Goal: Task Accomplishment & Management: Complete application form

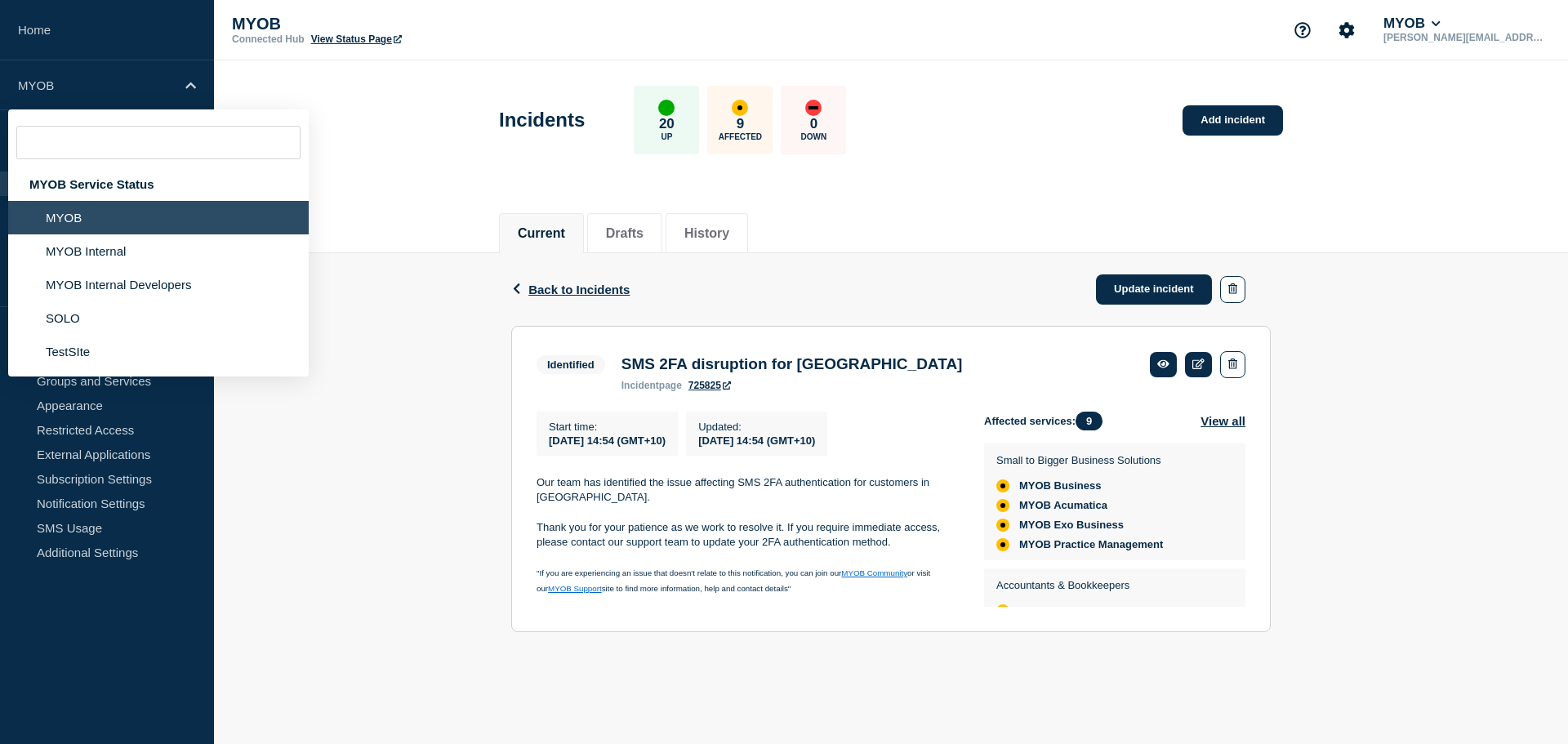
click at [432, 207] on div "Current Drafts History" at bounding box center [890, 225] width 1354 height 56
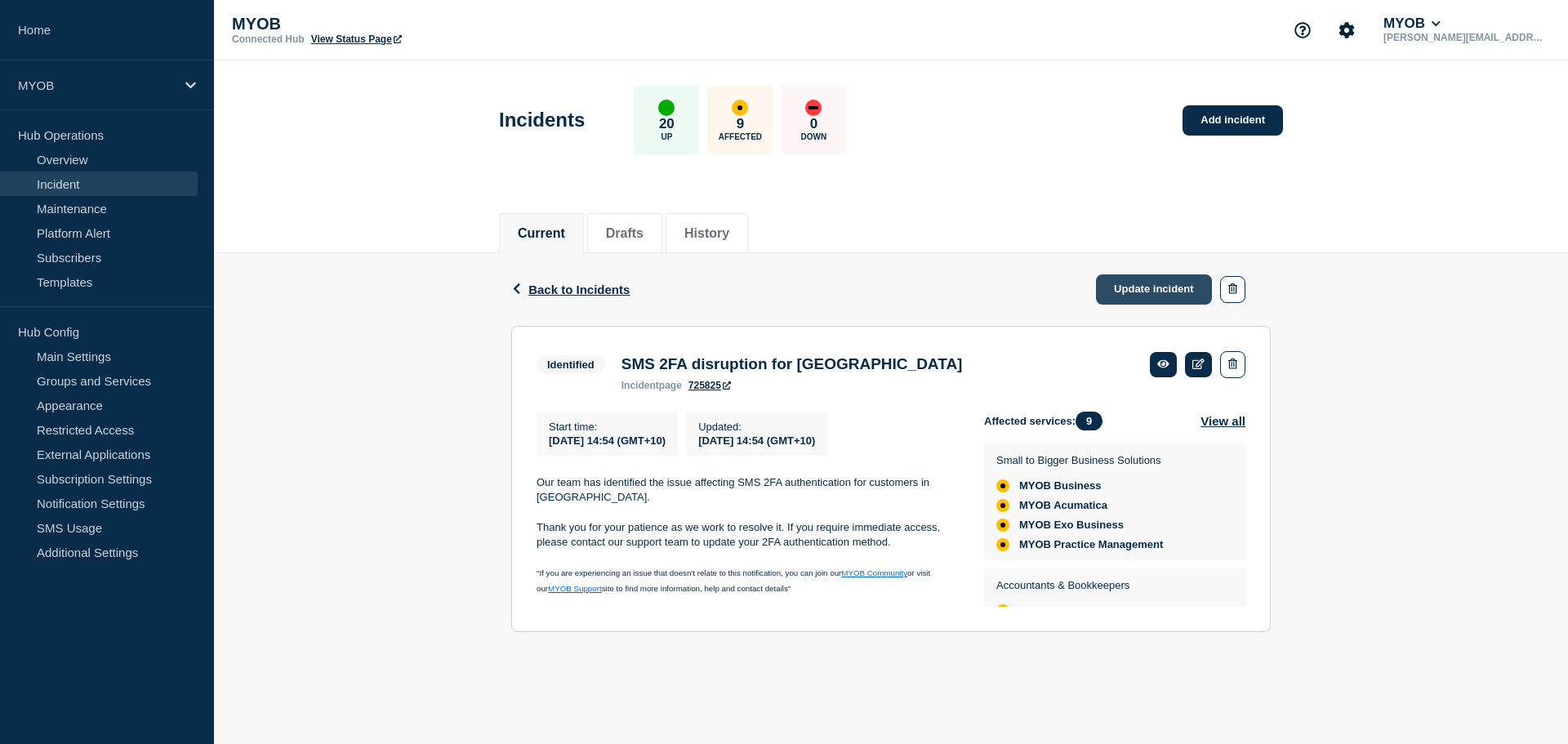
click at [1153, 280] on link "Update incident" at bounding box center [1153, 289] width 116 height 30
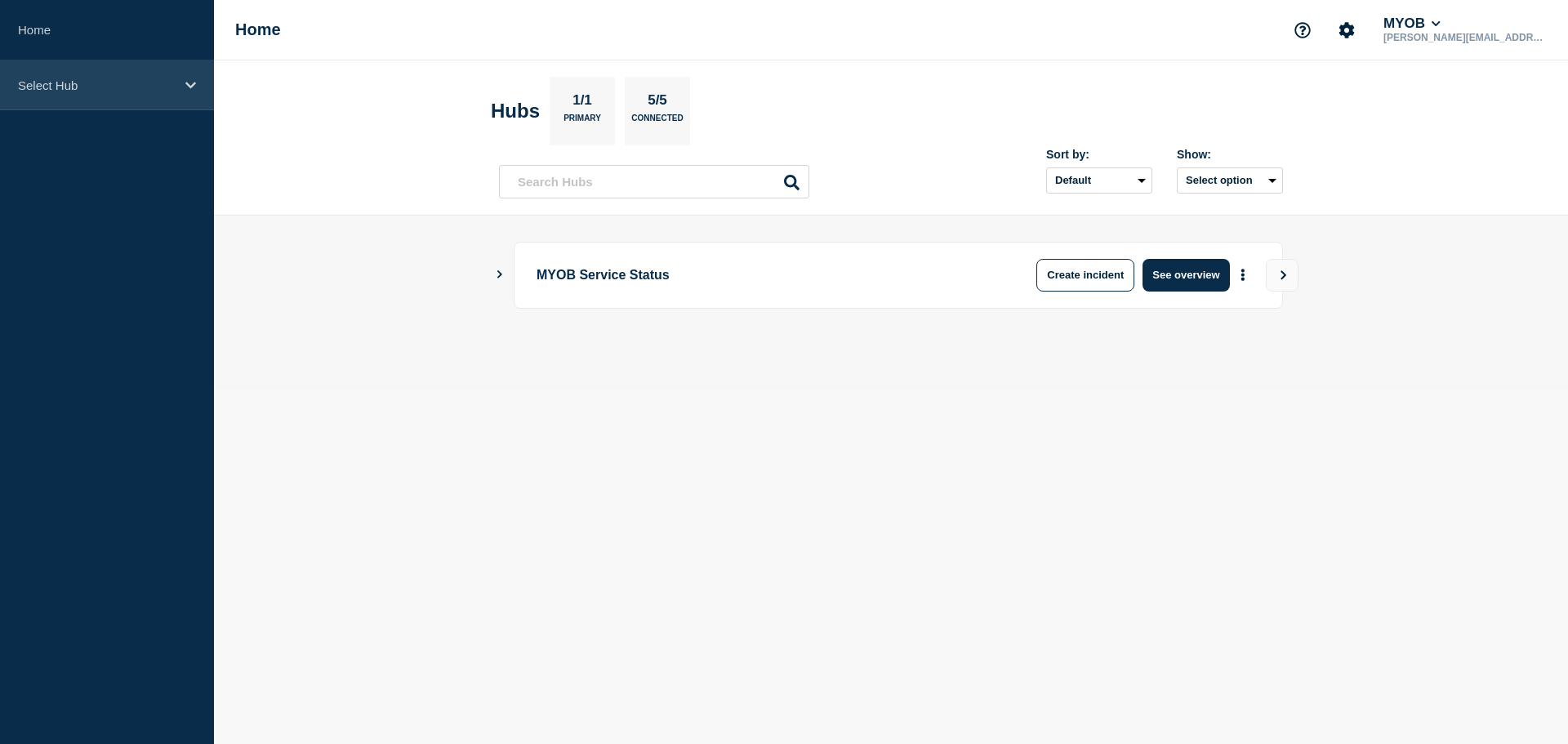
click at [138, 109] on aside "Home Select Hub" at bounding box center [107, 372] width 214 height 744
click at [145, 97] on div "Select Hub" at bounding box center [107, 85] width 214 height 50
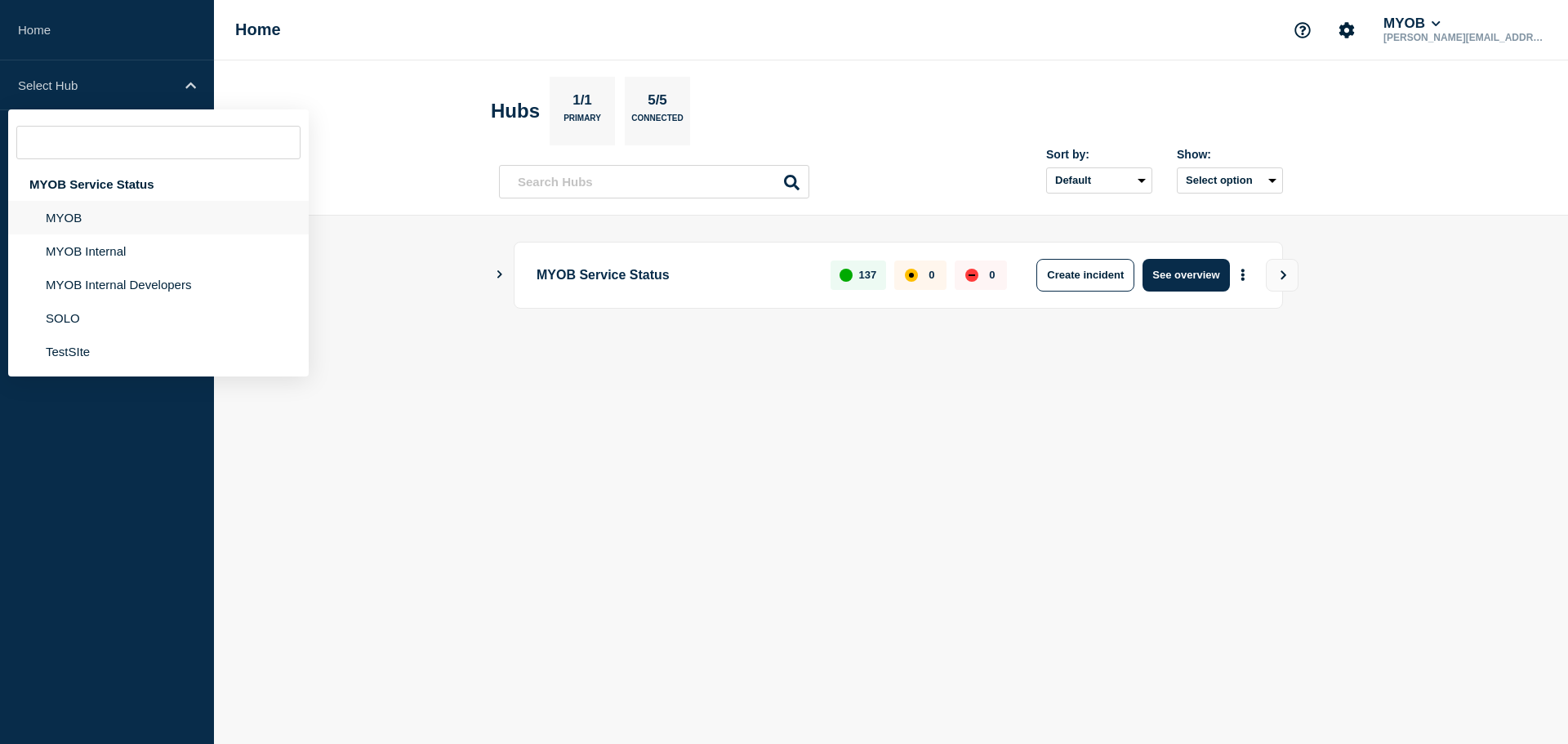
click at [159, 222] on li "MYOB" at bounding box center [158, 217] width 301 height 33
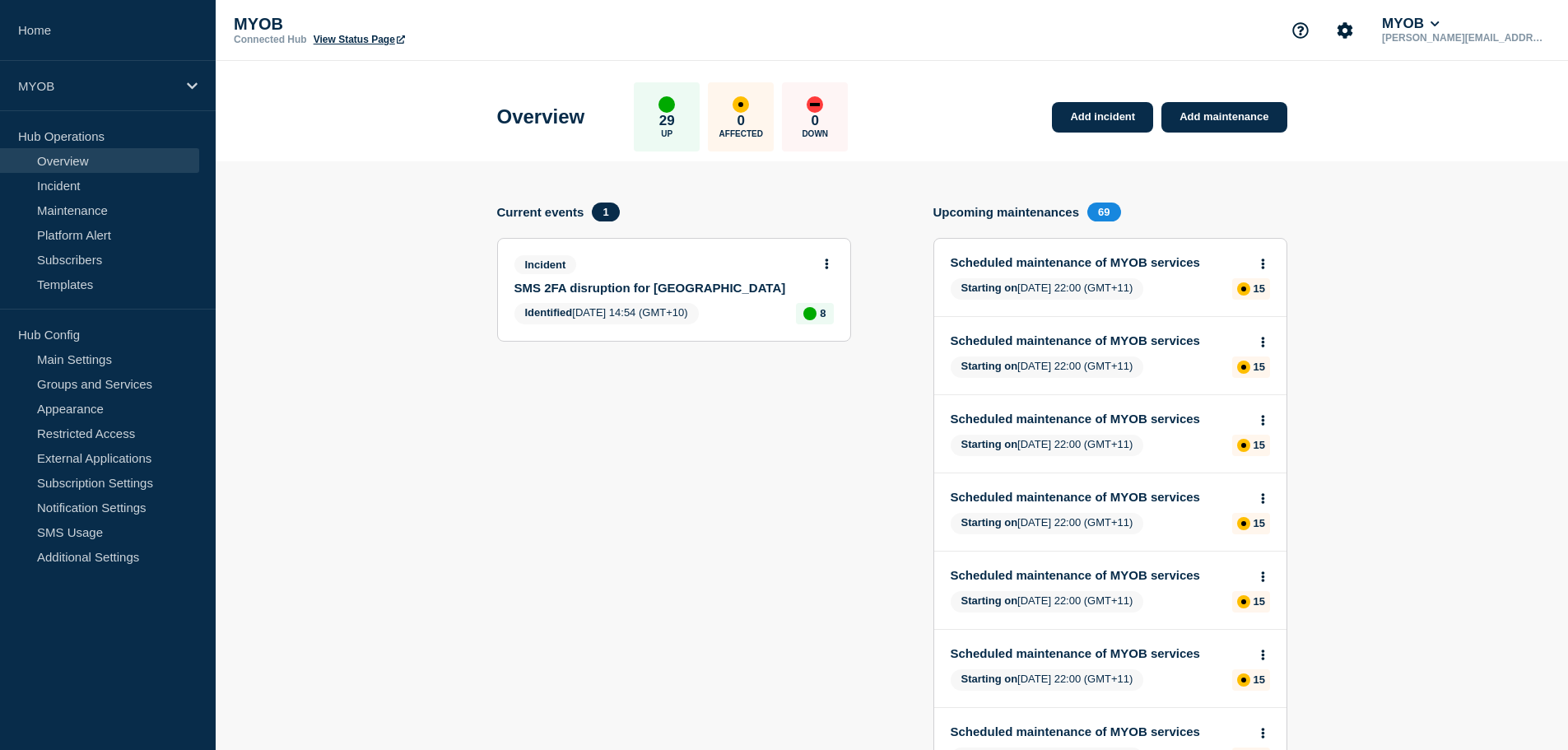
click at [602, 279] on div "Incident SMS 2FA disruption for Malaysia" at bounding box center [667, 275] width 306 height 40
click at [607, 289] on link "SMS 2FA disruption for [GEOGRAPHIC_DATA]" at bounding box center [663, 288] width 297 height 14
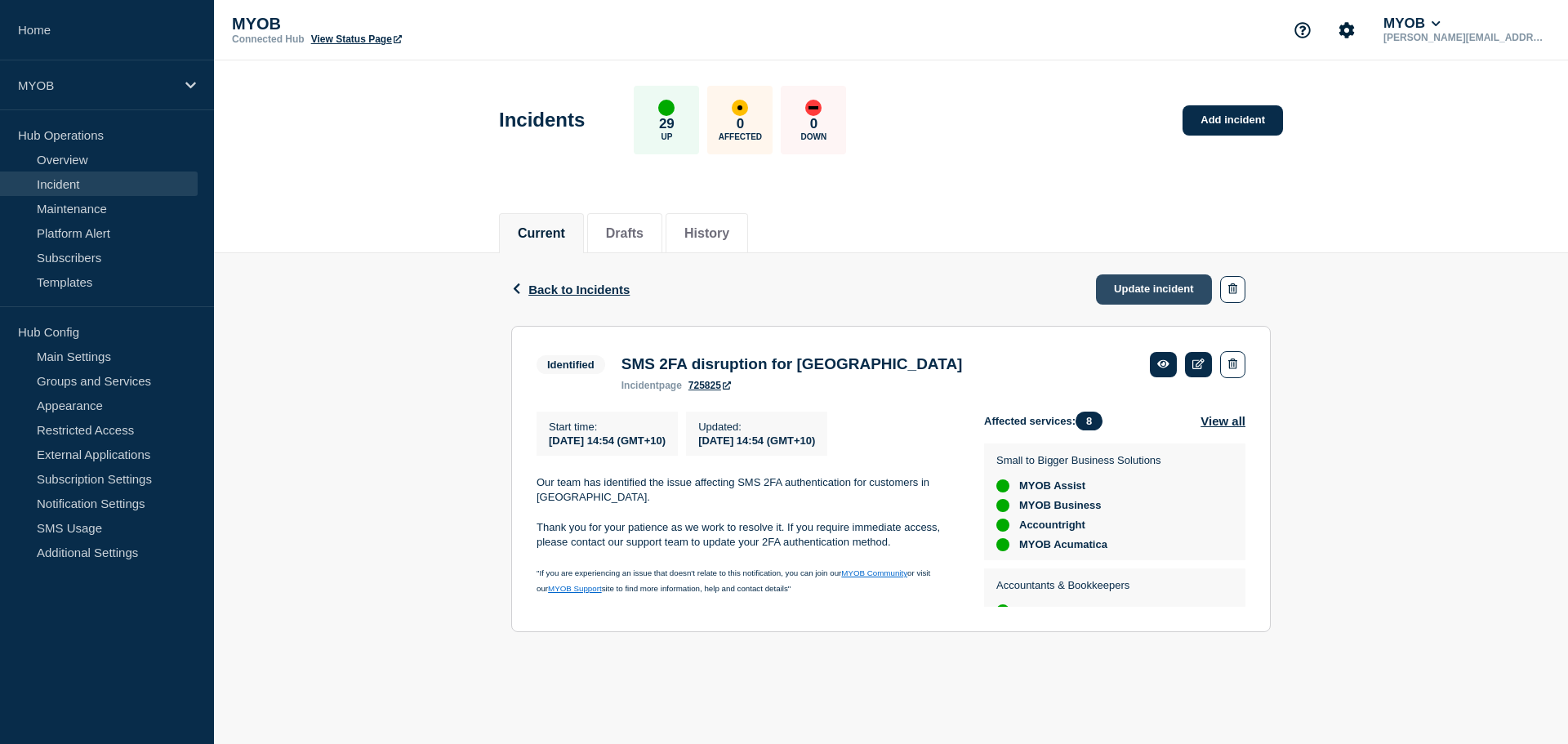
click at [1163, 292] on link "Update incident" at bounding box center [1153, 289] width 116 height 30
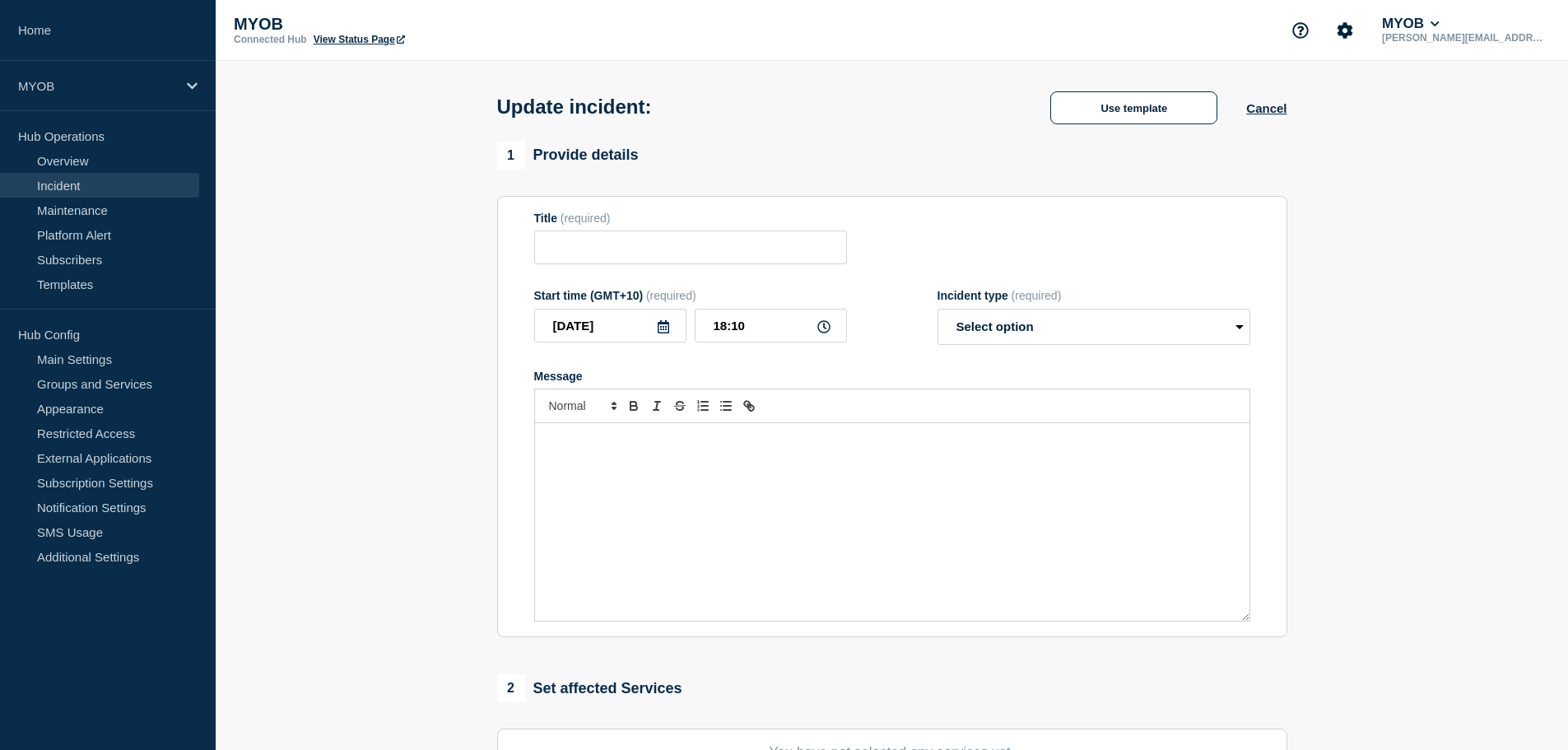
type input "SMS 2FA disruption for [GEOGRAPHIC_DATA]"
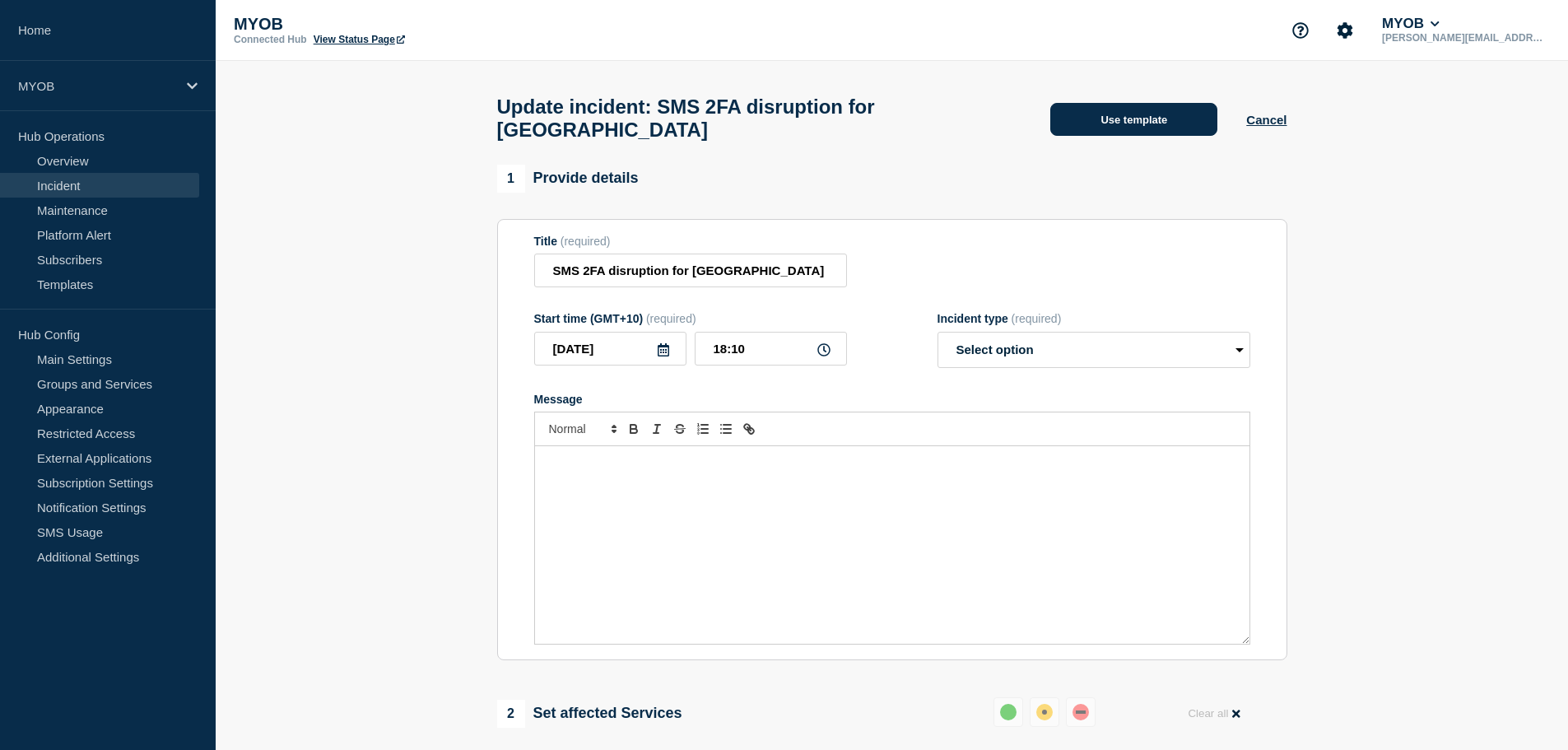
click at [1109, 129] on button "Use template" at bounding box center [1133, 118] width 167 height 33
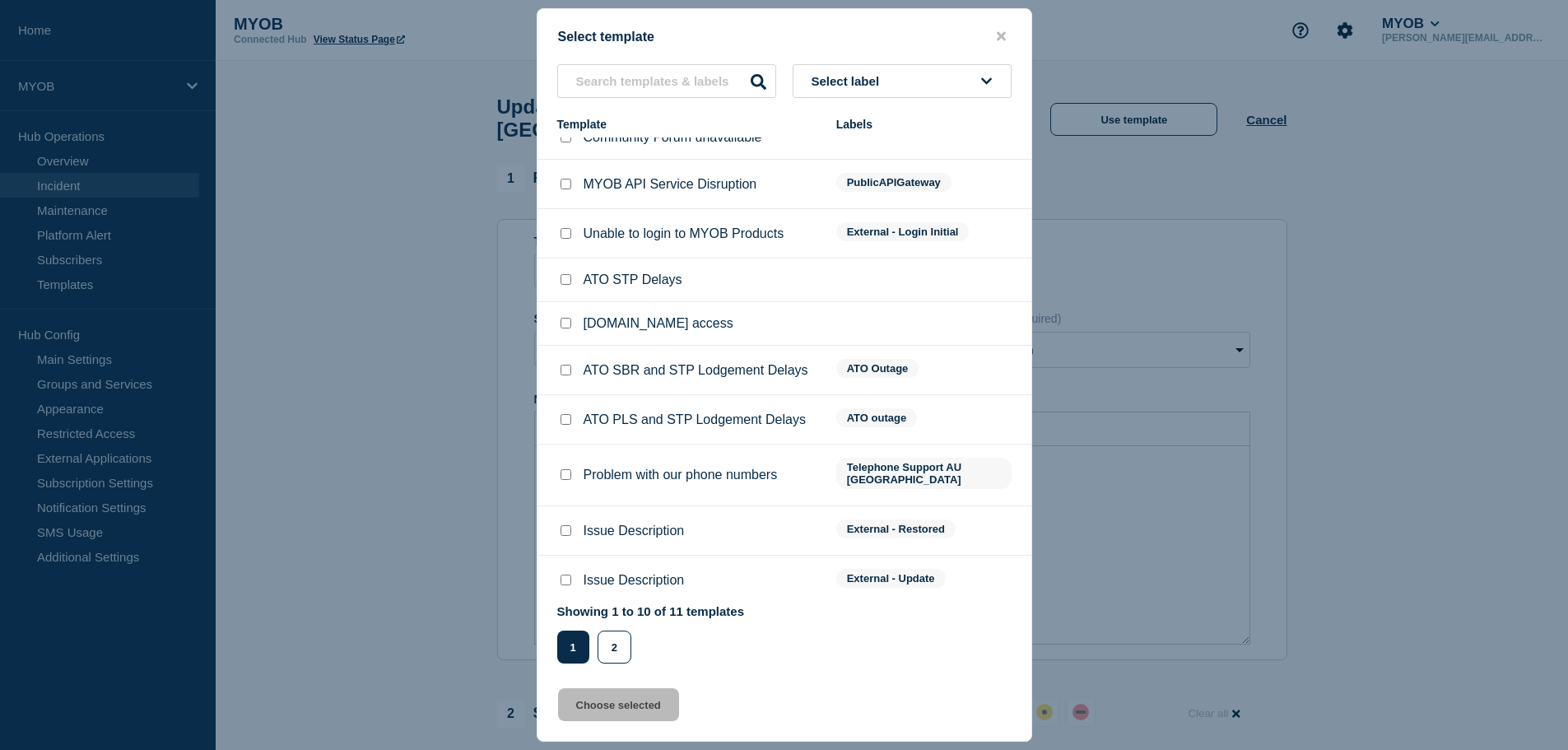
scroll to position [22, 0]
drag, startPoint x: 567, startPoint y: 569, endPoint x: 584, endPoint y: 605, distance: 39.8
click at [566, 573] on input "Issue Description checkbox" at bounding box center [566, 579] width 11 height 11
checkbox input "true"
drag, startPoint x: 615, startPoint y: 714, endPoint x: 446, endPoint y: 522, distance: 255.8
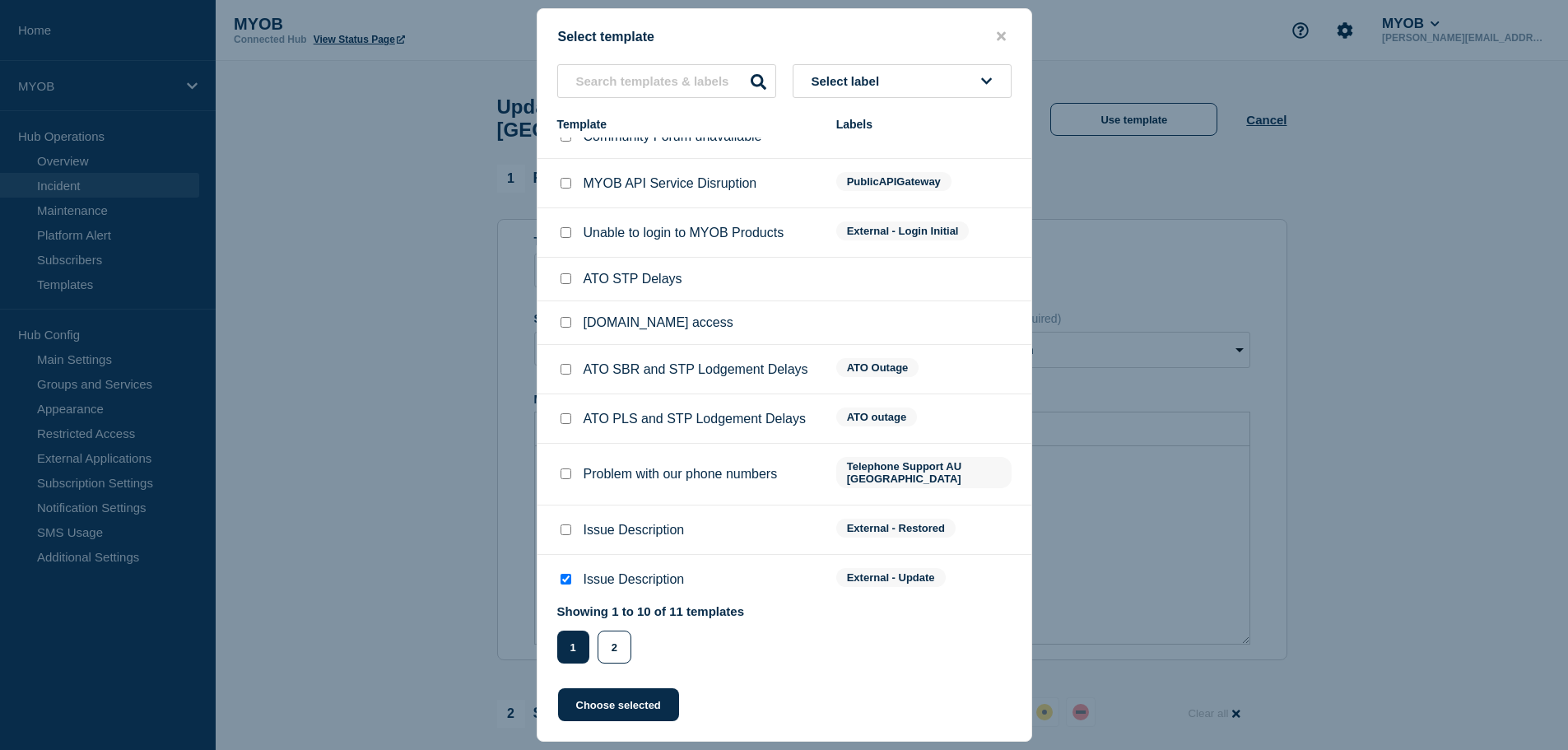
click at [611, 713] on button "Choose selected" at bounding box center [618, 704] width 121 height 33
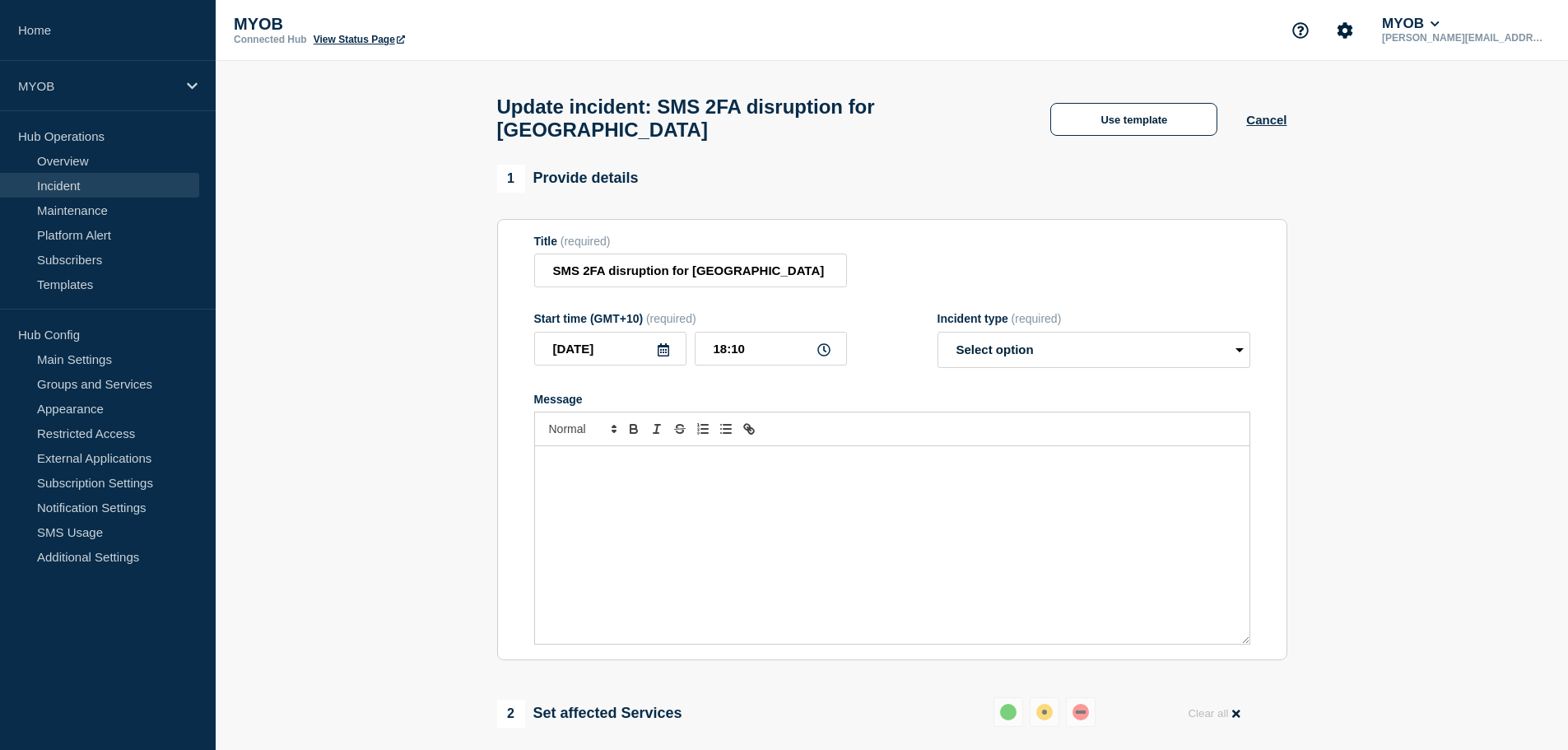
select select "identified"
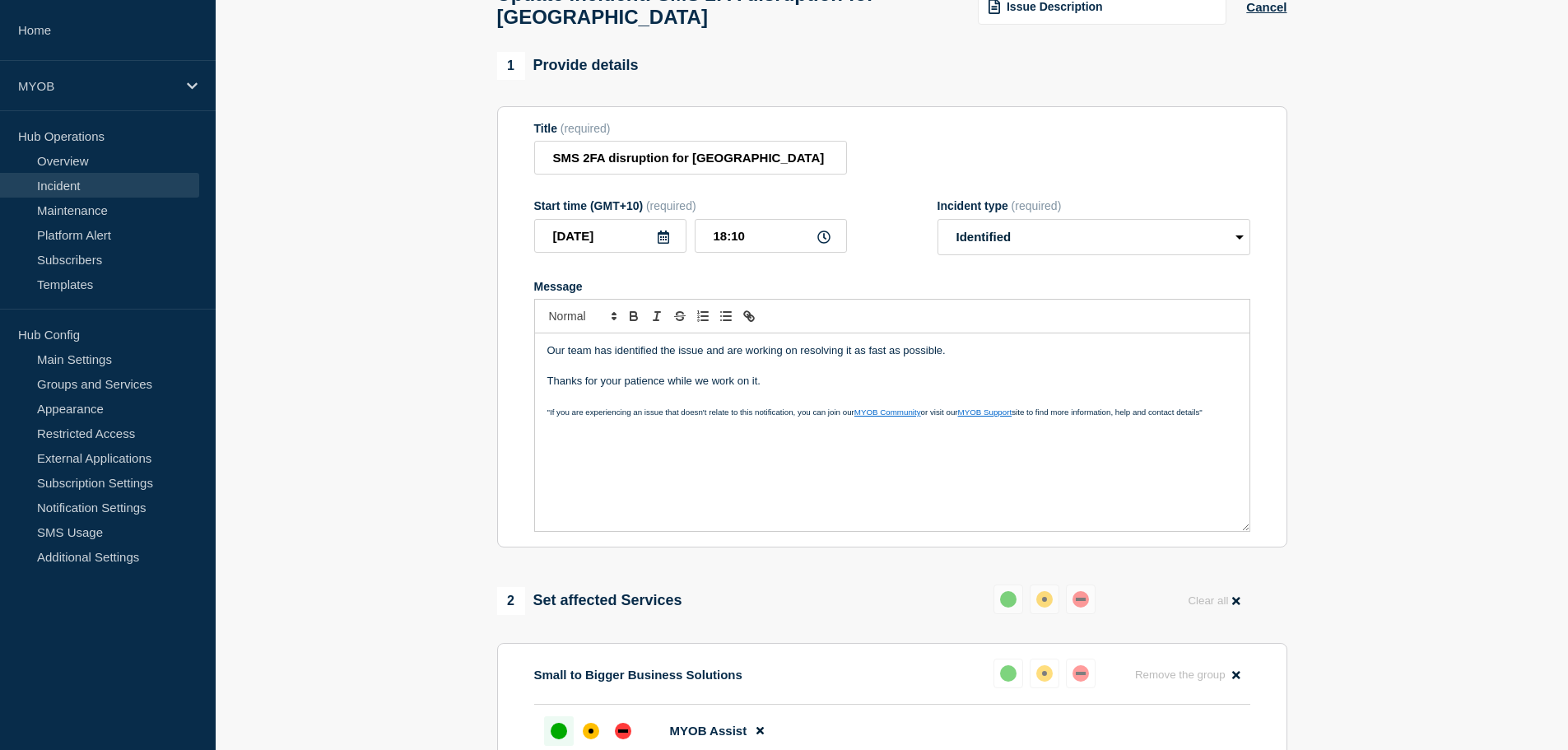
scroll to position [164, 0]
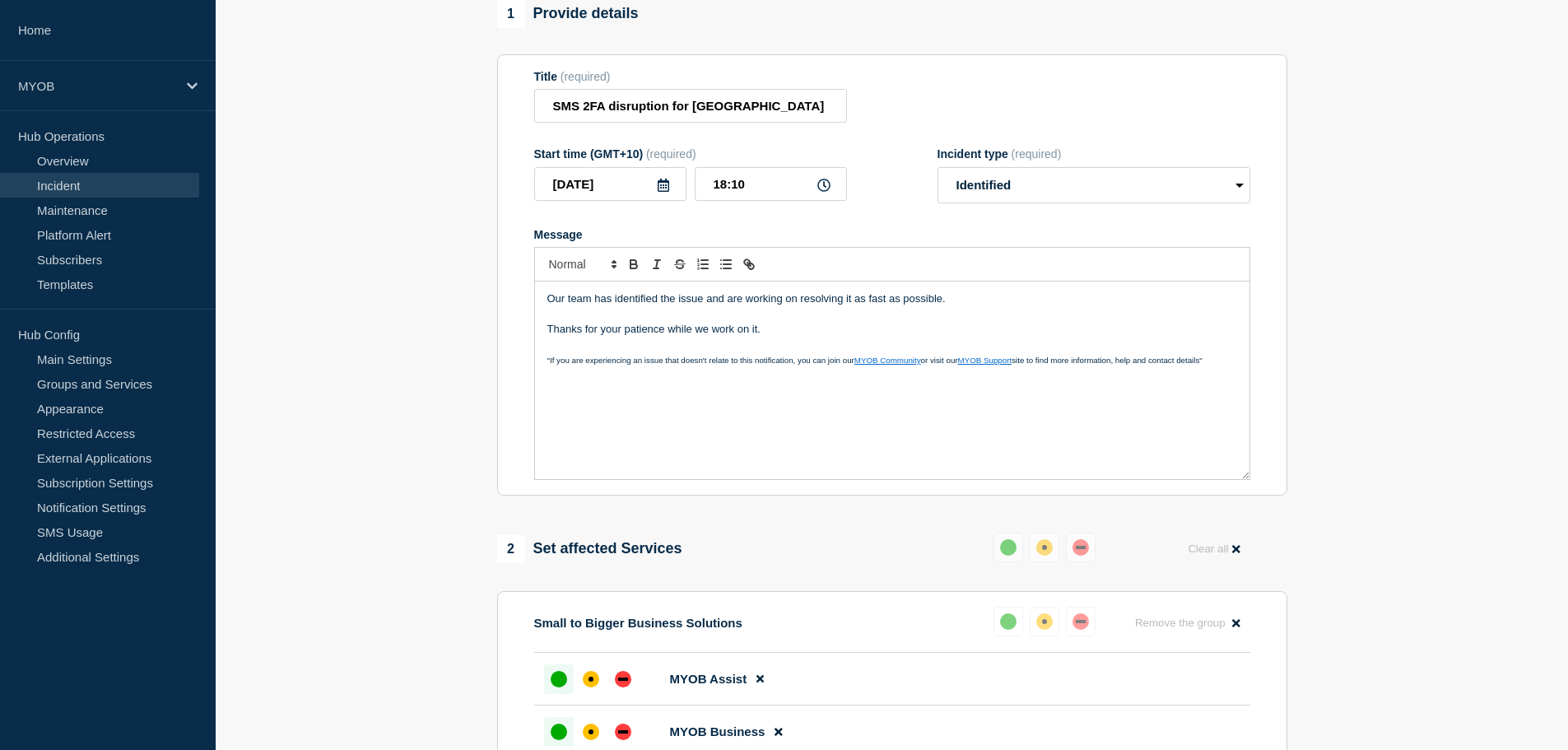
click at [822, 302] on p "Our team has identified the issue and are working on resolving it as fast as po…" at bounding box center [892, 299] width 690 height 15
click at [1047, 301] on p "Our team has identified the issue and are working on resolving it as fast as po…" at bounding box center [892, 299] width 690 height 15
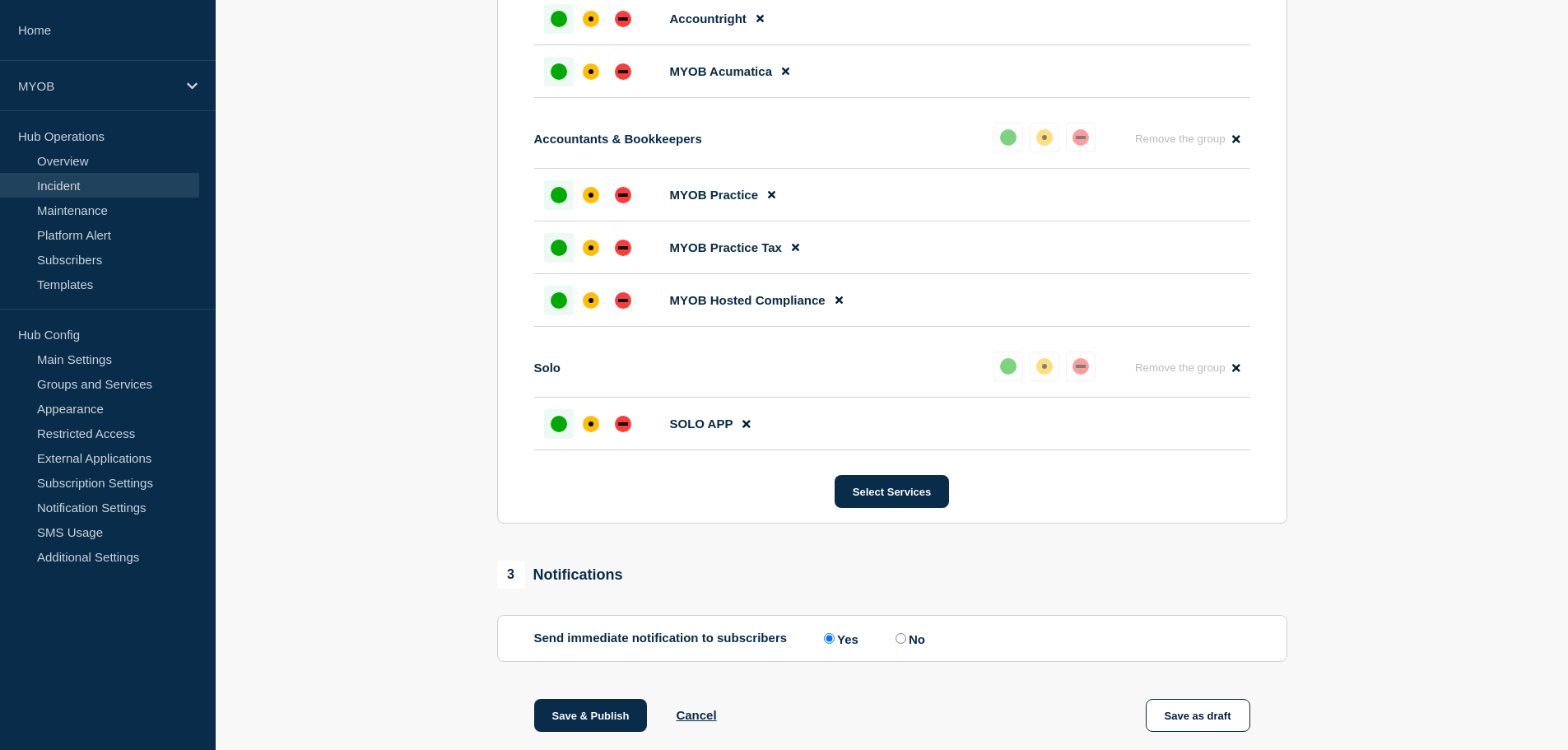
scroll to position [1125, 0]
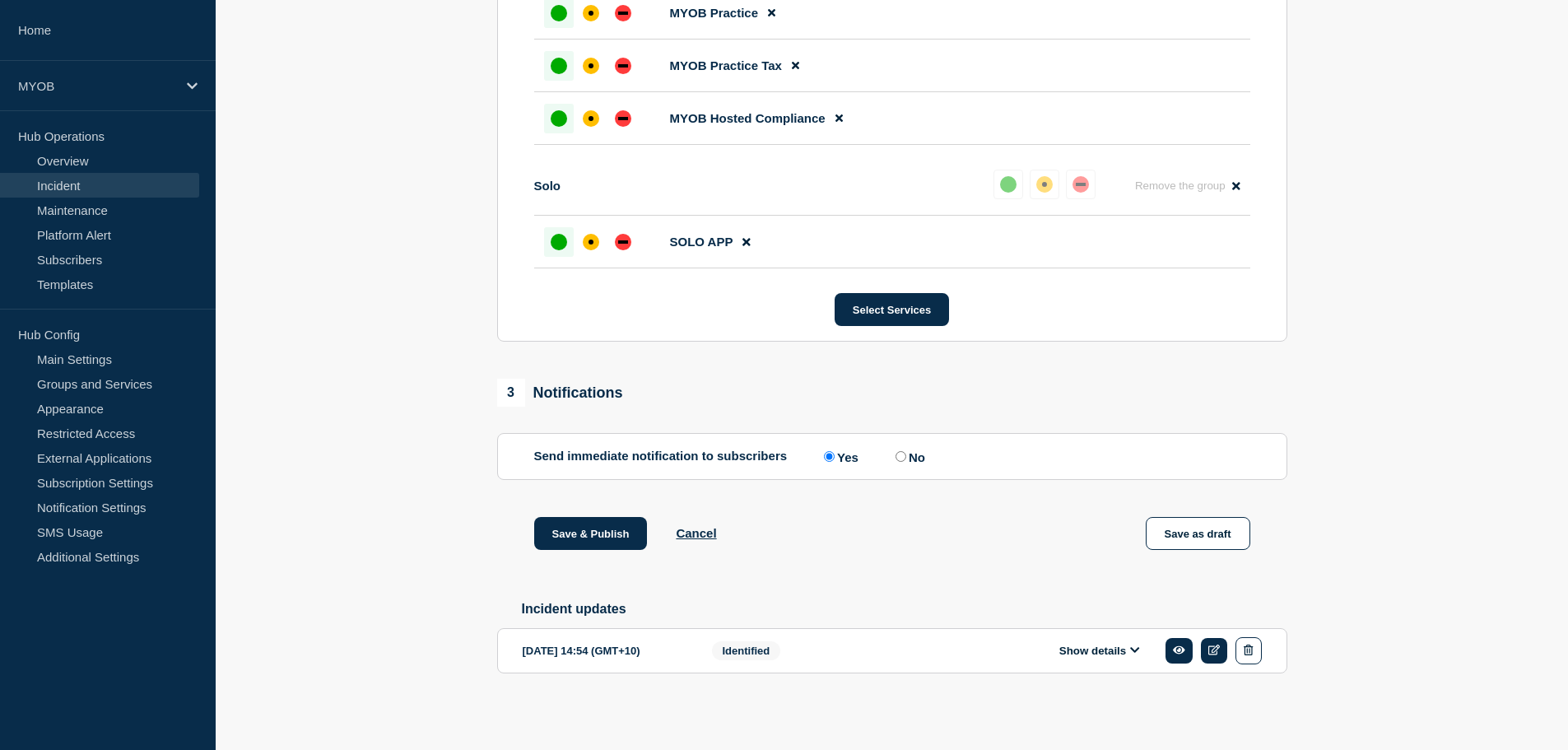
click at [1092, 648] on button "Show details" at bounding box center [1100, 651] width 90 height 14
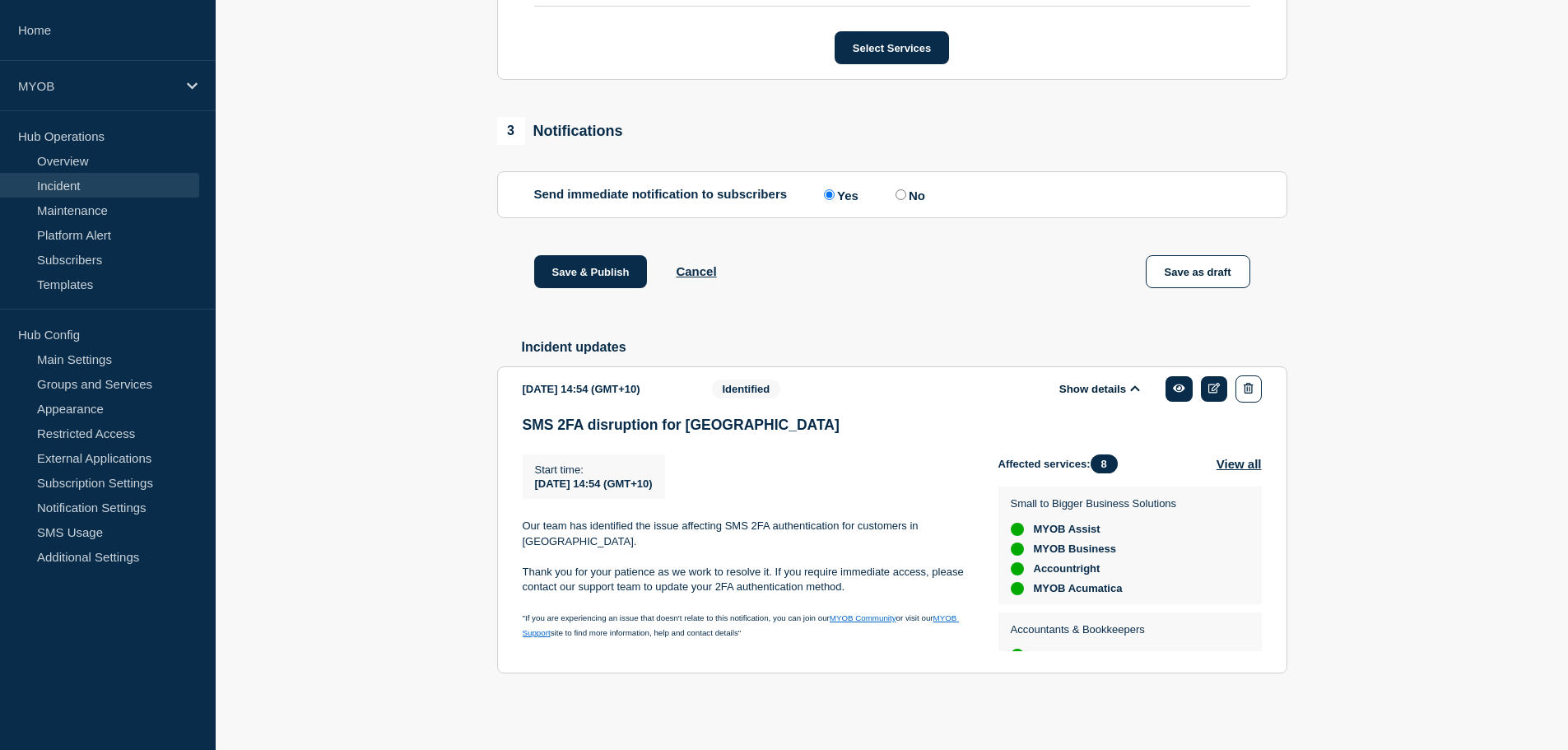
scroll to position [1386, 0]
click at [814, 564] on p "Thank you for your patience as we work to resolve it. If you require immediate …" at bounding box center [747, 580] width 450 height 30
drag, startPoint x: 875, startPoint y: 573, endPoint x: 775, endPoint y: 560, distance: 100.8
click at [775, 564] on p "Thank you for your patience as we work to resolve it. If you require immediate …" at bounding box center [747, 580] width 450 height 30
copy p "If you require immediate access, please contact our support team to update your…"
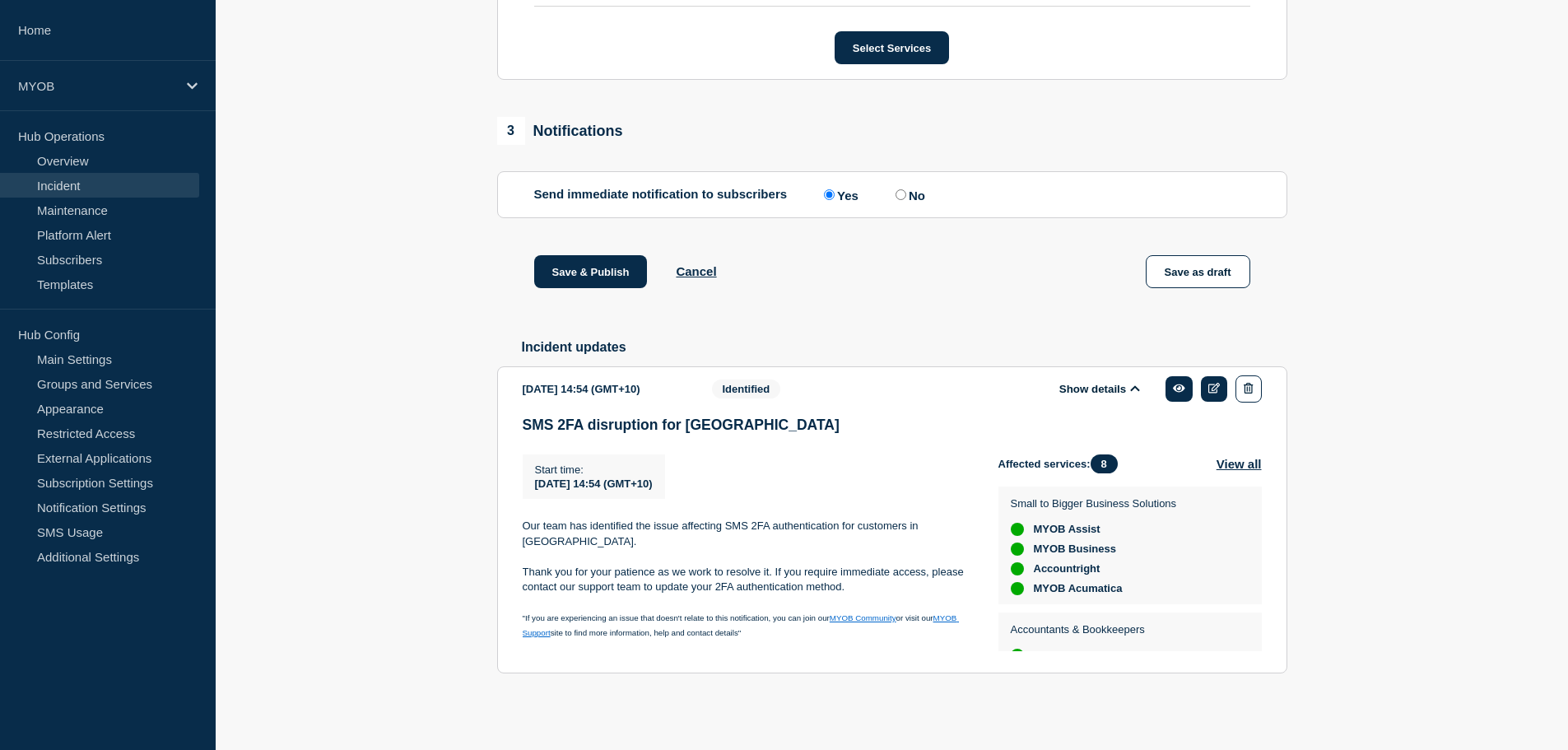
click at [762, 564] on p "Thank you for your patience as we work to resolve it. If you require immediate …" at bounding box center [747, 580] width 450 height 30
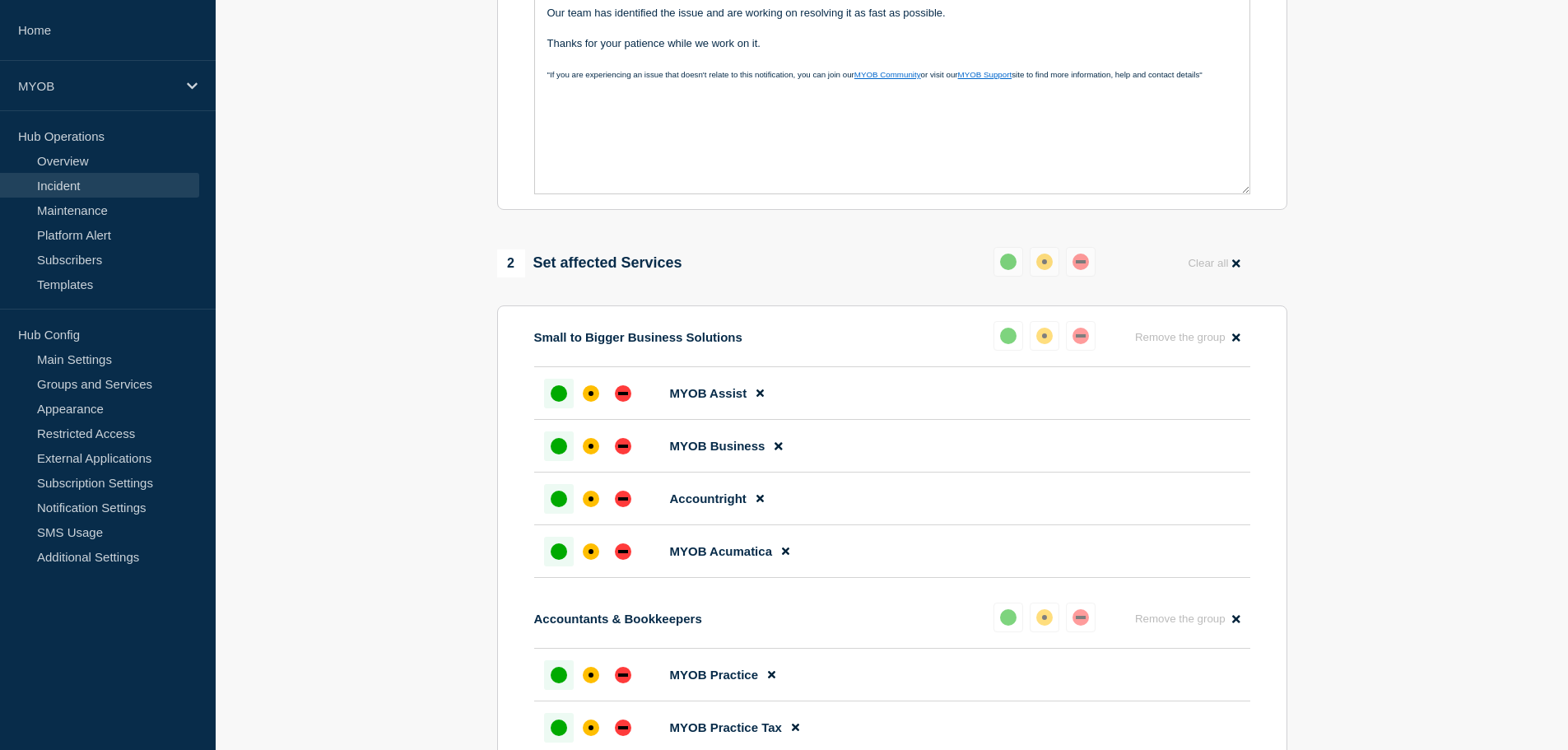
scroll to position [0, 0]
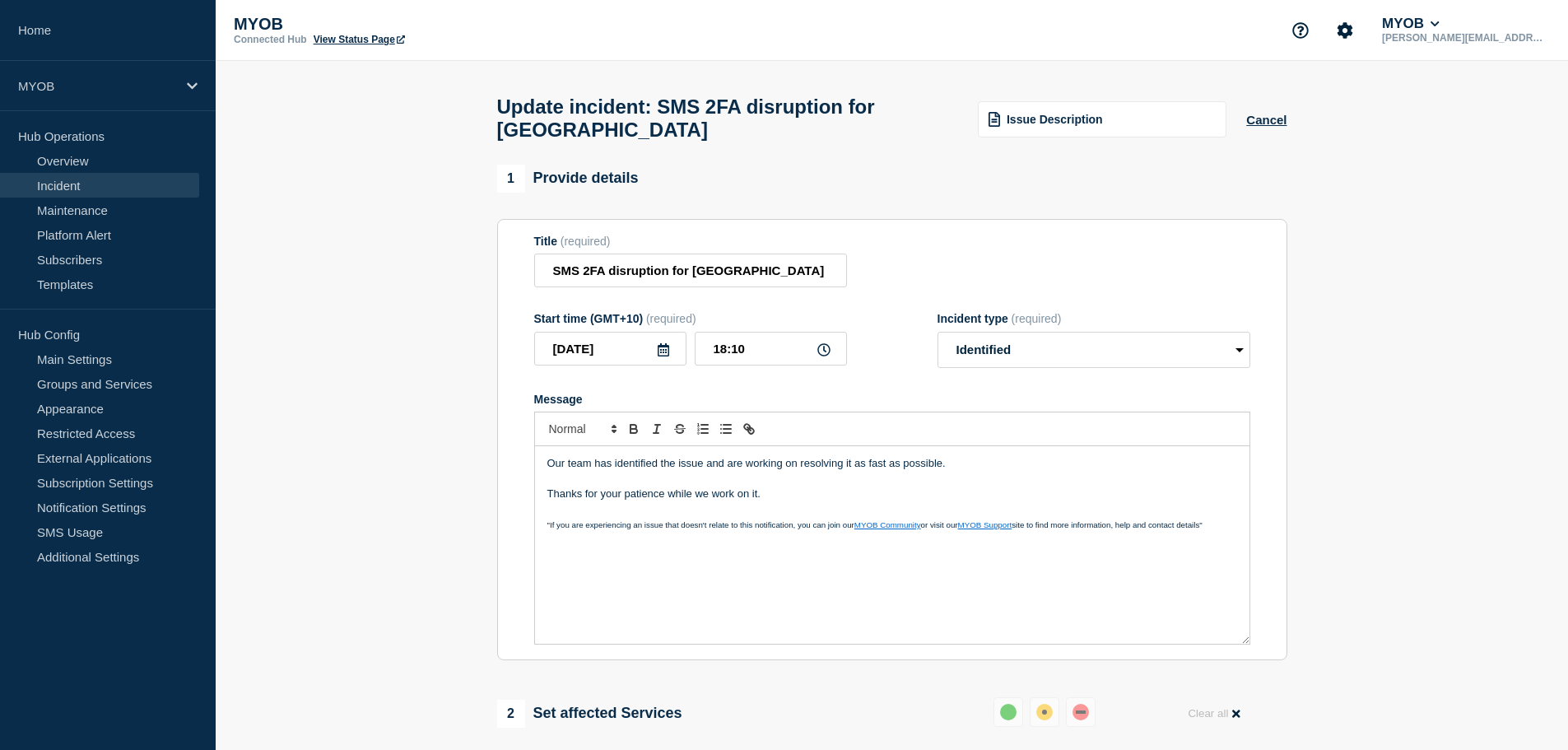
click at [754, 501] on p "Thanks for your patience while we work on it." at bounding box center [892, 494] width 690 height 15
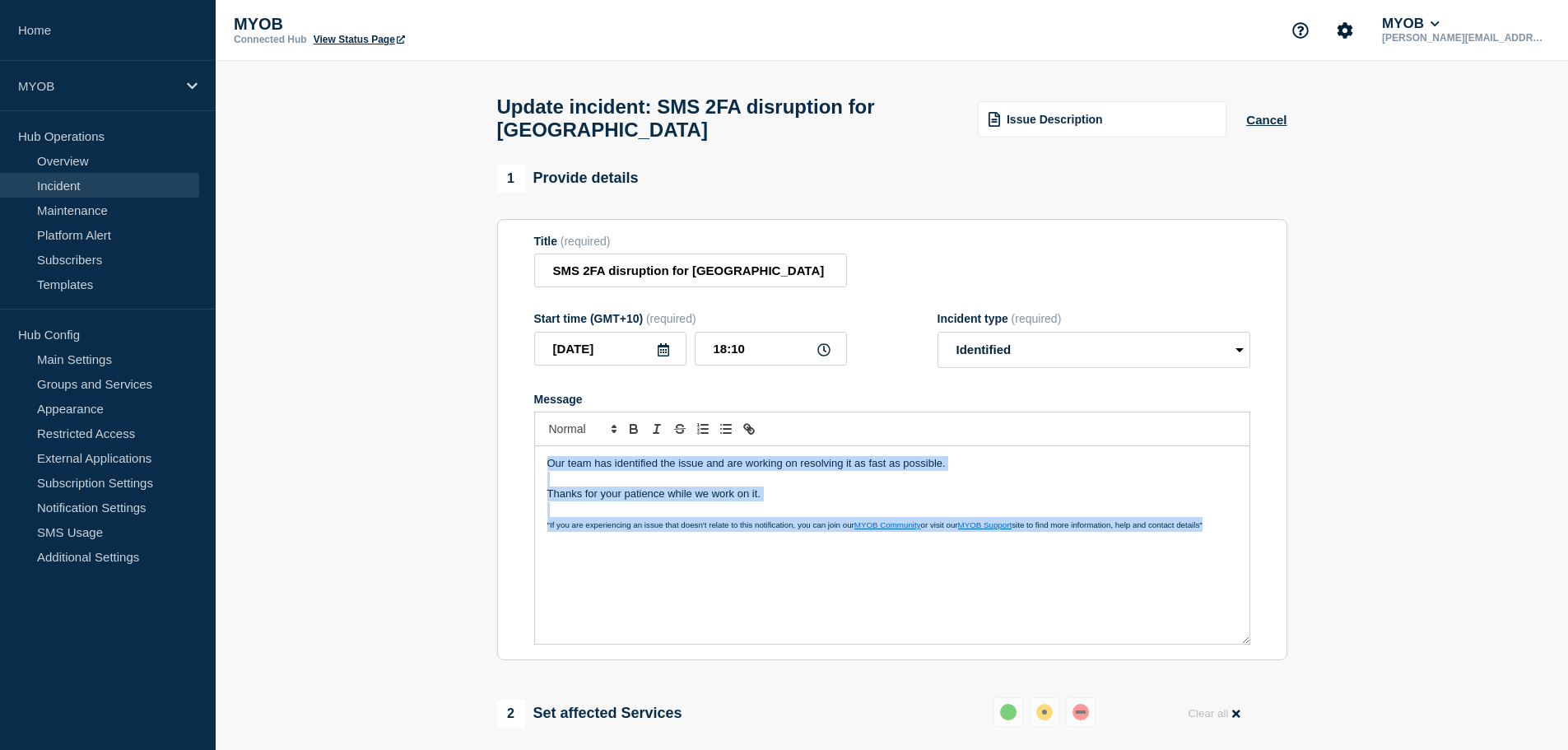
copy div "Our team has identified the issue and are working on resolving it as fast as po…"
click at [831, 500] on p "Thanks for your patience while we work on it." at bounding box center [892, 494] width 690 height 15
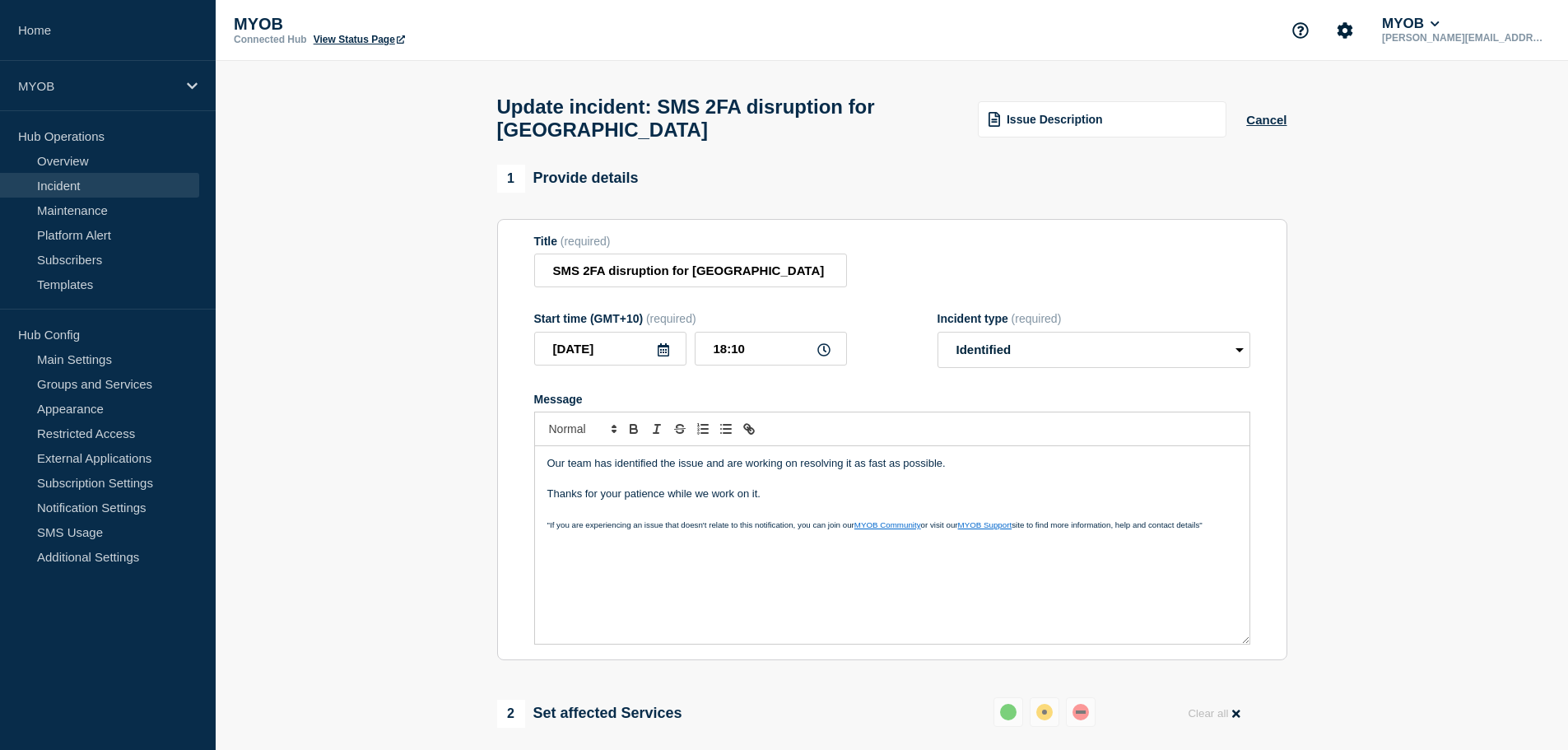
click at [509, 520] on section "Title (required) SMS 2FA disruption for Malaysia Start time (GMT+10) (required)…" at bounding box center [892, 440] width 790 height 442
click at [804, 496] on p "Thanks for your patience while we work on it." at bounding box center [892, 494] width 690 height 15
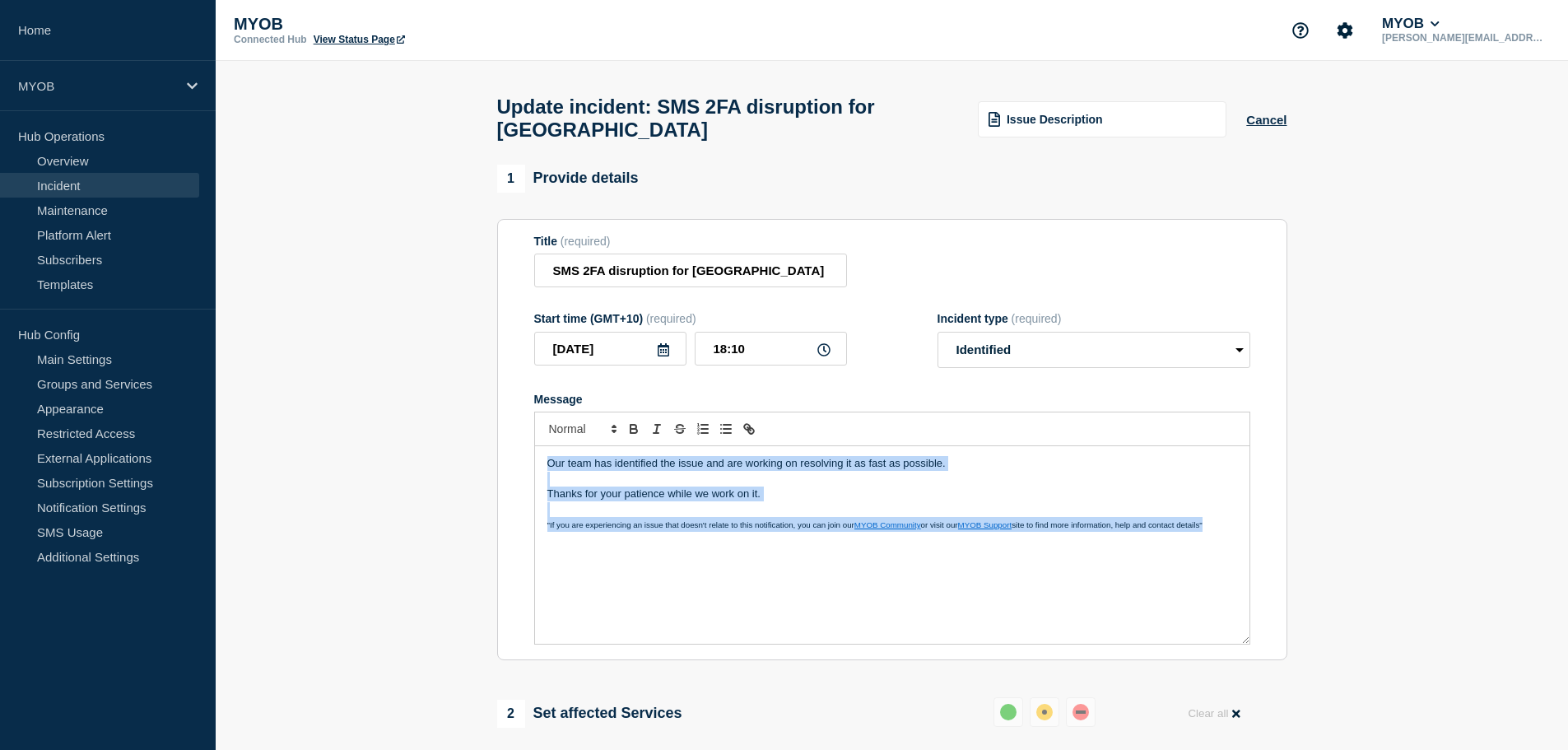
copy div "Our team has identified the issue and are working on resolving it as fast as po…"
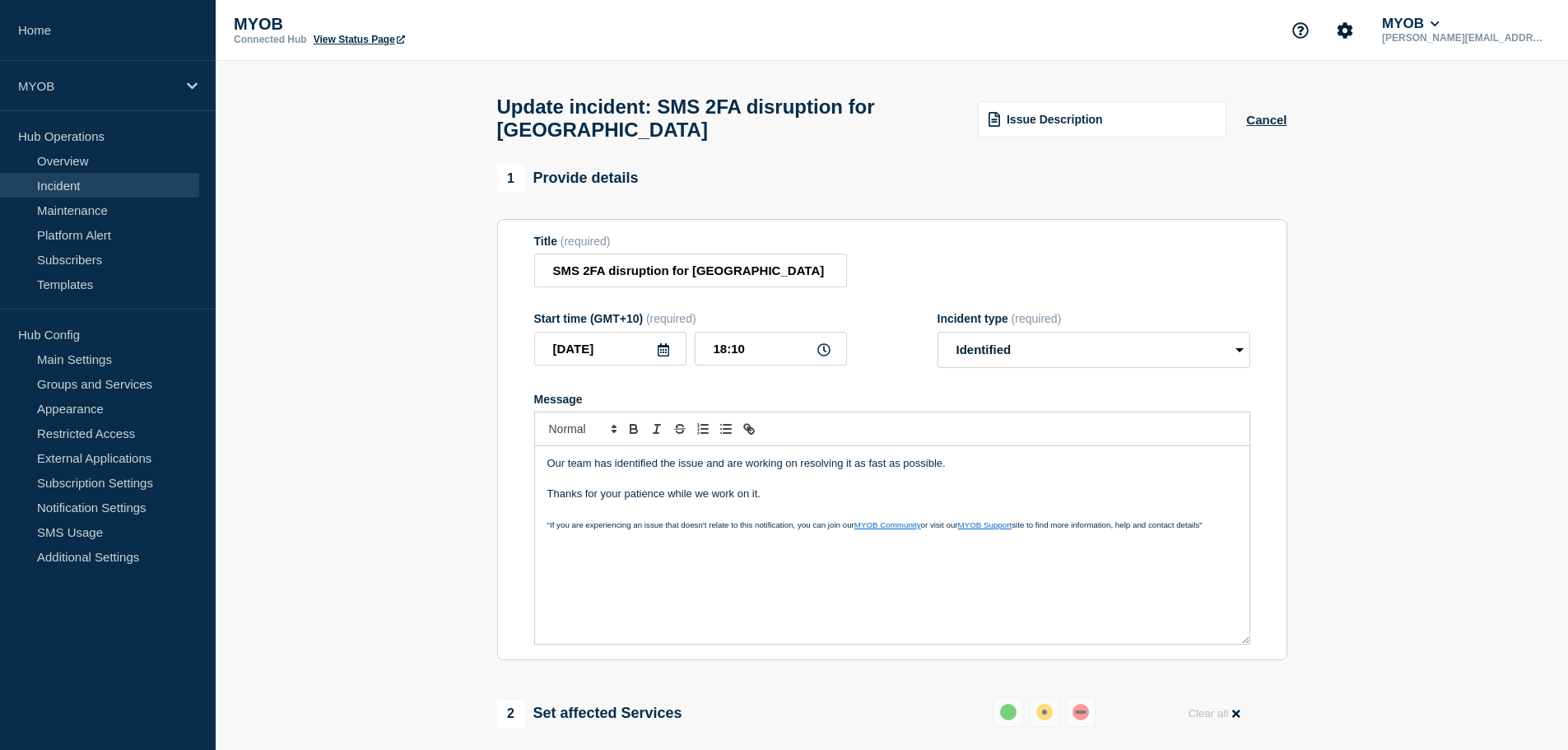
click at [1044, 356] on select "Select option Investigating Identified Monitoring Resolved" at bounding box center [1094, 349] width 313 height 36
click at [663, 487] on p "Message" at bounding box center [892, 479] width 690 height 15
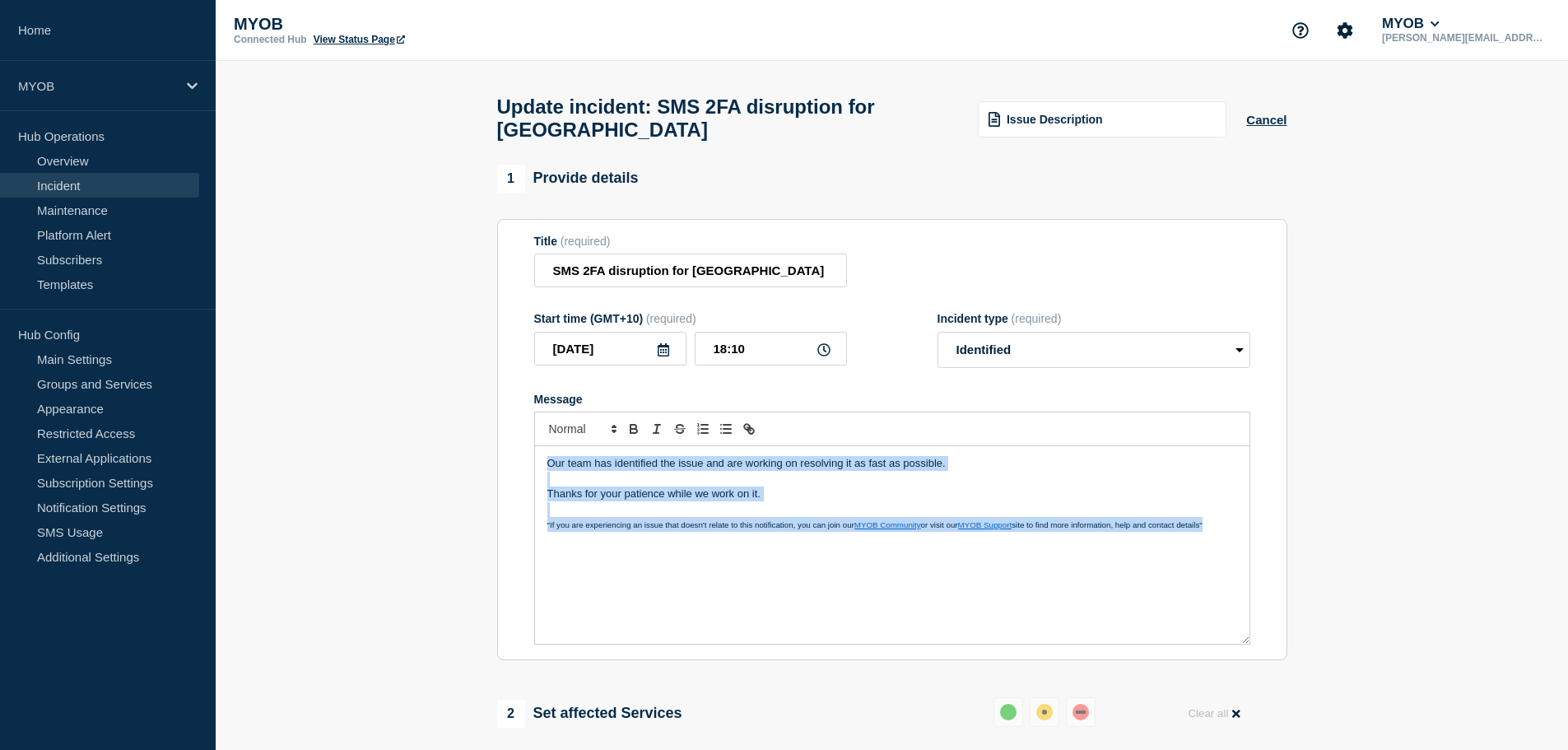
copy div "Our team has identified the issue and are working on resolving it as fast as po…"
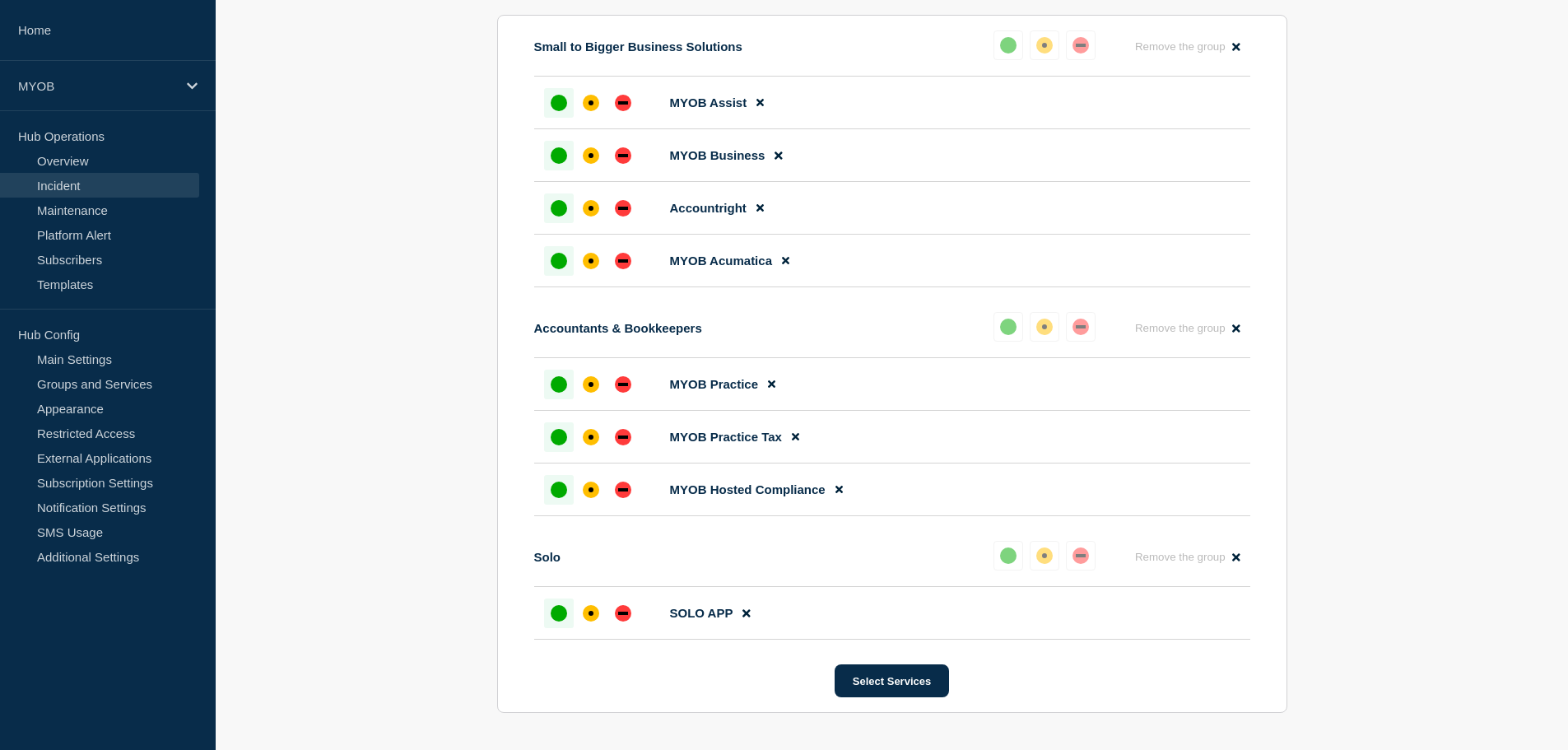
scroll to position [1386, 0]
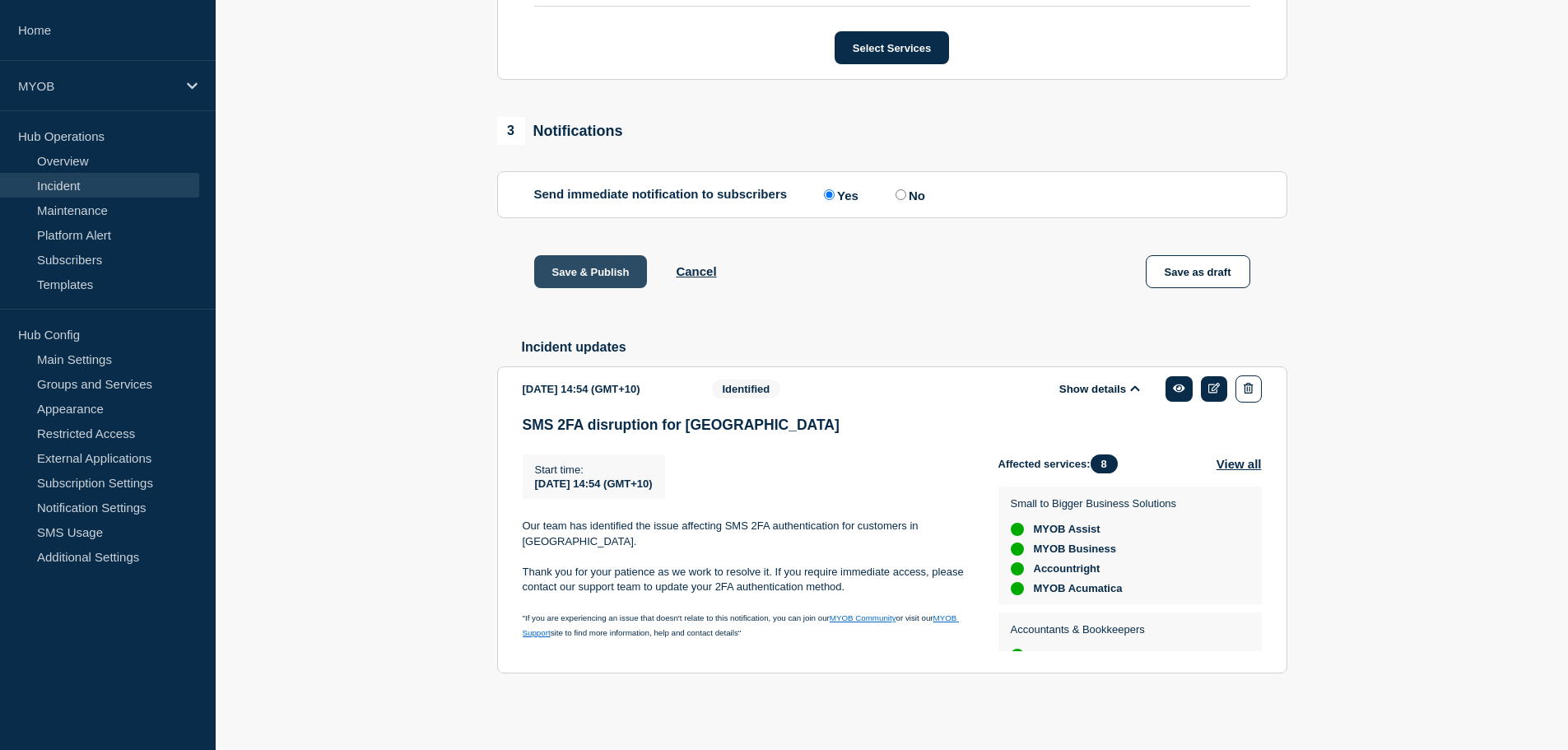
click at [596, 277] on button "Save & Publish" at bounding box center [591, 271] width 114 height 33
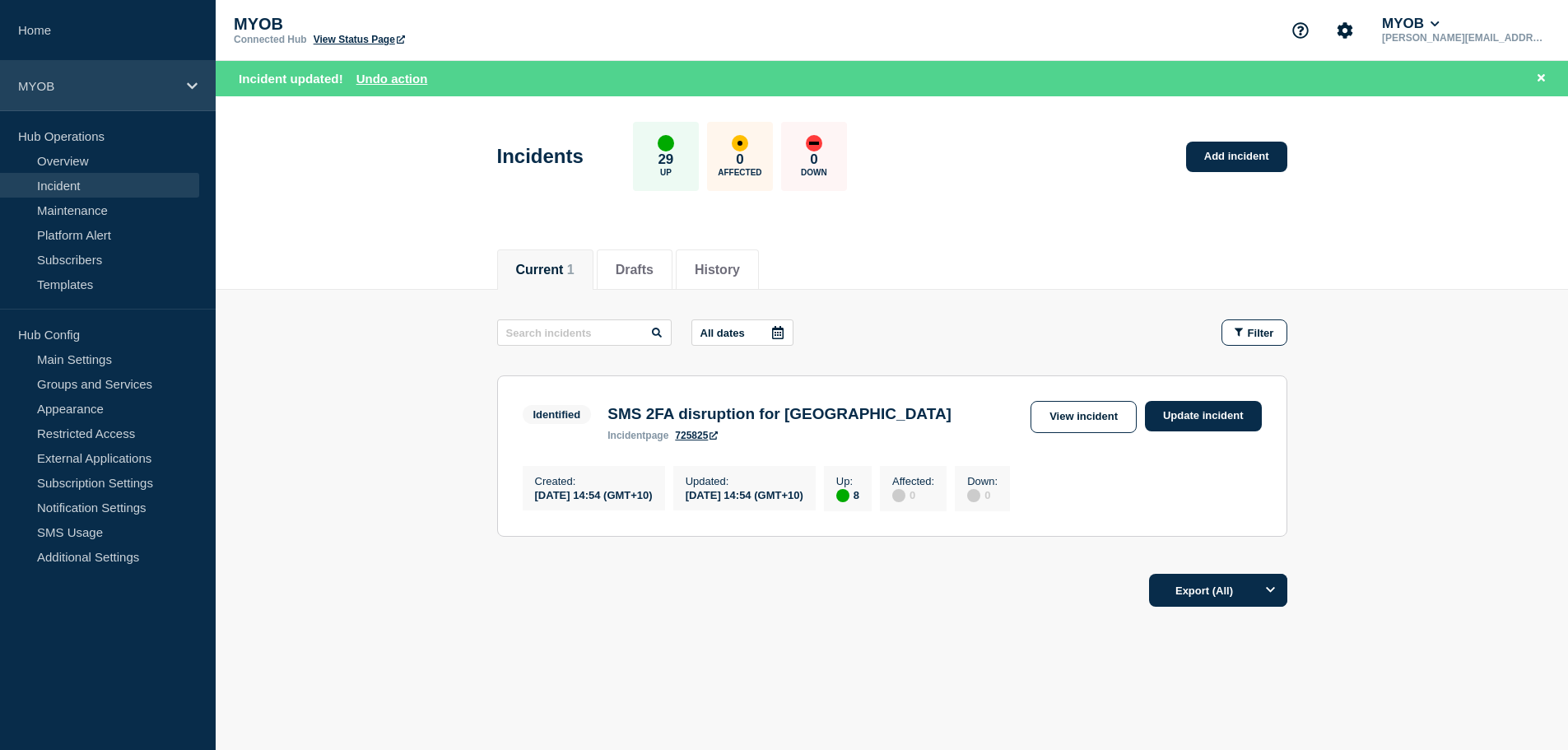
click at [118, 80] on p "MYOB" at bounding box center [96, 86] width 158 height 14
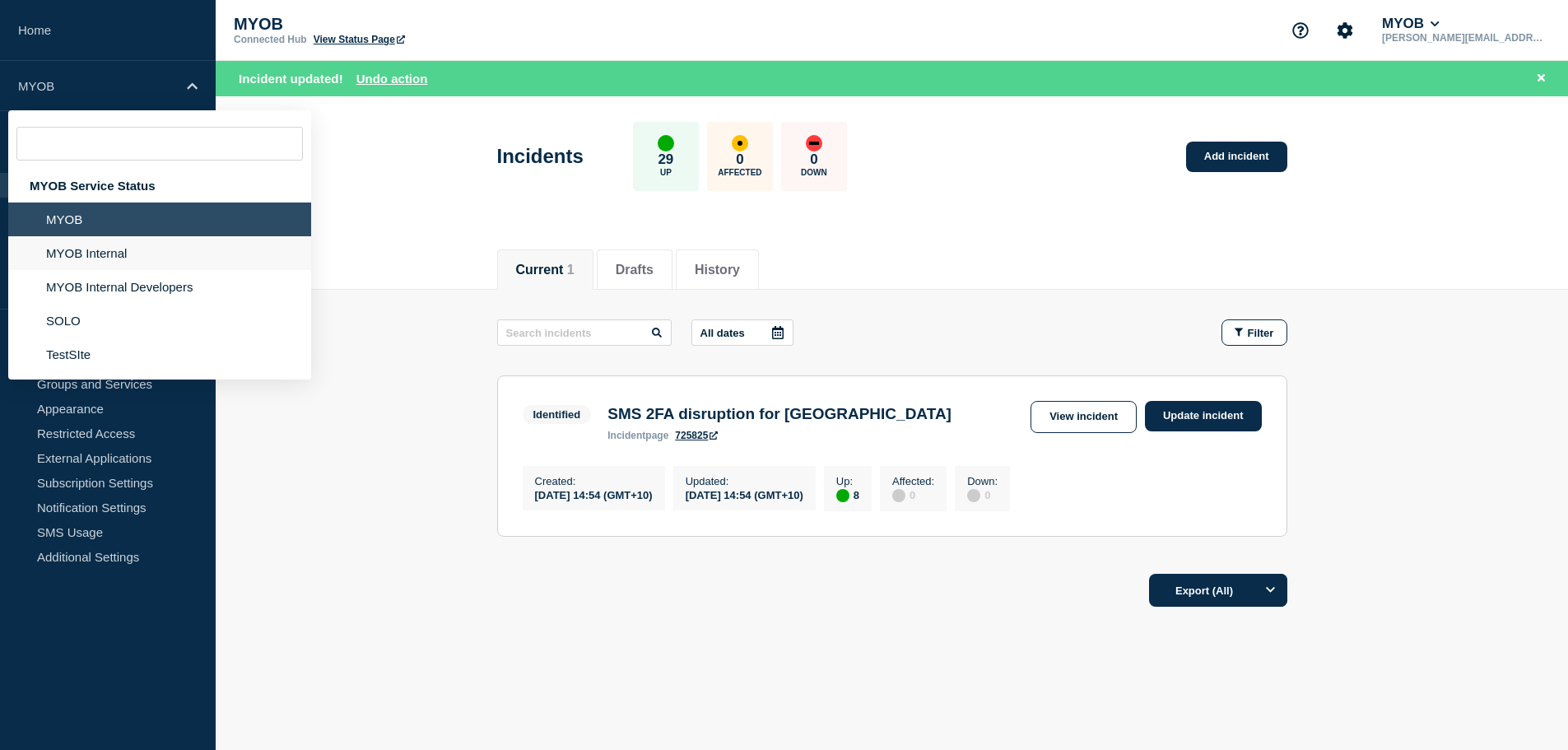
click at [114, 251] on li "MYOB Internal" at bounding box center [159, 253] width 303 height 34
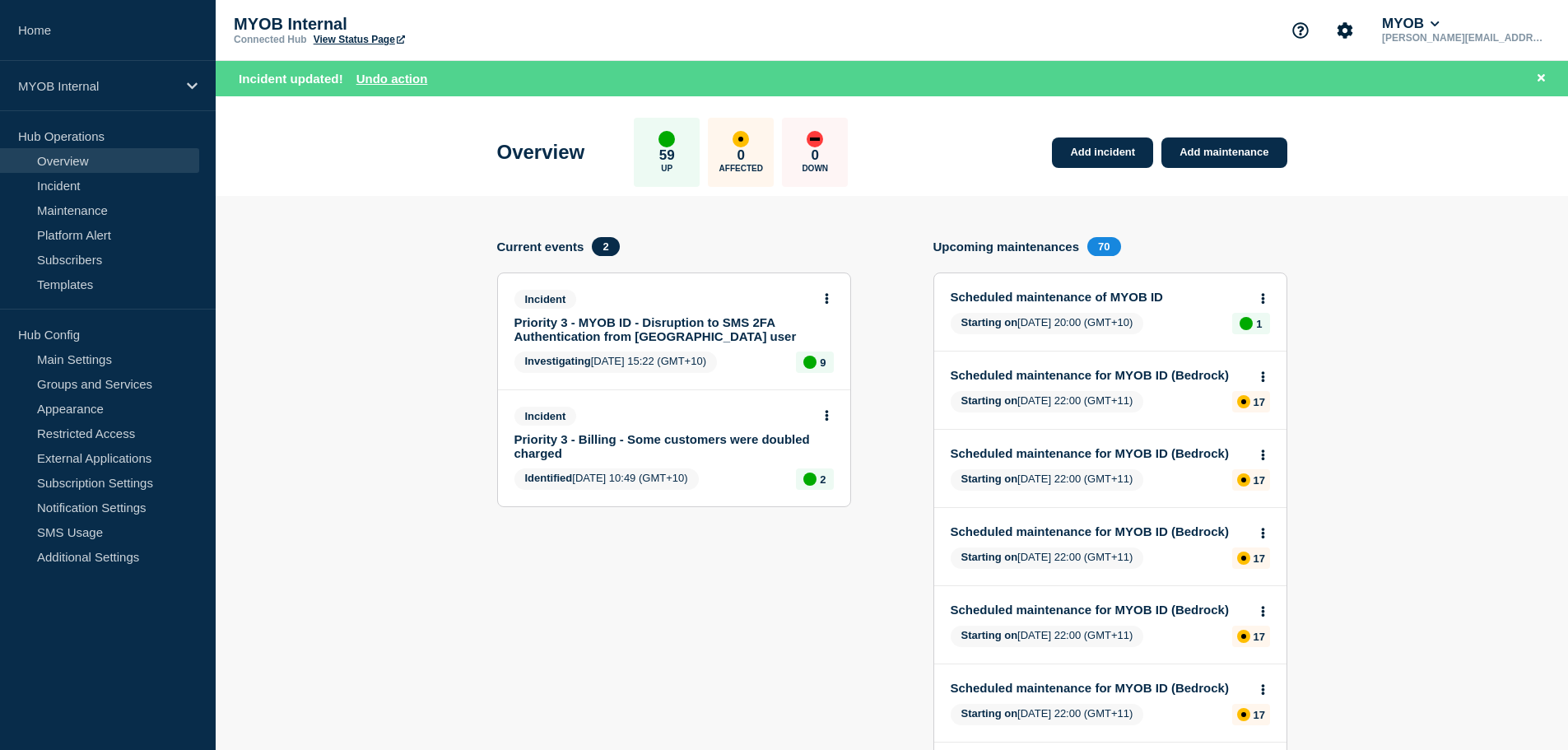
click at [685, 324] on link "Priority 3 - MYOB ID - Disruption to SMS 2FA Authentication from Malaysia user" at bounding box center [663, 330] width 297 height 28
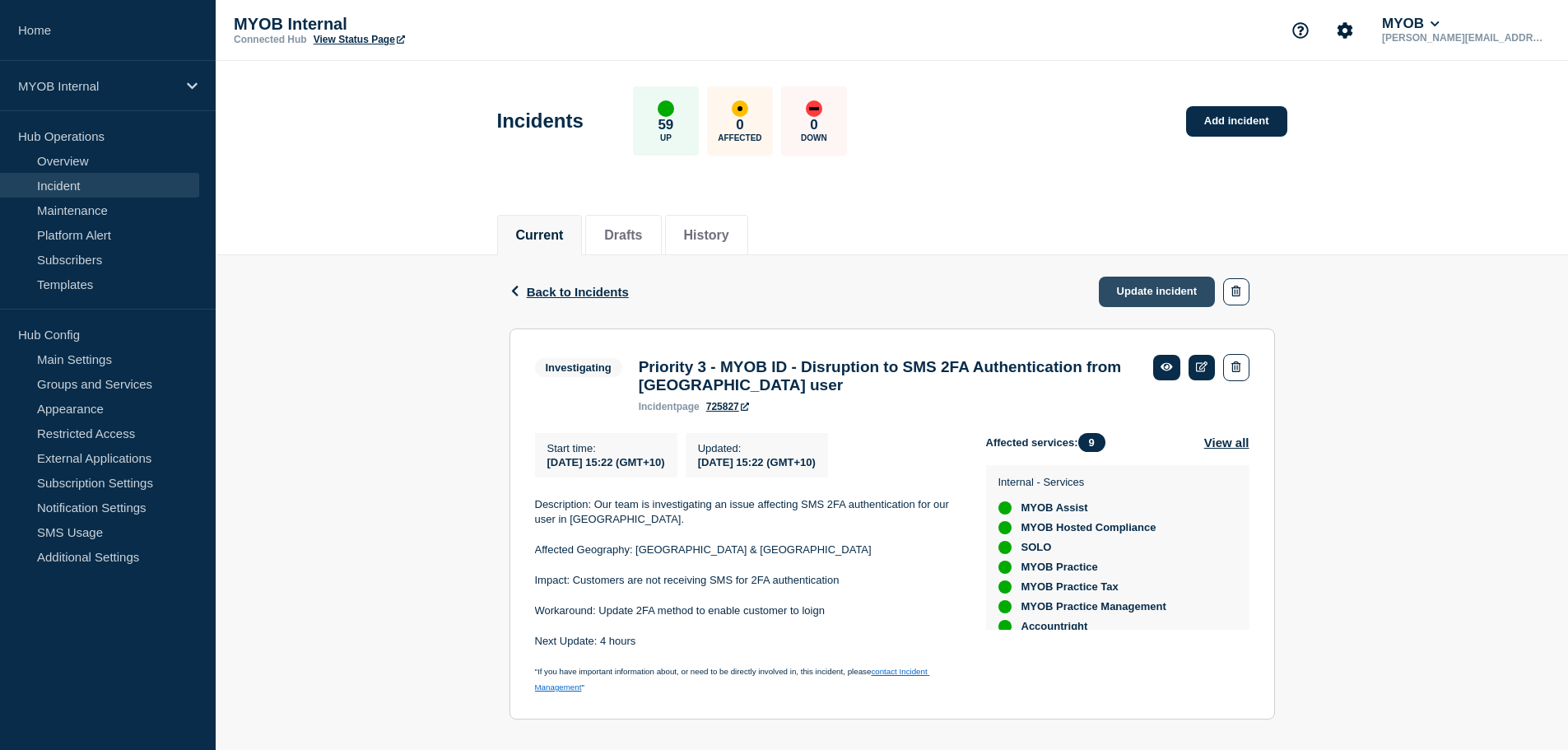
click at [1141, 297] on link "Update incident" at bounding box center [1157, 292] width 117 height 30
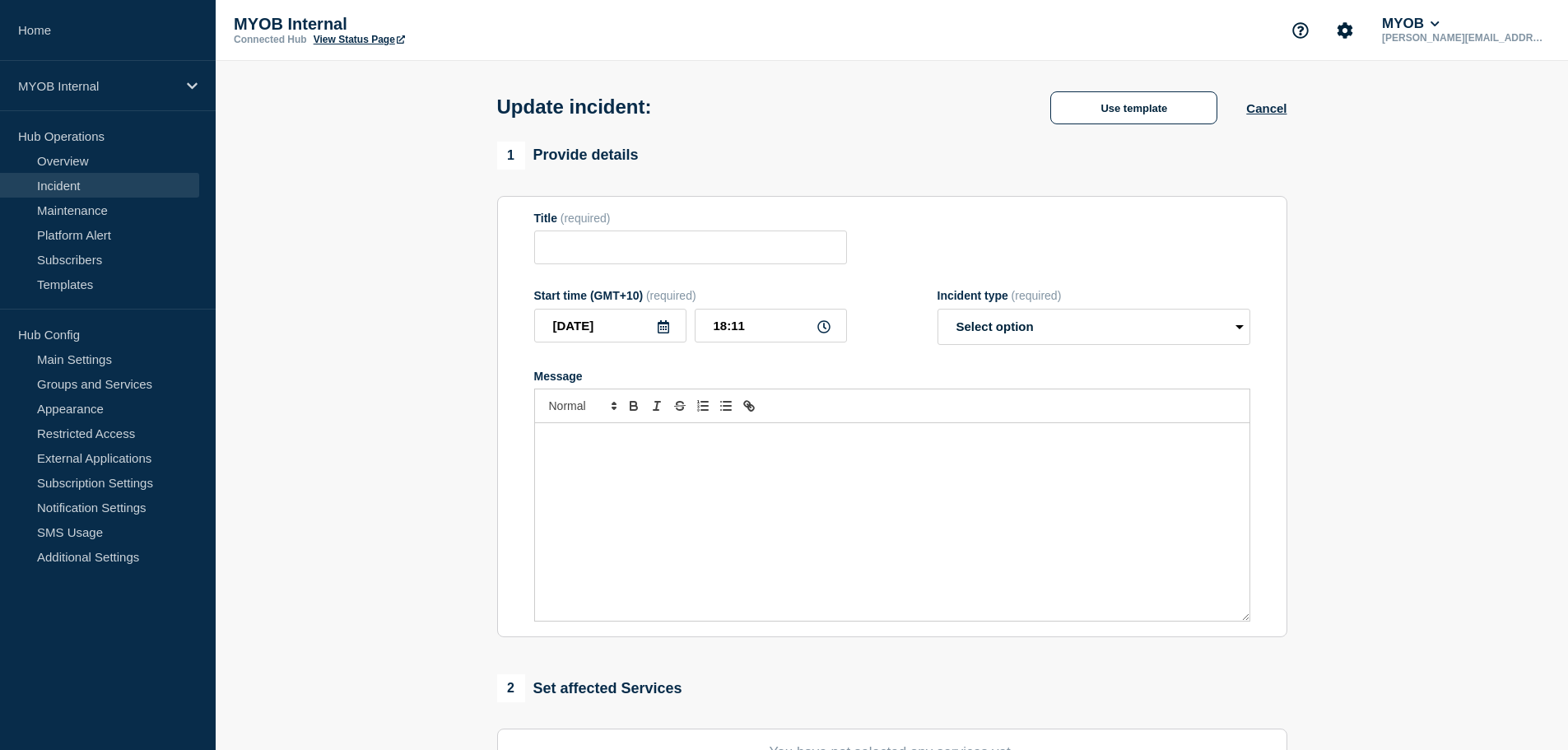
type input "Priority 3 - MYOB ID - Disruption to SMS 2FA Authentication from Malaysia user"
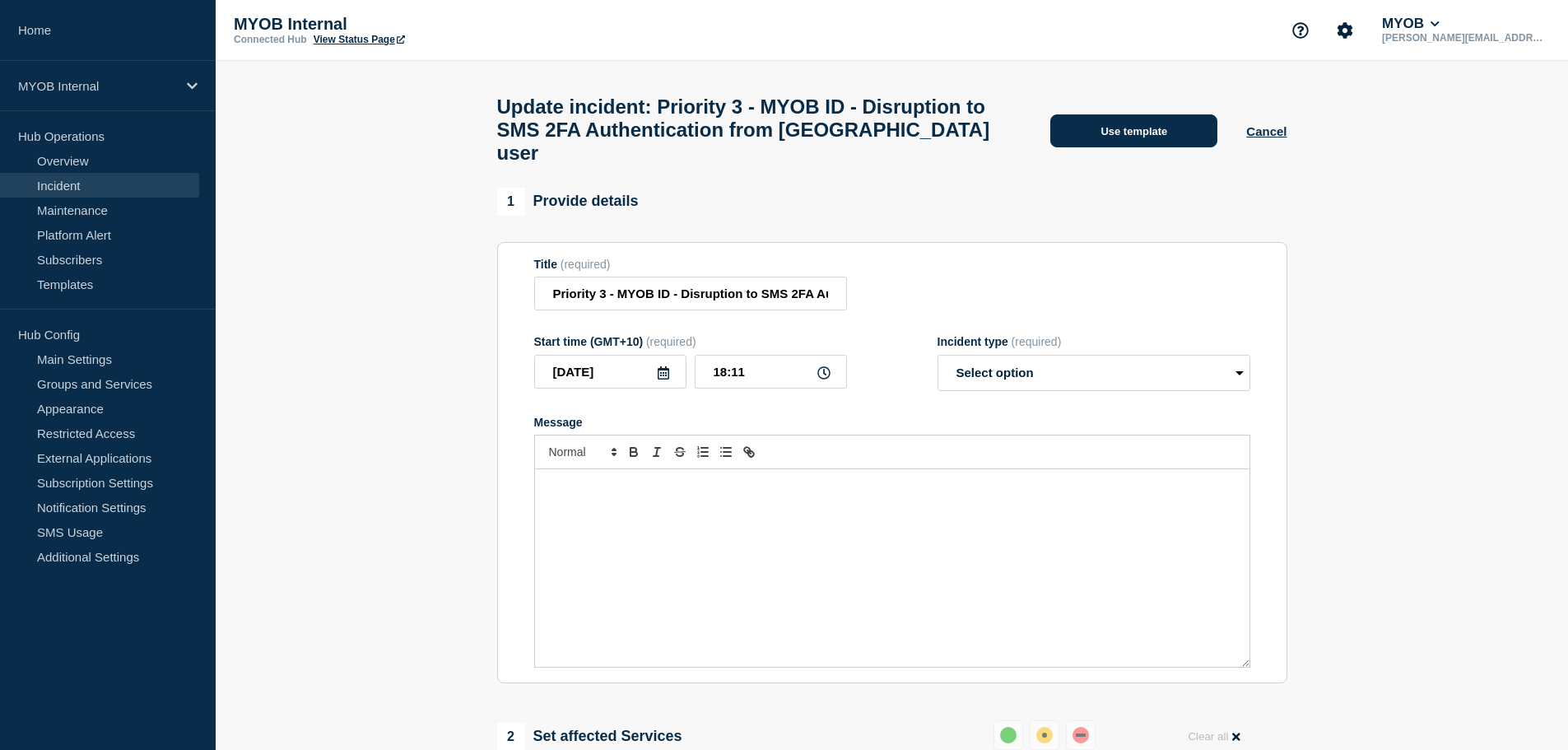
click at [1157, 148] on button "Use template" at bounding box center [1133, 131] width 167 height 33
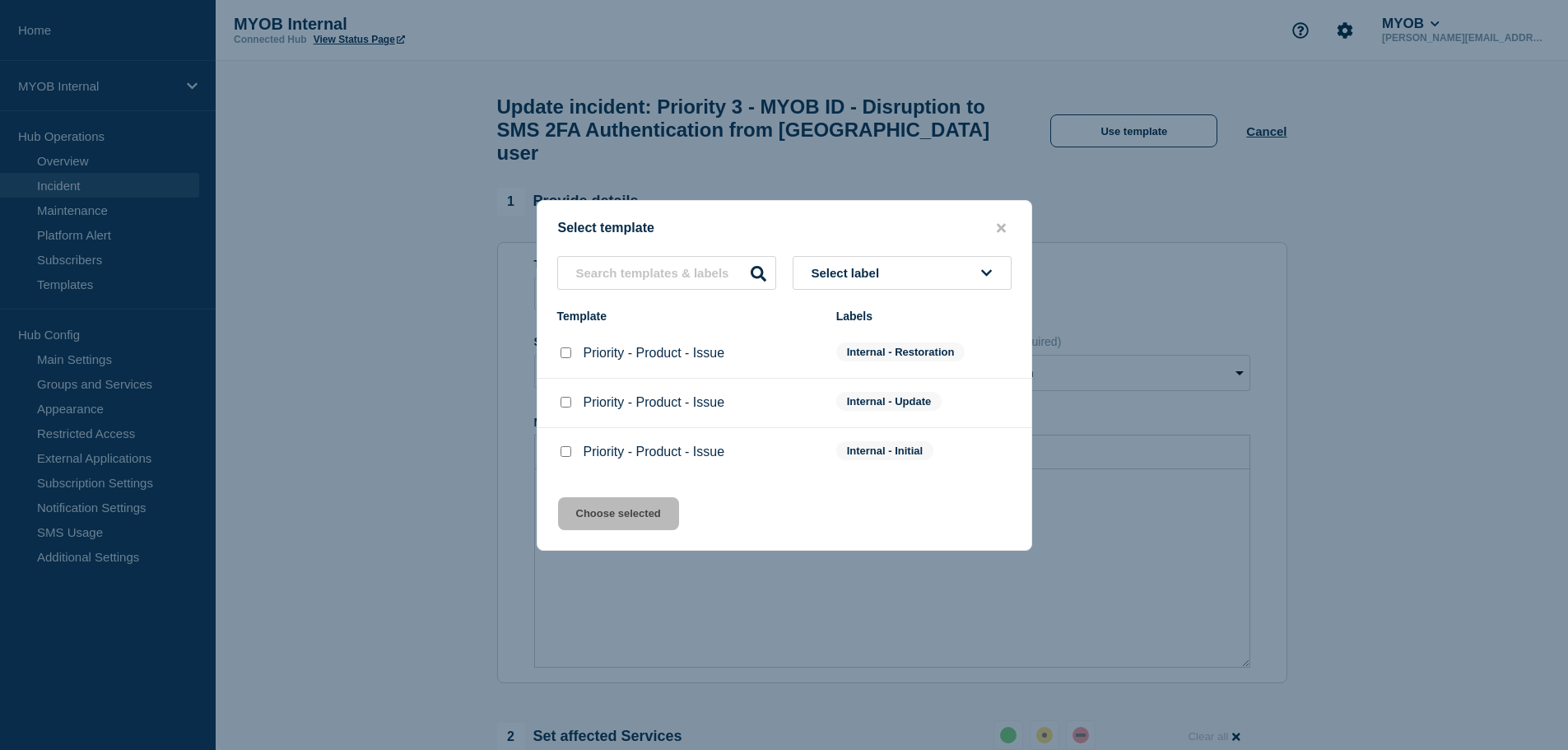
click at [566, 407] on input "Priority - Product - Issue checkbox" at bounding box center [566, 402] width 11 height 11
checkbox input "true"
click at [587, 510] on button "Choose selected" at bounding box center [618, 513] width 121 height 33
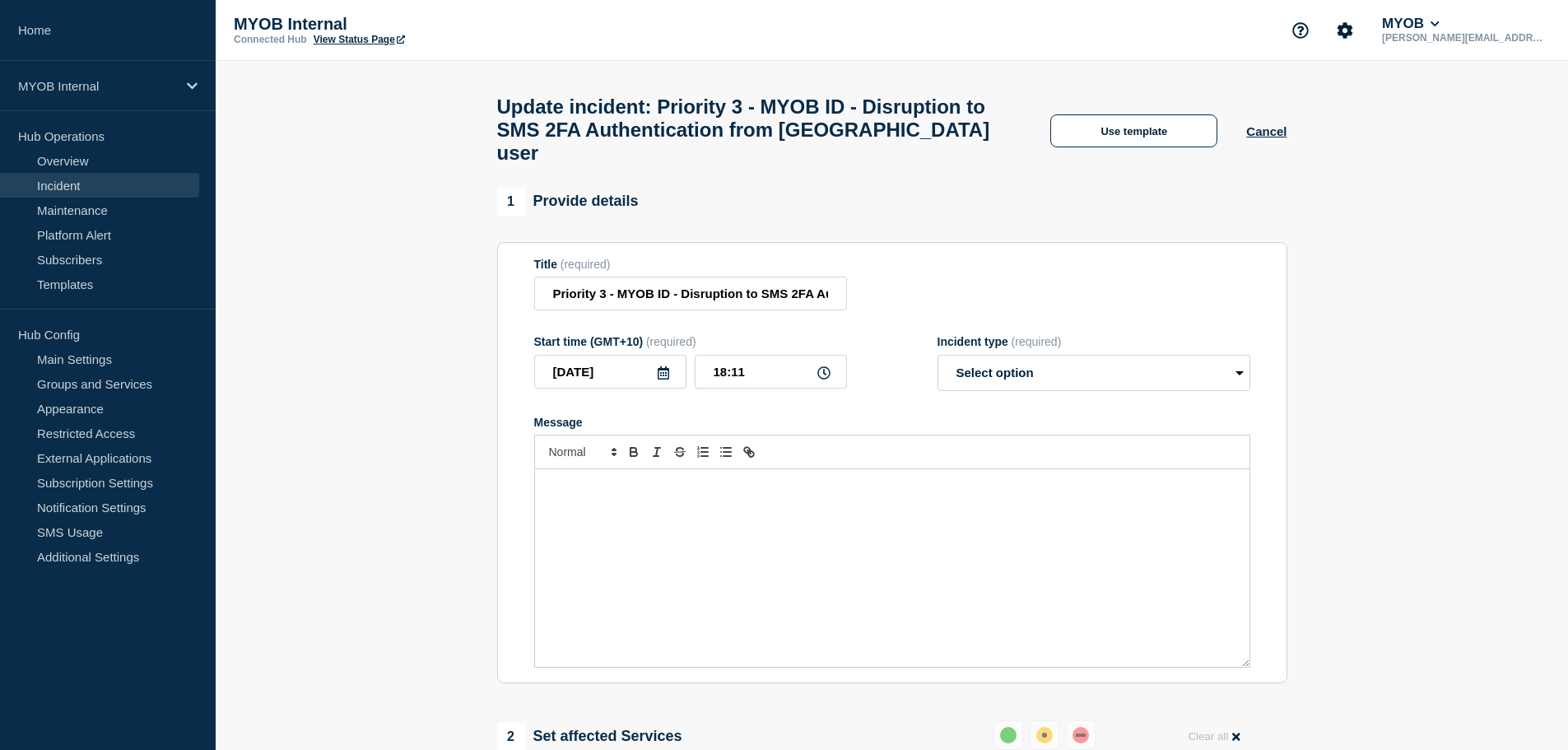
select select "identified"
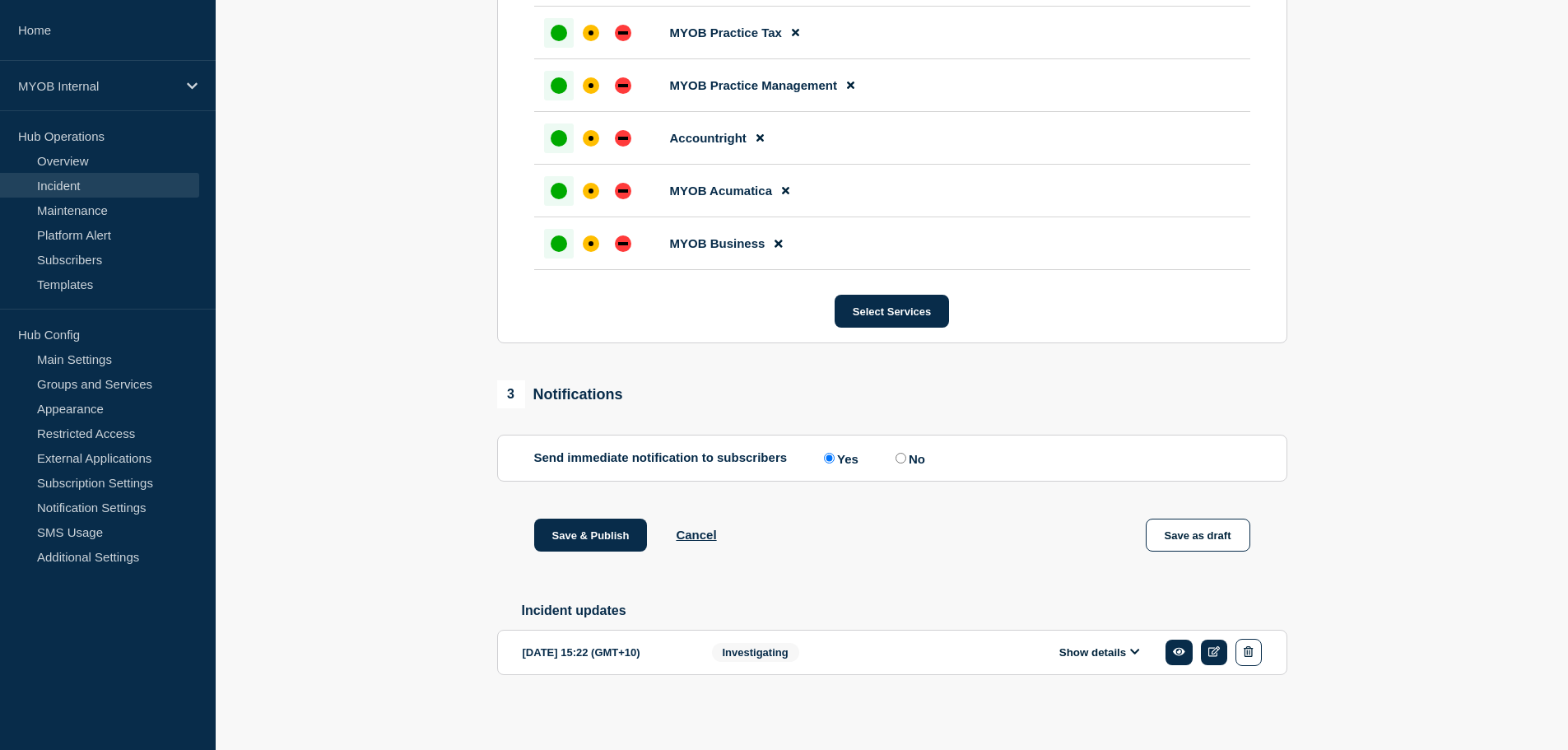
scroll to position [1063, 0]
drag, startPoint x: 1085, startPoint y: 651, endPoint x: 750, endPoint y: 559, distance: 347.4
click at [1079, 648] on button "Show details" at bounding box center [1100, 651] width 90 height 14
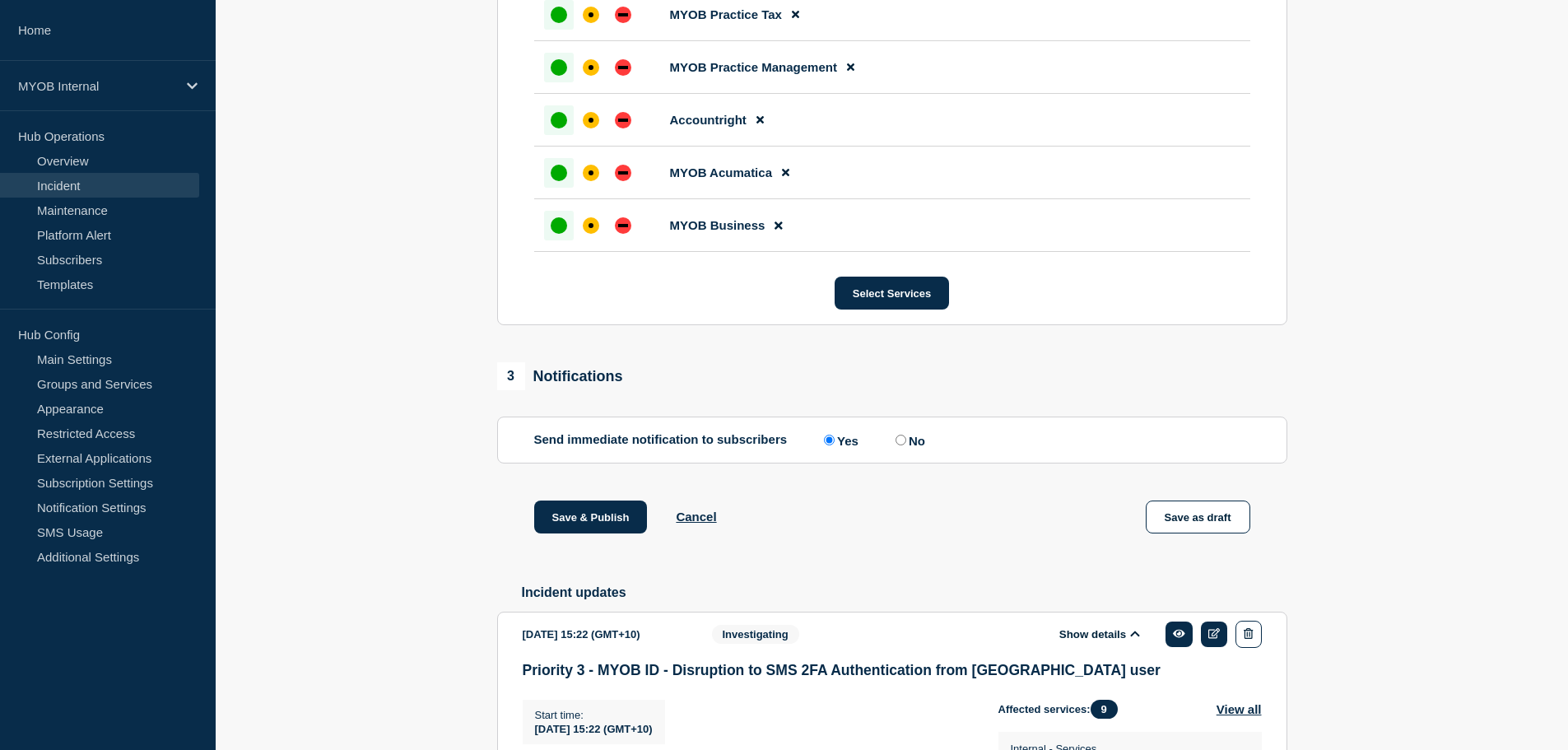
scroll to position [1377, 0]
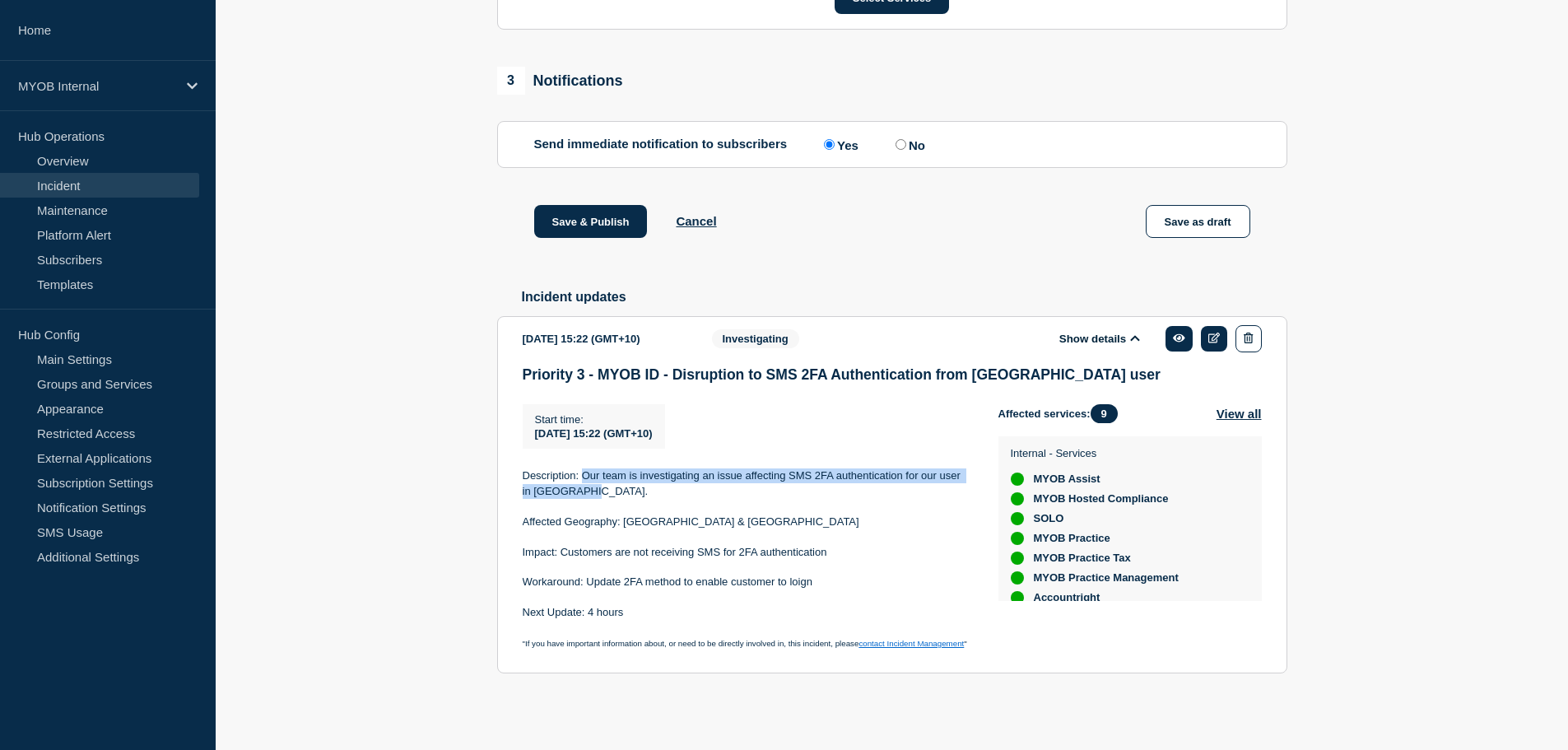
drag, startPoint x: 601, startPoint y: 489, endPoint x: 584, endPoint y: 476, distance: 21.4
click at [584, 476] on p "Description: Our team is investigating an issue affecting SMS 2FA authenticatio…" at bounding box center [747, 483] width 450 height 30
click at [617, 586] on p "Workaround: Update 2FA method to enable customer to loign" at bounding box center [747, 581] width 450 height 15
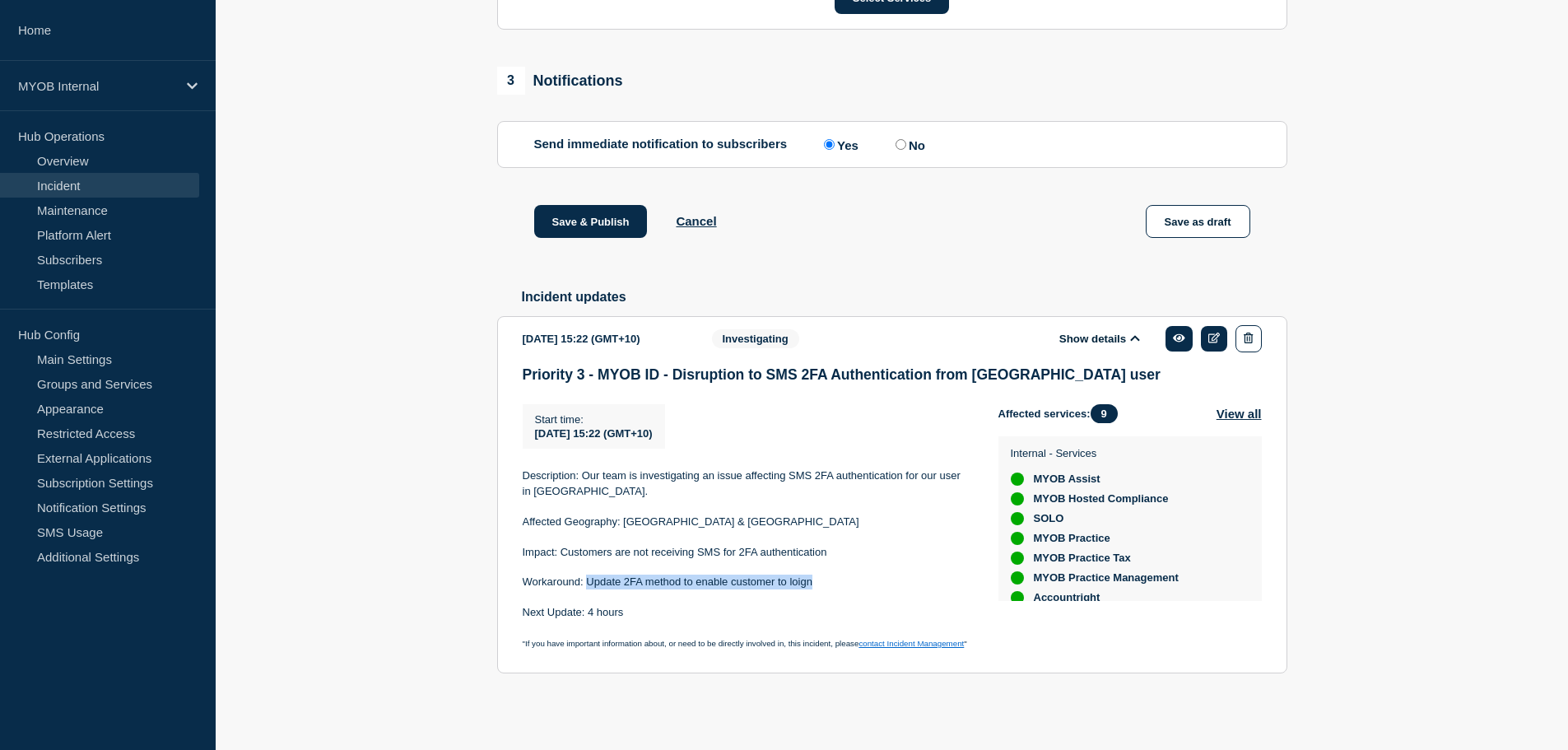
drag, startPoint x: 711, startPoint y: 580, endPoint x: 587, endPoint y: 584, distance: 124.1
click at [587, 584] on p "Workaround: Update 2FA method to enable customer to loign" at bounding box center [747, 581] width 450 height 15
copy p "Update 2FA method to enable customer to loign"
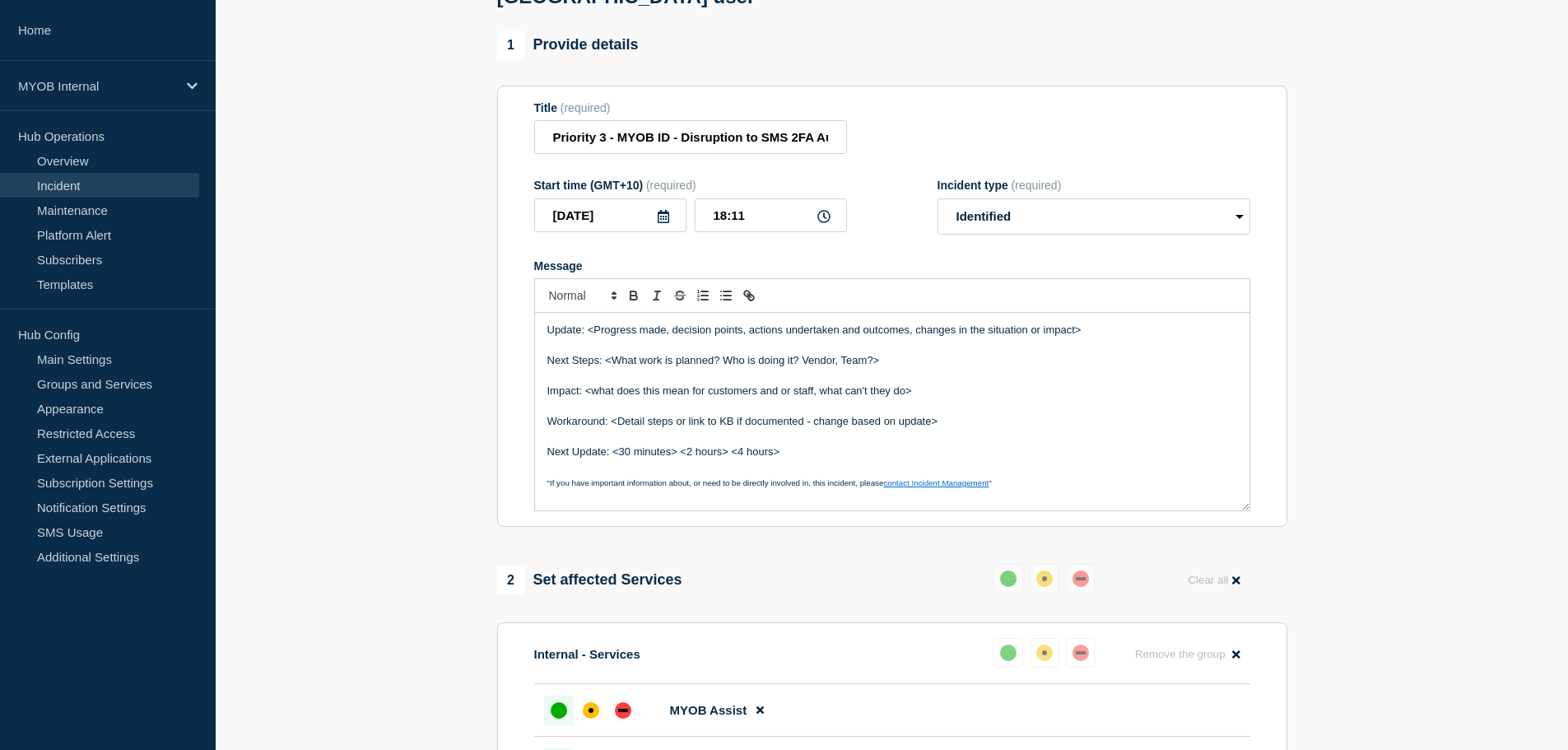
scroll to position [164, 0]
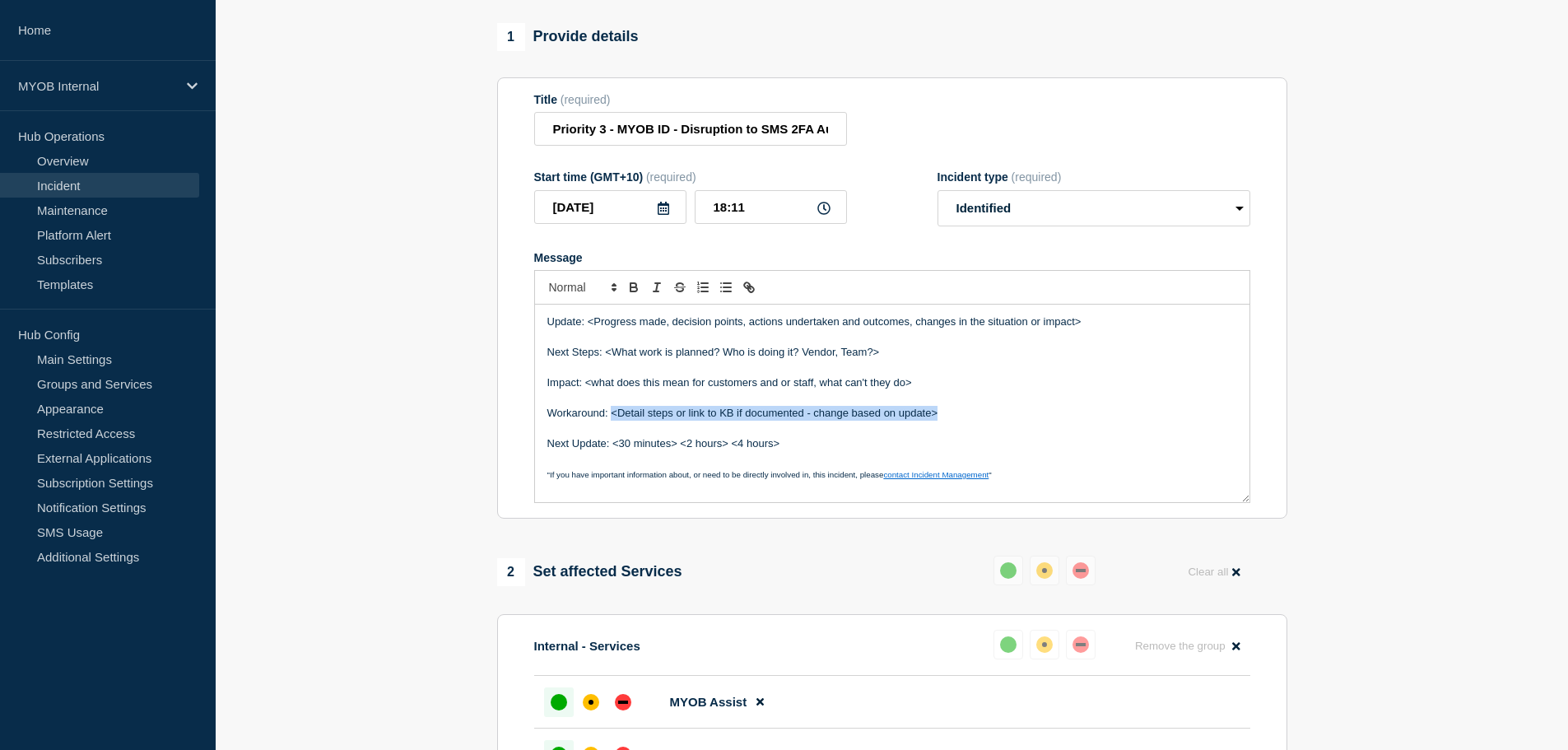
drag, startPoint x: 953, startPoint y: 424, endPoint x: 611, endPoint y: 429, distance: 342.0
click at [611, 420] on p "Workaround: <Detail steps or link to KB if documented - change based on update>" at bounding box center [892, 413] width 690 height 15
paste div "Message"
click at [861, 420] on p "Workaround: Update 2FA method to enable customer to loign" at bounding box center [892, 413] width 690 height 15
drag, startPoint x: 814, startPoint y: 455, endPoint x: 633, endPoint y: 446, distance: 181.2
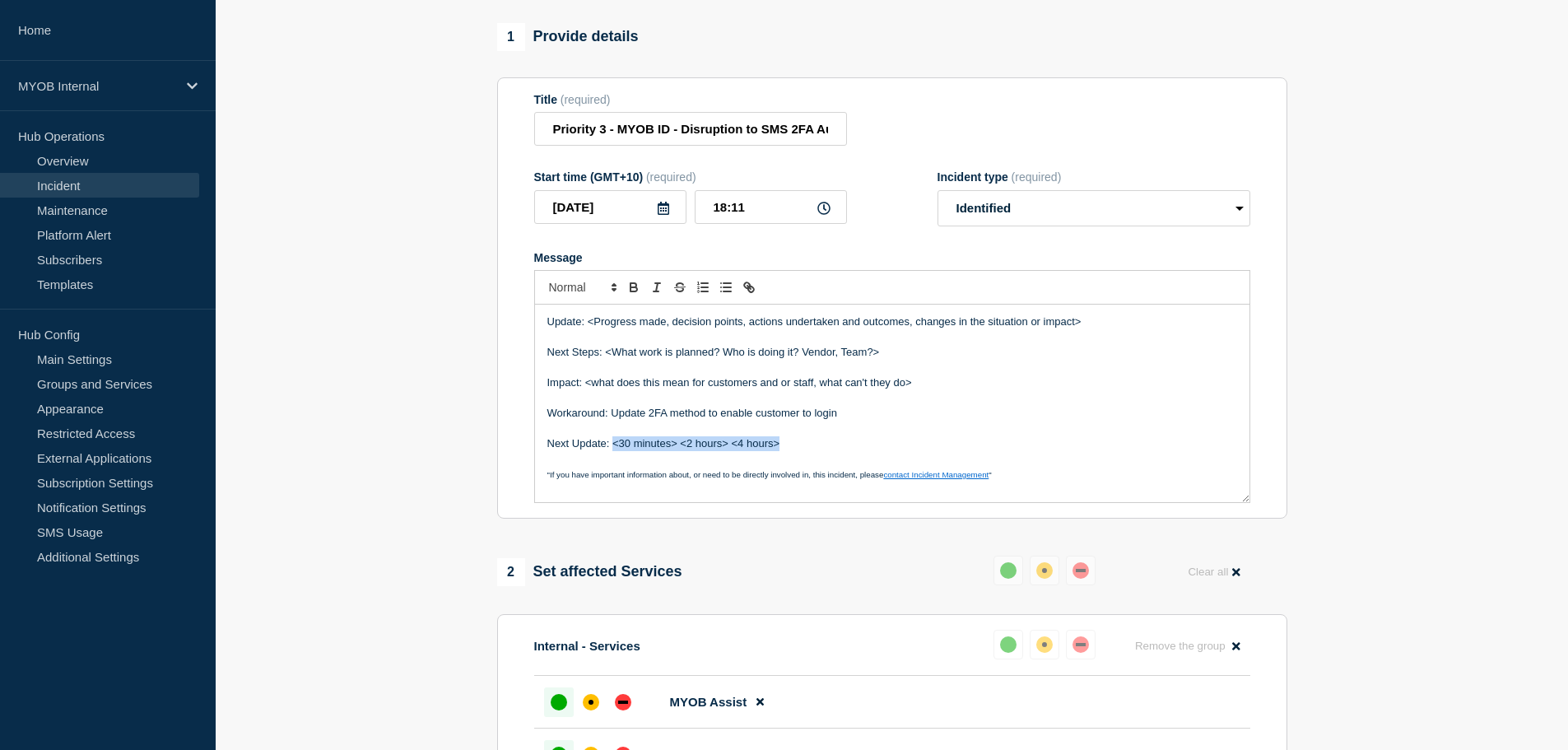
click at [612, 451] on p "Next Update: <30 minutes> <2 hours> <4 hours>" at bounding box center [892, 443] width 690 height 15
click at [738, 451] on p "Next Update: Wednesday" at bounding box center [892, 443] width 690 height 15
click at [671, 451] on p "Next Update: Wednesday 1/10" at bounding box center [892, 443] width 690 height 15
click at [724, 451] on p "Next Update: Wednesday 01/10" at bounding box center [892, 443] width 690 height 15
click at [681, 451] on p "Next Update: Wednesday 01/10" at bounding box center [892, 443] width 690 height 15
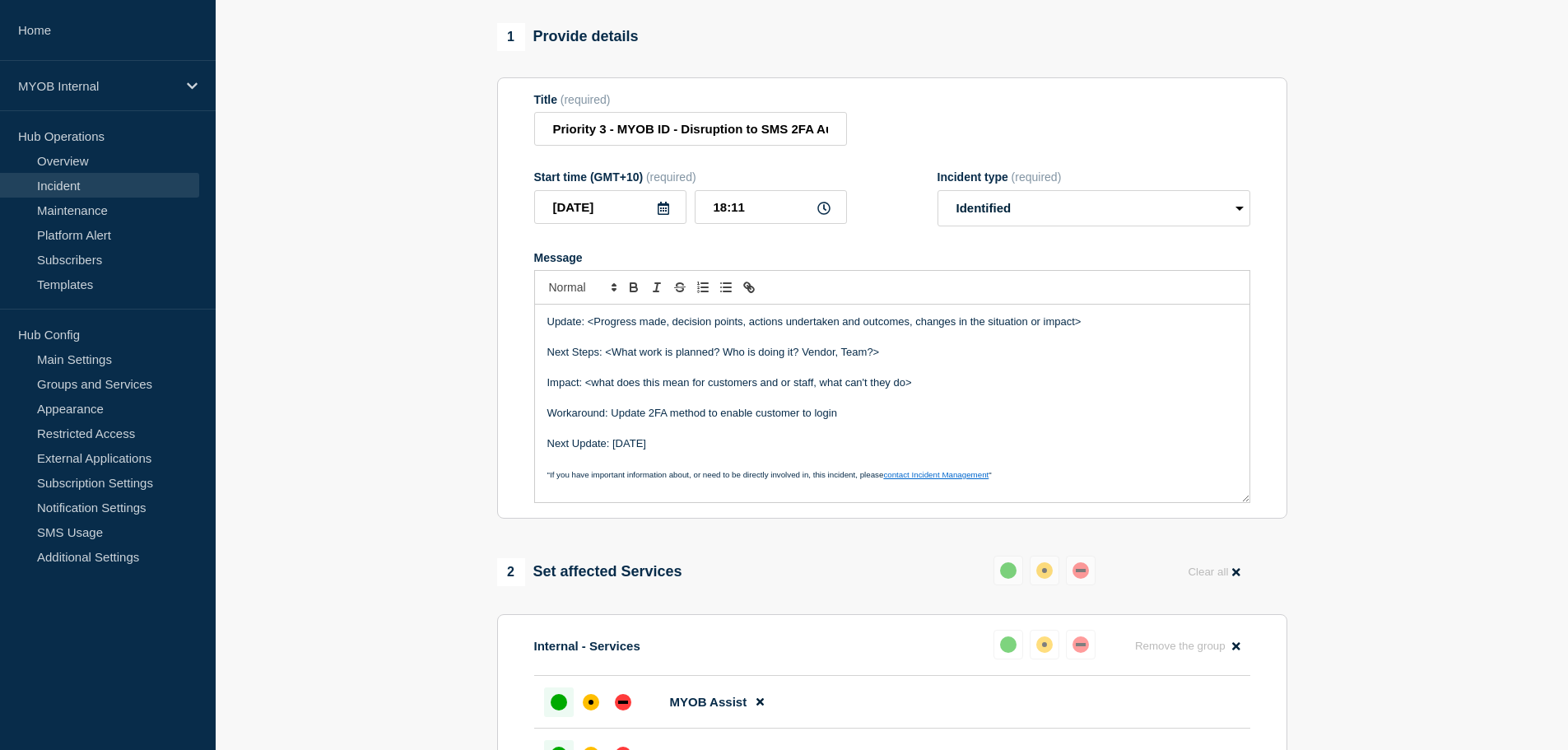
click at [677, 451] on p "Next Update: Wednesday 01/10" at bounding box center [892, 443] width 690 height 15
click at [714, 360] on p "Next Steps: <What work is planned? Who is doing it? Vendor, Team?>" at bounding box center [892, 352] width 690 height 15
click at [889, 330] on p "Update: <Progress made, decision points, actions undertaken and outcomes, chang…" at bounding box center [892, 322] width 690 height 15
drag, startPoint x: 1139, startPoint y: 340, endPoint x: 588, endPoint y: 328, distance: 551.1
click at [588, 328] on p "Update: <Progress made, decision points, actions undertaken and outcomes, chang…" at bounding box center [892, 322] width 690 height 15
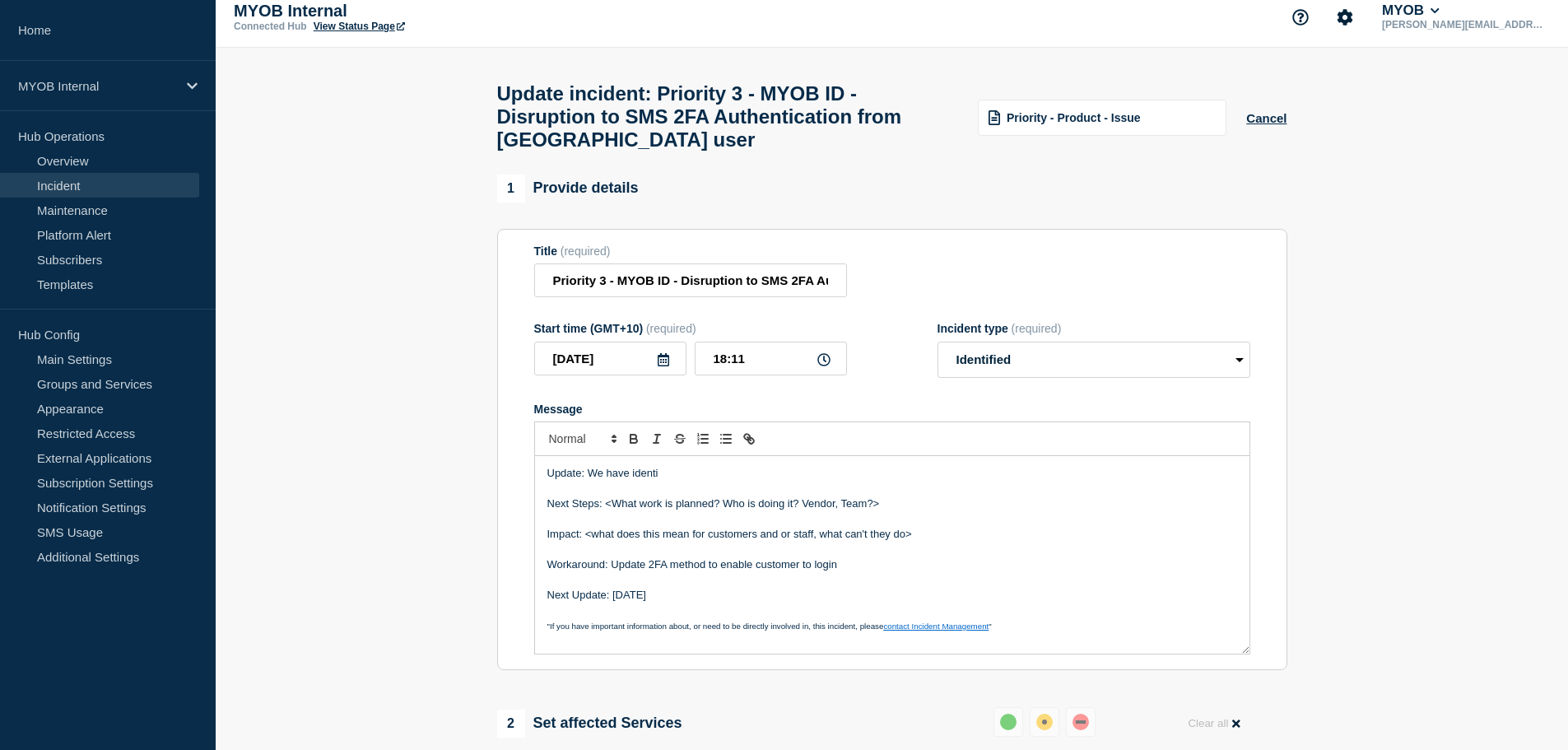
scroll to position [0, 0]
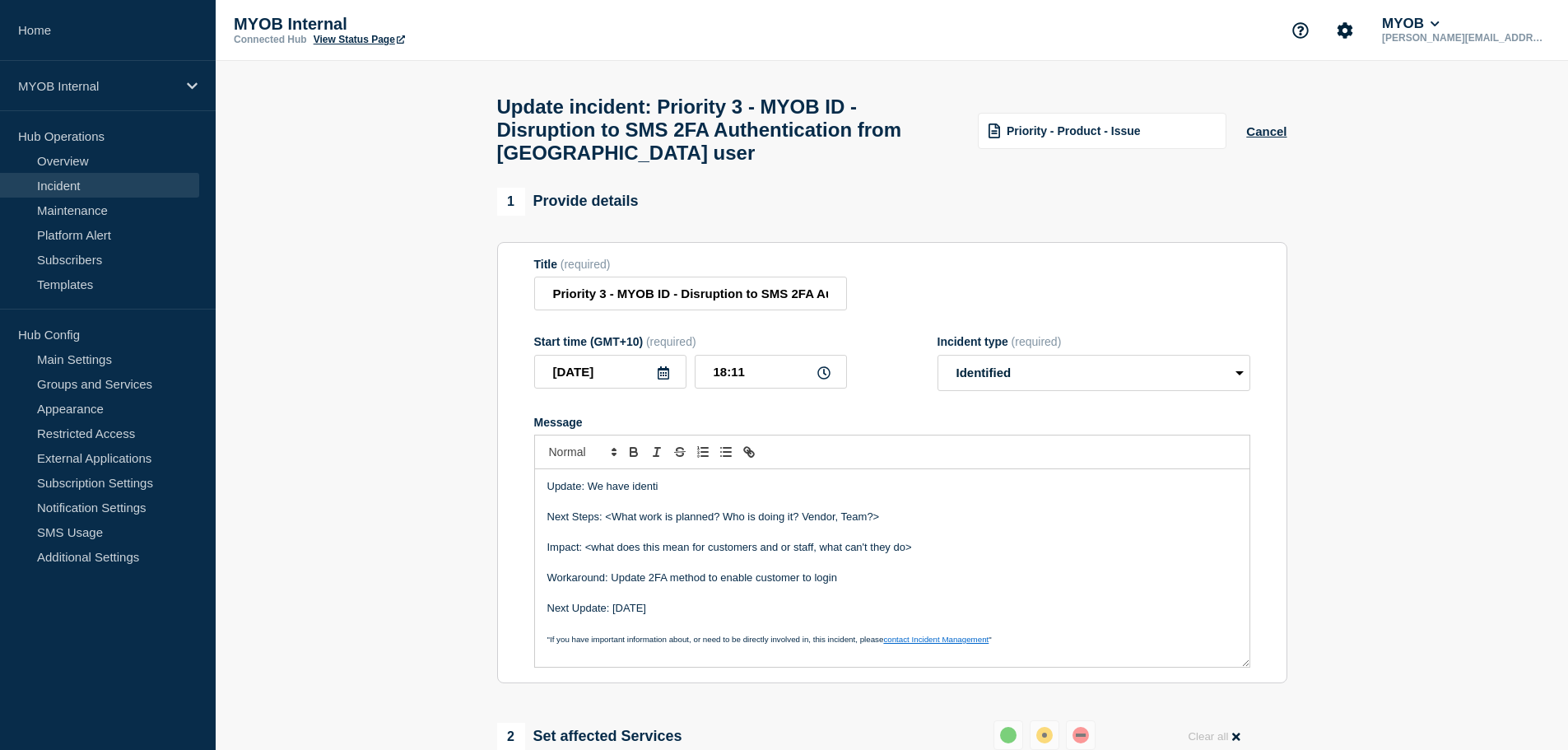
click at [696, 491] on p "Update: We have identi" at bounding box center [892, 486] width 690 height 15
click at [1193, 489] on div "Update: We have identified possible mitigations and are working to implement th…" at bounding box center [892, 568] width 715 height 198
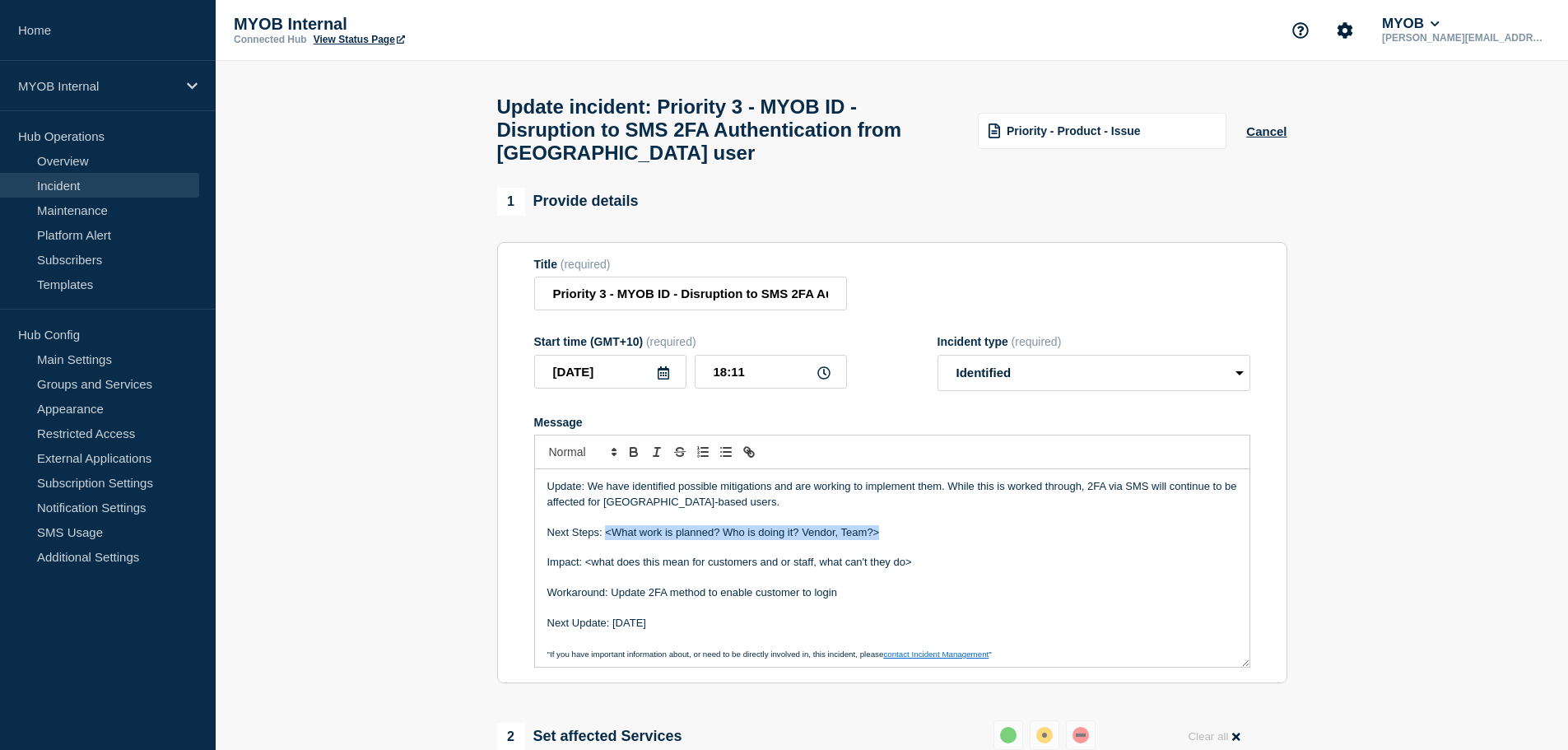
drag, startPoint x: 882, startPoint y: 541, endPoint x: 608, endPoint y: 547, distance: 274.1
click at [608, 540] on p "Next Steps: <What work is planned? Who is doing it? Vendor, Team?>" at bounding box center [892, 532] width 690 height 15
click at [633, 540] on p "Next Steps: Implementation of fixes to" at bounding box center [892, 532] width 690 height 15
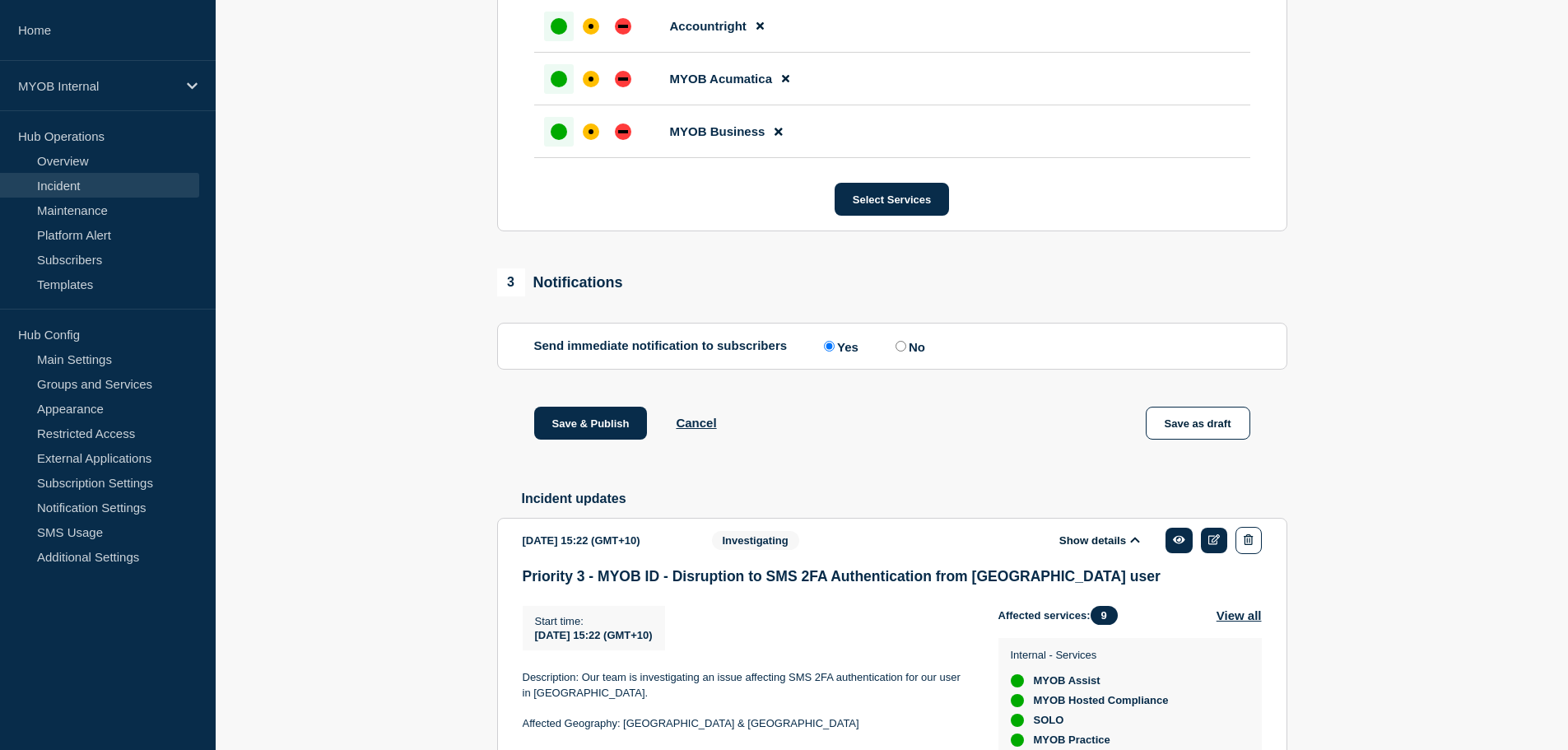
scroll to position [1377, 0]
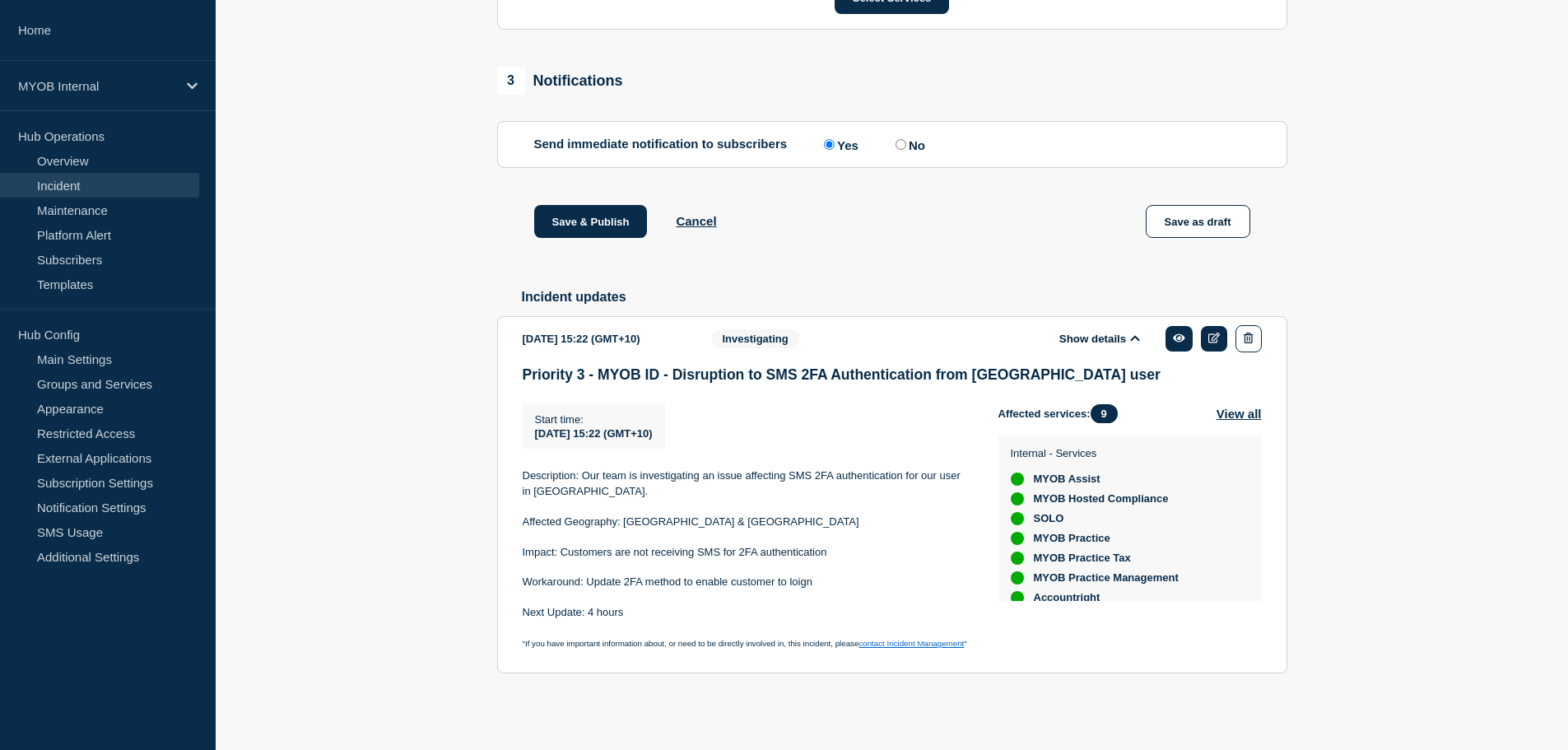
drag, startPoint x: 684, startPoint y: 557, endPoint x: 559, endPoint y: 552, distance: 125.1
click at [559, 552] on p "Impact: Customers are not receiving SMS for 2FA authentication" at bounding box center [747, 552] width 450 height 15
copy p "Customers are not receiving SMS for 2FA authentication"
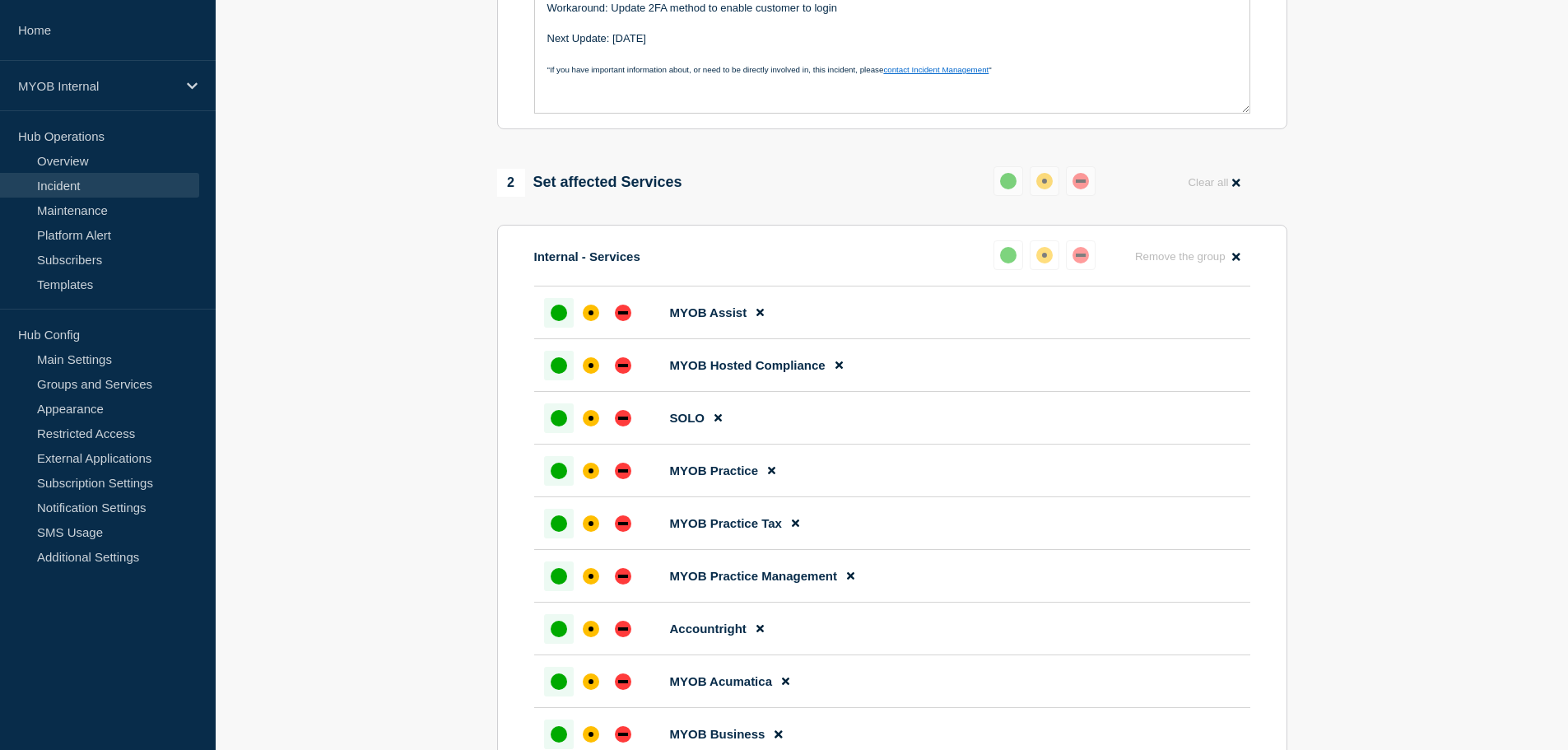
scroll to position [0, 0]
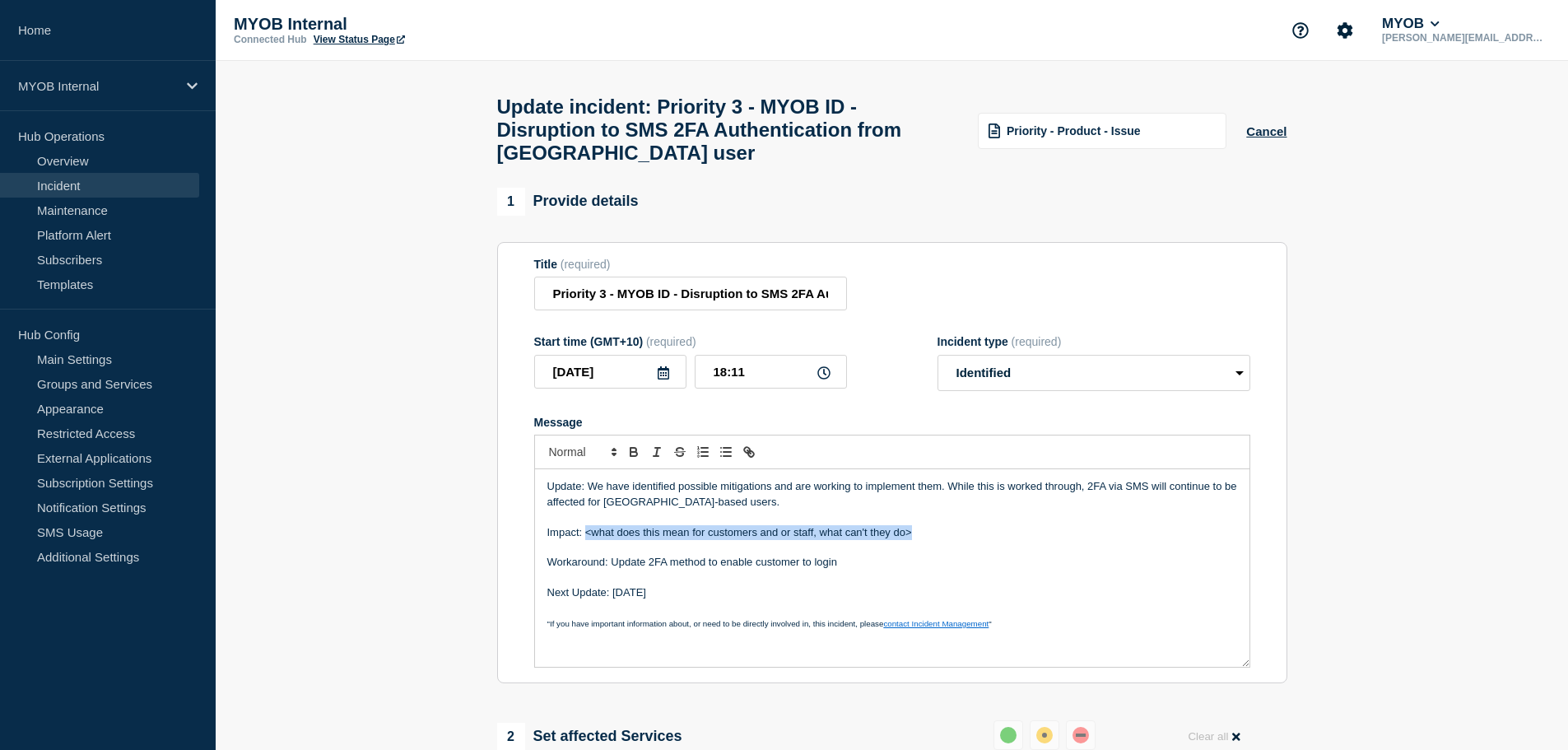
drag, startPoint x: 929, startPoint y: 545, endPoint x: 585, endPoint y: 544, distance: 344.0
click at [585, 540] on p "Impact: <what does this mean for customers and or staff, what can't they do>" at bounding box center [892, 532] width 690 height 15
click at [587, 540] on p "Impact: Customers are not receiving SMS for 2FA authentication" at bounding box center [892, 532] width 690 height 15
click at [593, 540] on p "Impact: Customers are not receiving SMS for 2FA authentication" at bounding box center [892, 532] width 690 height 15
drag, startPoint x: 739, startPoint y: 577, endPoint x: 829, endPoint y: 574, distance: 90.0
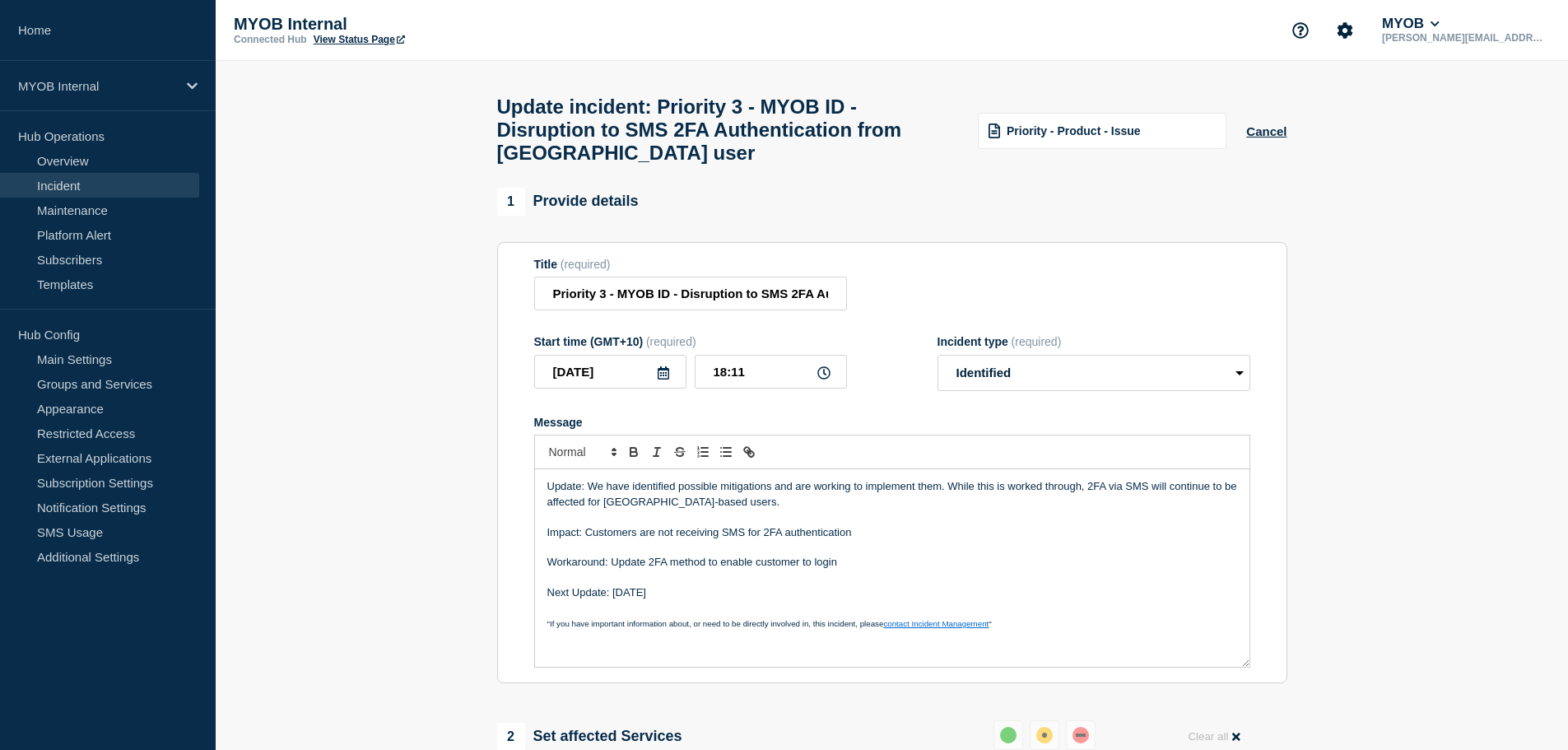
click at [739, 570] on p "Workaround: Update 2FA method to enable customer to login" at bounding box center [892, 562] width 690 height 15
drag, startPoint x: 639, startPoint y: 544, endPoint x: 694, endPoint y: 541, distance: 55.1
click at [640, 540] on p "Impact: Customers are not receiving SMS for 2FA authentication" at bounding box center [892, 532] width 690 height 15
click at [708, 570] on p "Workaround: Update 2FA method to enable customer to login" at bounding box center [892, 562] width 690 height 15
click at [890, 568] on p "Workaround: Update 2FA method to enable customer to login" at bounding box center [892, 562] width 690 height 15
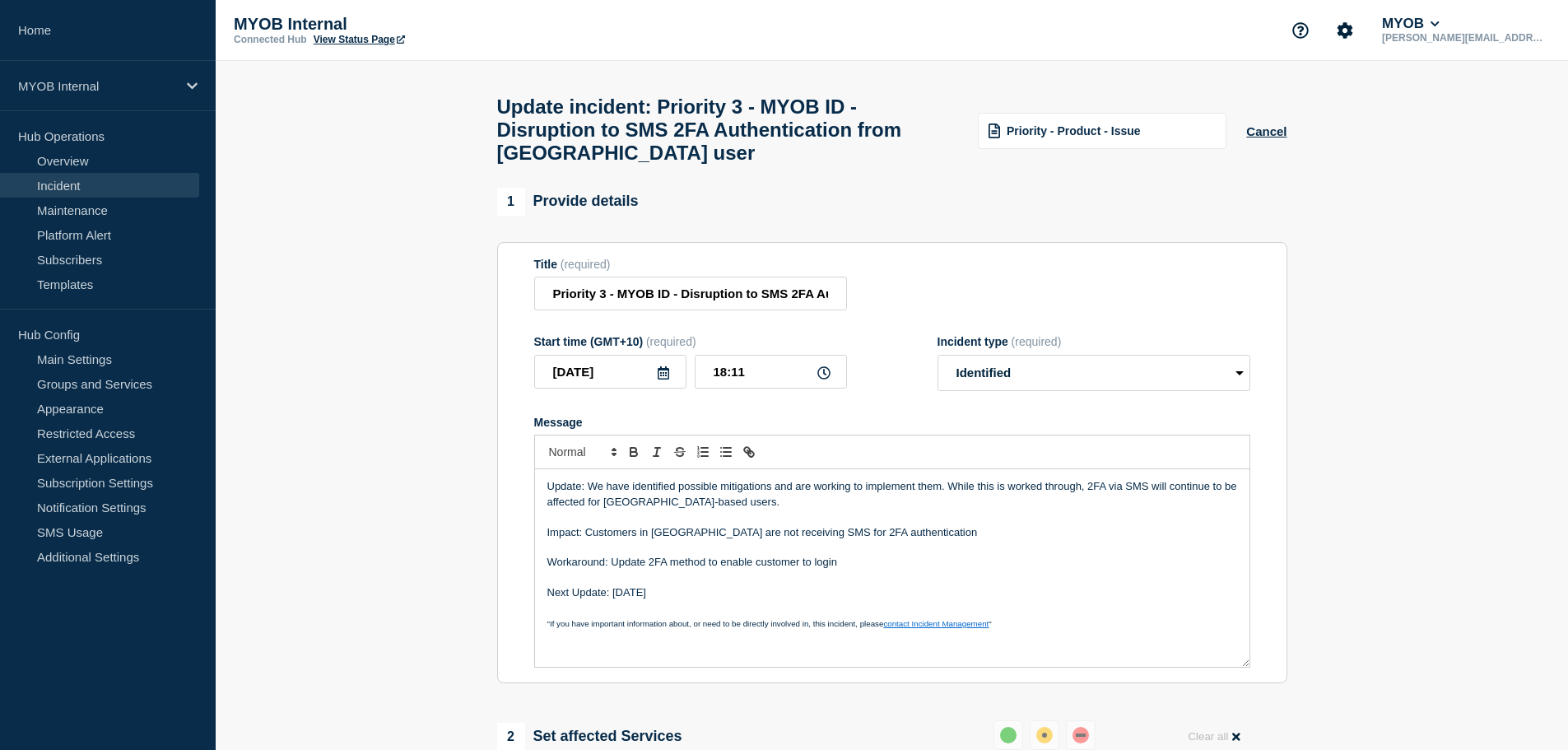
click at [895, 584] on p "Message" at bounding box center [892, 578] width 690 height 15
click at [777, 600] on p "Next Update: Wednesday 1/10" at bounding box center [892, 592] width 690 height 15
click at [723, 570] on p "Workaround: Update 2FA method to enable customer to login" at bounding box center [892, 562] width 690 height 15
click at [765, 540] on p "Impact: Customers in Malaysia are not receiving SMS for 2FA authentication" at bounding box center [892, 532] width 690 height 15
click at [770, 585] on p "Message" at bounding box center [892, 578] width 690 height 15
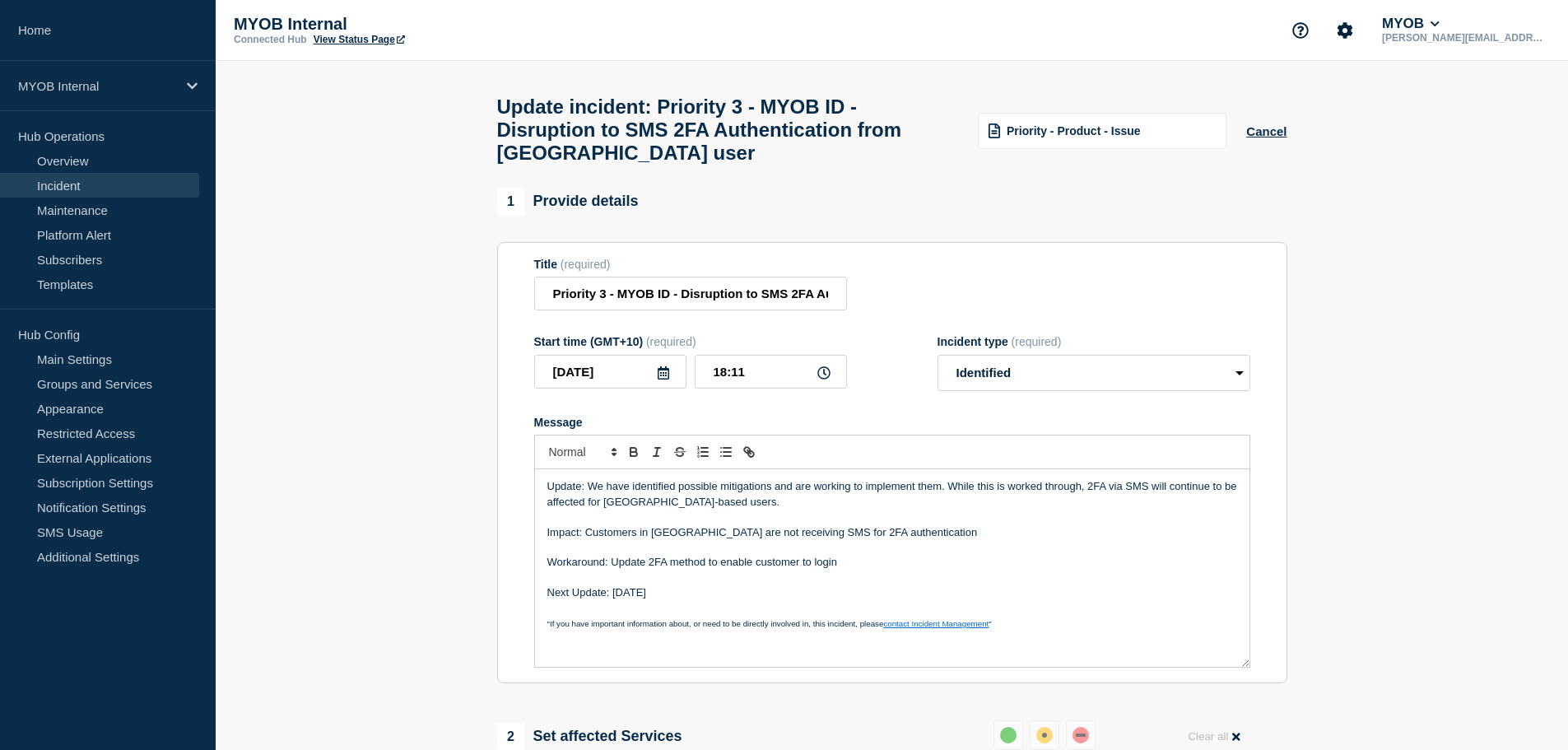
click at [686, 585] on p "Message" at bounding box center [892, 578] width 690 height 15
click at [693, 570] on p "Workaround: Update 2FA method to enable customer to login" at bounding box center [892, 562] width 690 height 15
click at [679, 540] on p "Impact: Customers in Malaysia are not receiving SMS for 2FA authentication" at bounding box center [892, 532] width 690 height 15
click at [669, 600] on p "Next Update: Wednesday 1/10" at bounding box center [892, 592] width 690 height 15
click at [761, 600] on p "Next Update: Wednesday 1/10" at bounding box center [892, 592] width 690 height 15
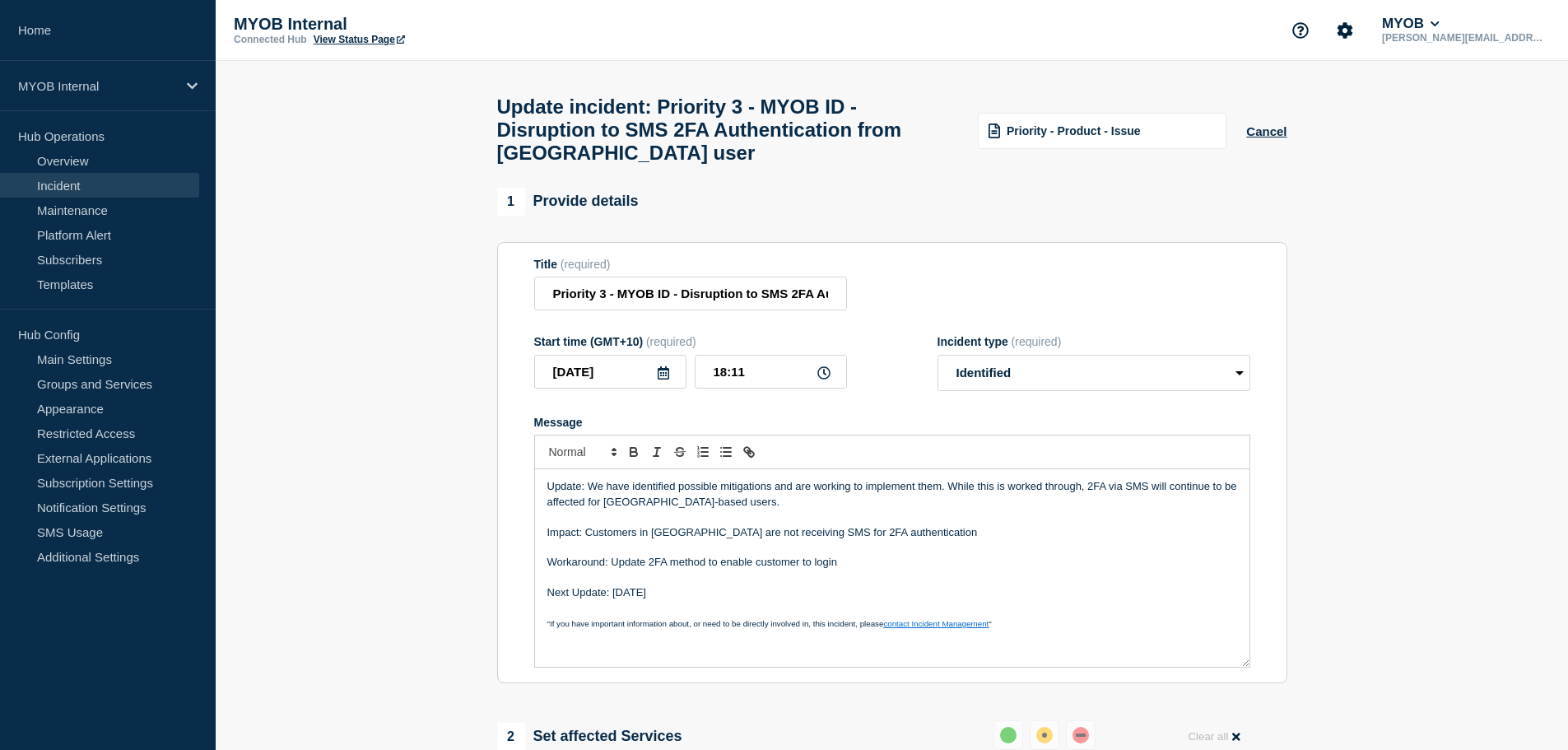
drag, startPoint x: 670, startPoint y: 605, endPoint x: 803, endPoint y: 587, distance: 134.2
click at [679, 600] on p "Next Update: Wednesday 1/10" at bounding box center [892, 592] width 690 height 15
click at [669, 600] on p "Next Update: Wednesday 1/10" at bounding box center [892, 592] width 690 height 15
click at [781, 616] on p "Message" at bounding box center [892, 608] width 690 height 15
click at [755, 585] on p "Message" at bounding box center [892, 578] width 690 height 15
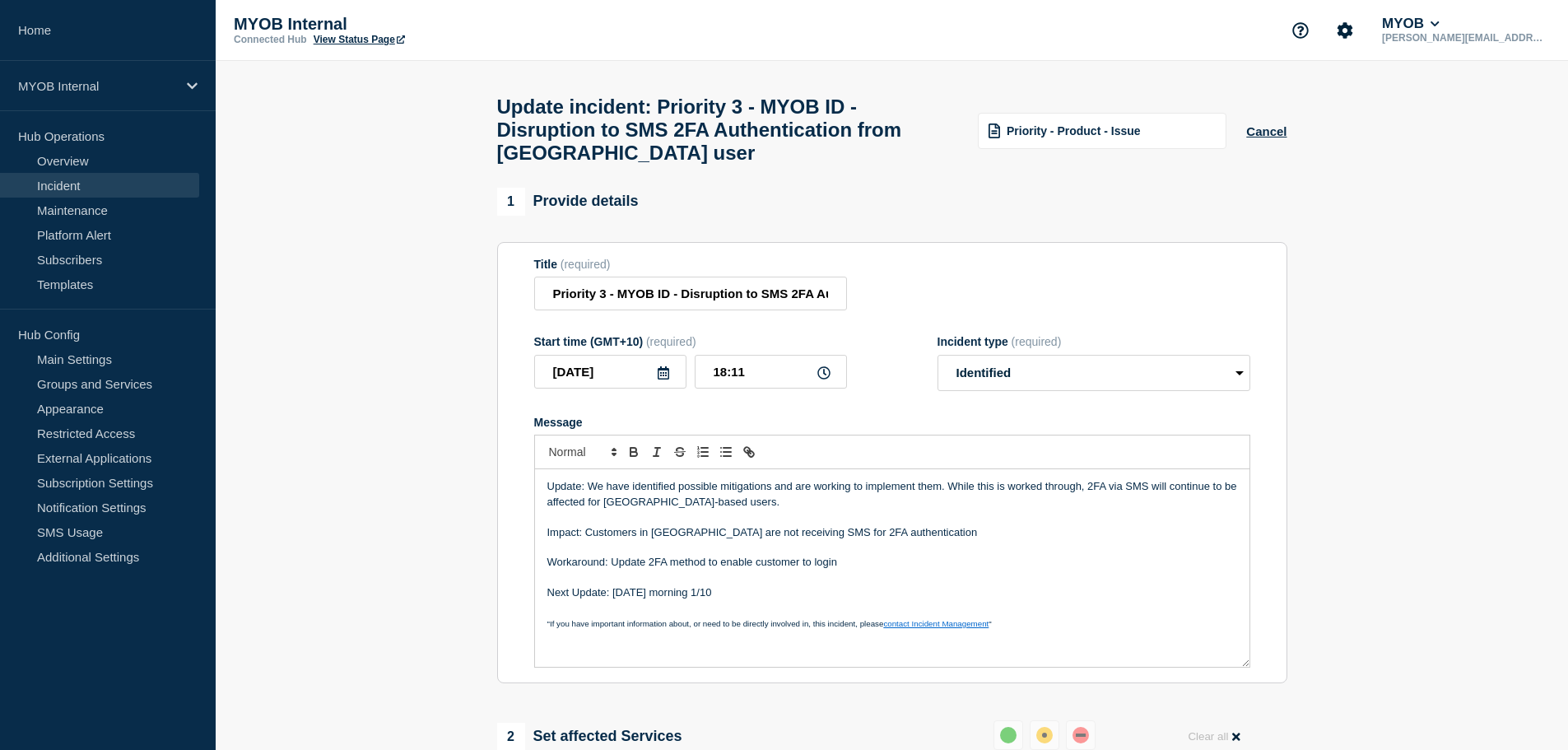
click at [804, 510] on p "Update: We have identified possible mitigations and are working to implement th…" at bounding box center [892, 494] width 690 height 30
click at [840, 491] on p "Update: We have identified possible mitigations and are working to implement th…" at bounding box center [892, 494] width 690 height 30
click at [813, 540] on p "Impact: Customers in Malaysia are not receiving SMS for 2FA authentication" at bounding box center [892, 532] width 690 height 15
click at [815, 585] on p "Message" at bounding box center [892, 578] width 690 height 15
click at [1040, 540] on p "Impact: Customers in Malaysia are not receiving SMS for 2FA authentication" at bounding box center [892, 532] width 690 height 15
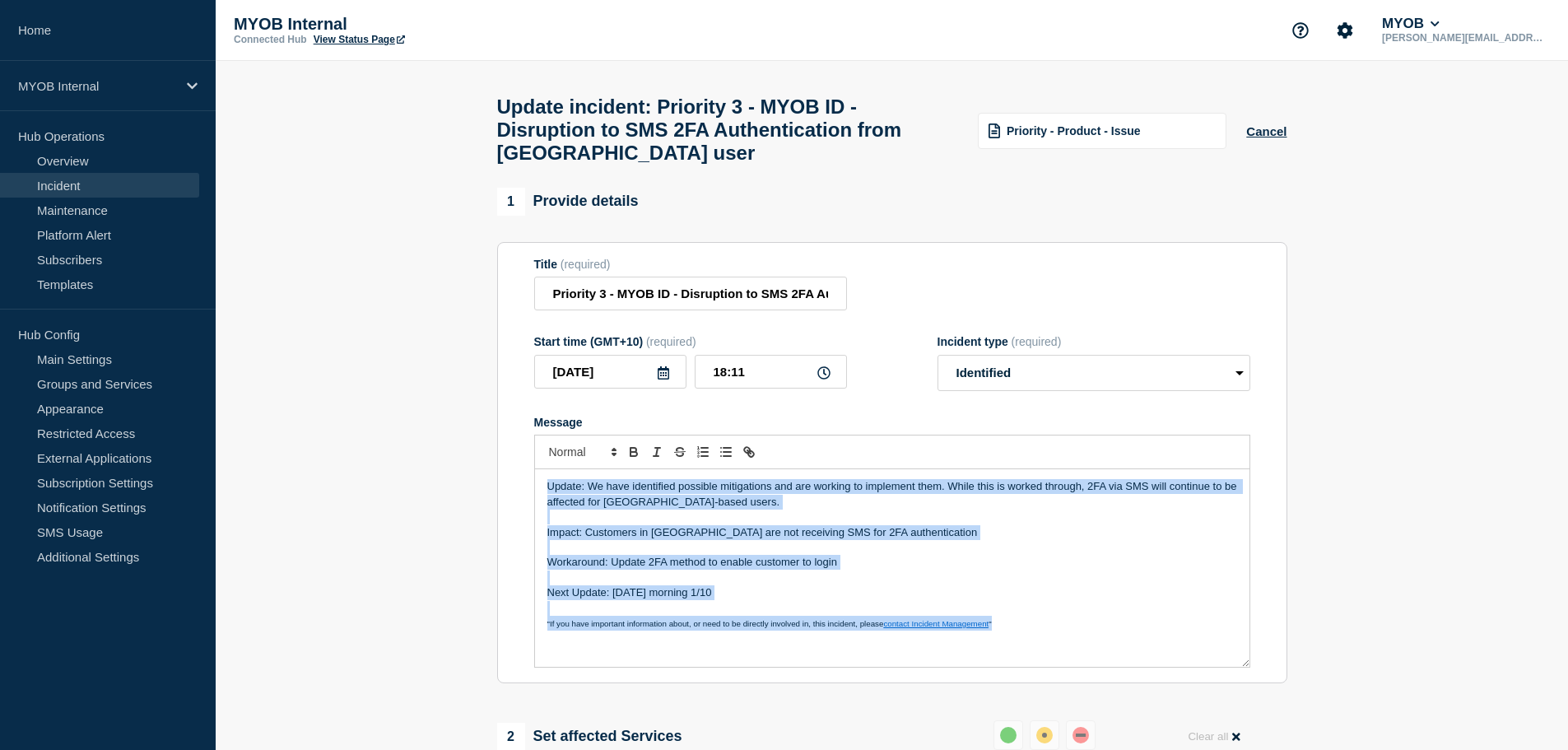
copy div "Update: We have identified possible mitigations and are working to implement th…"
click at [1049, 540] on p "Impact: Customers in Malaysia are not receiving SMS for 2FA authentication" at bounding box center [892, 532] width 690 height 15
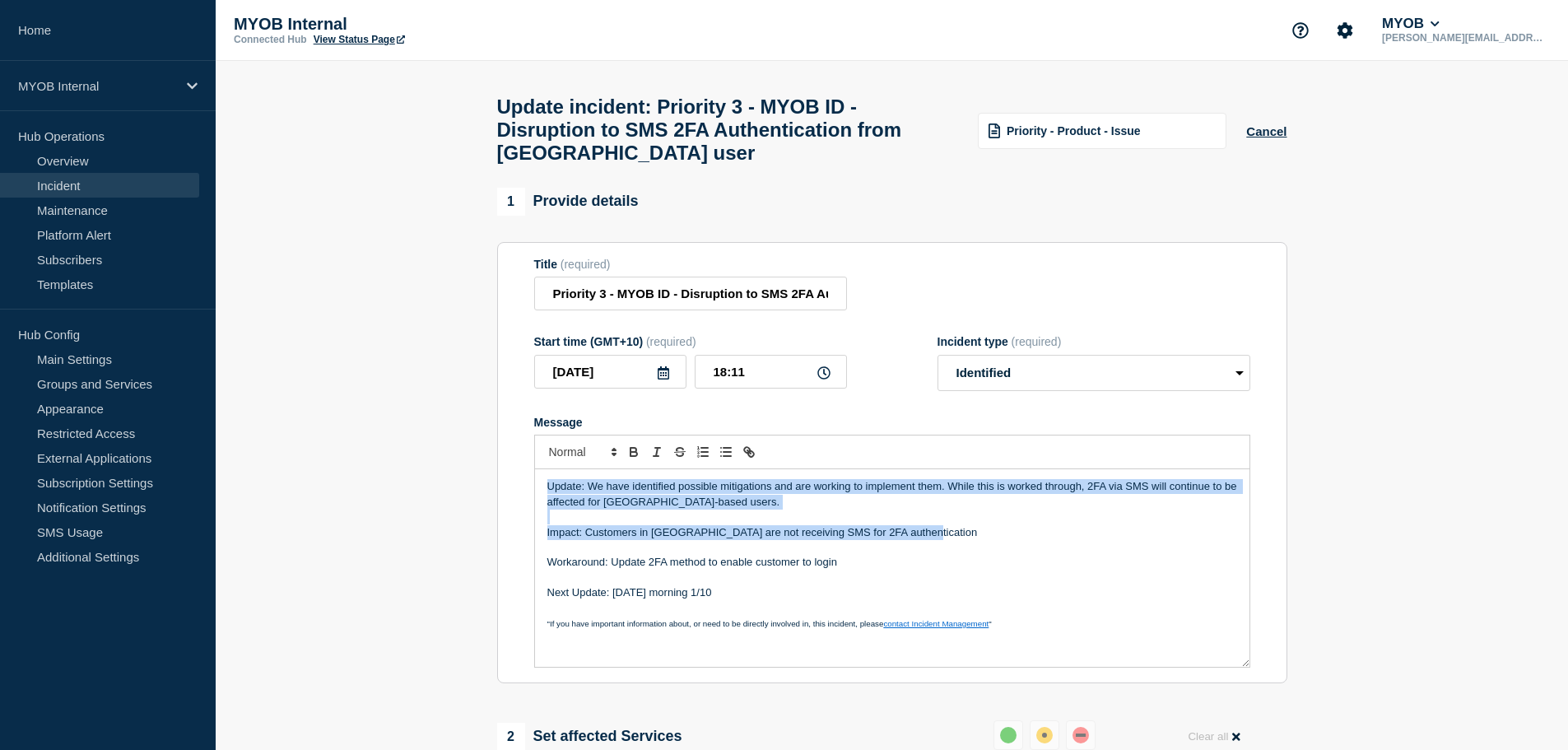
click at [1048, 540] on p "Impact: Customers in Malaysia are not receiving SMS for 2FA authentication" at bounding box center [892, 532] width 690 height 15
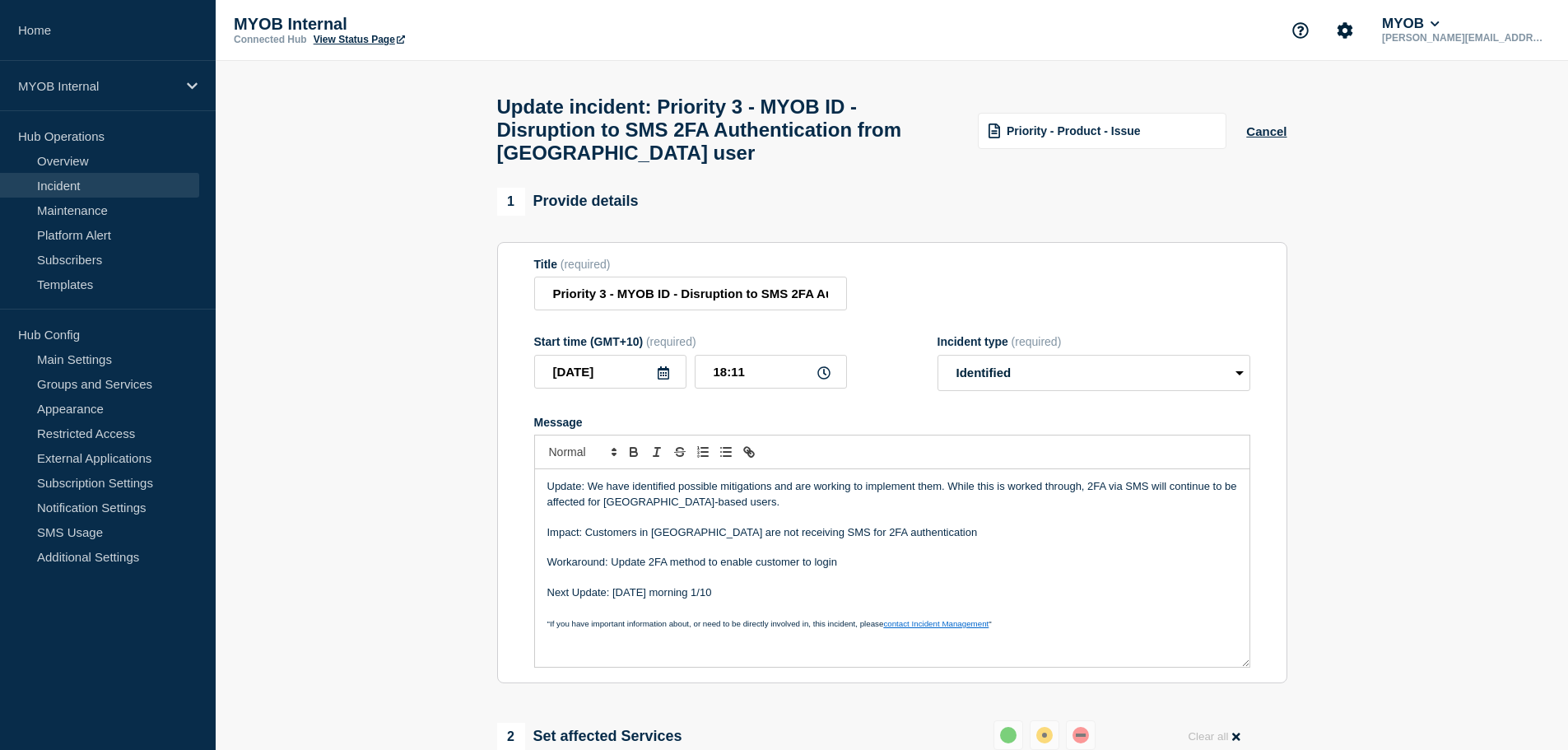
click at [866, 555] on p "Message" at bounding box center [892, 547] width 690 height 15
click at [765, 540] on p "Impact: Customers in Malaysia are not receiving SMS for 2FA authentication" at bounding box center [892, 532] width 690 height 15
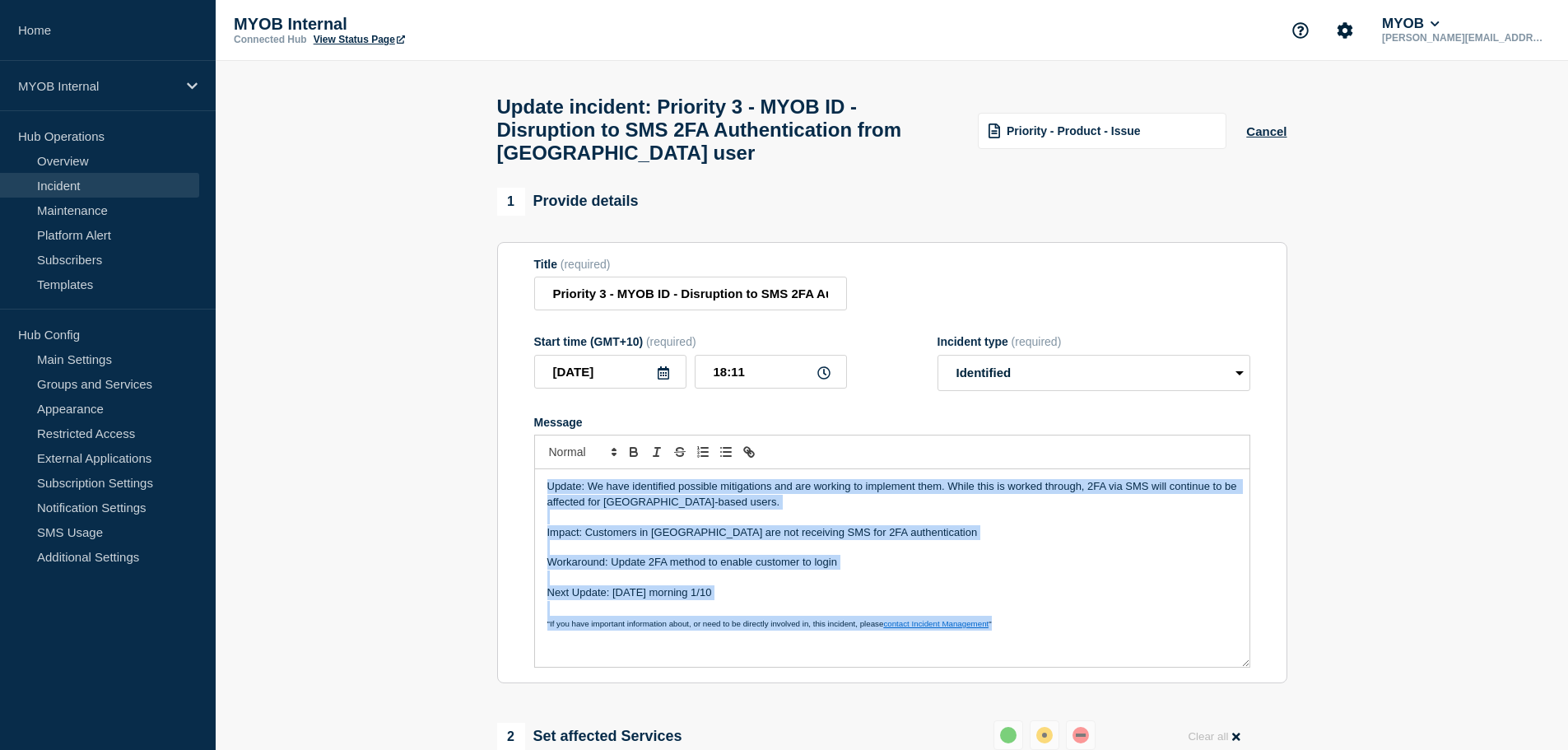
copy div "Update: We have identified possible mitigations and are working to implement th…"
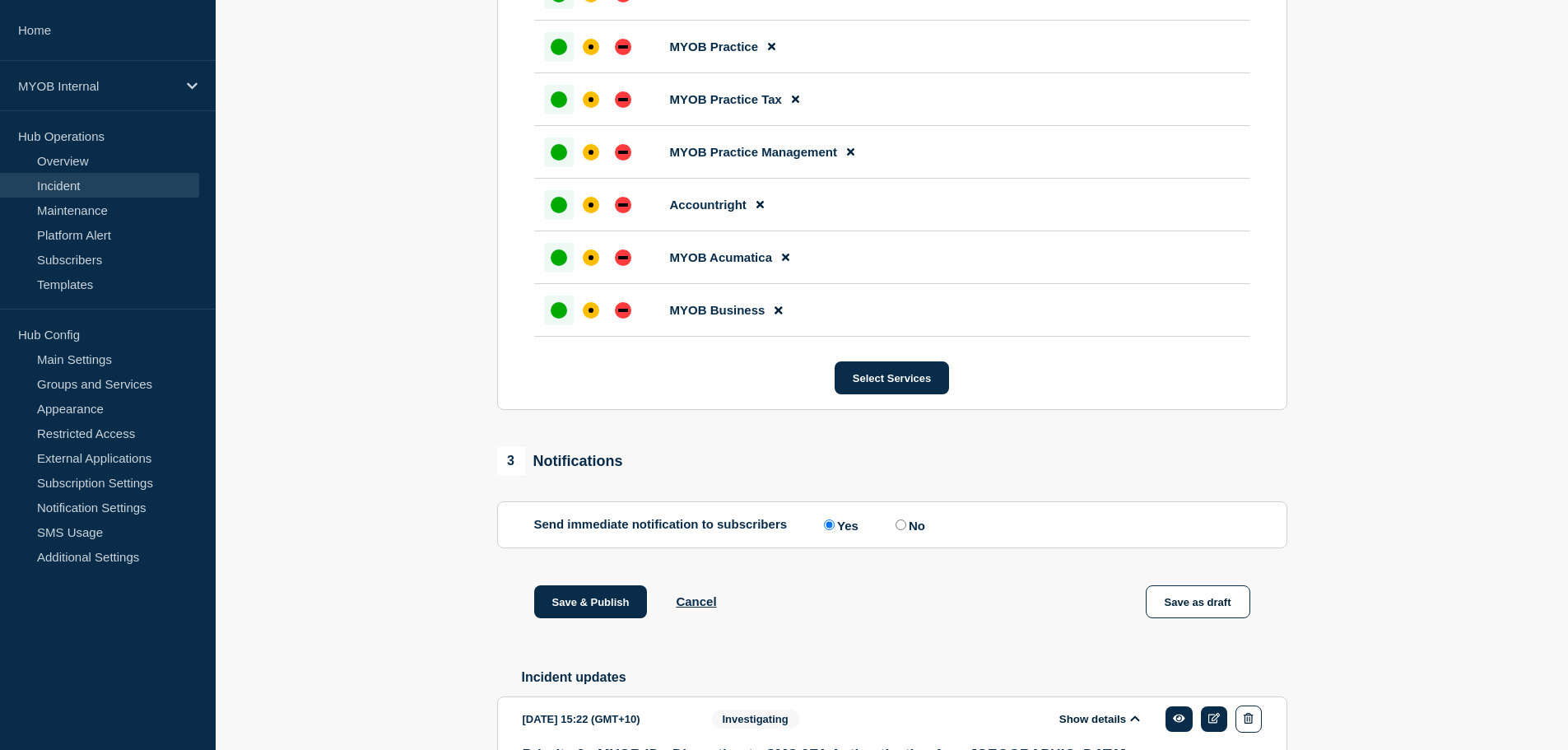
scroll to position [966, 0]
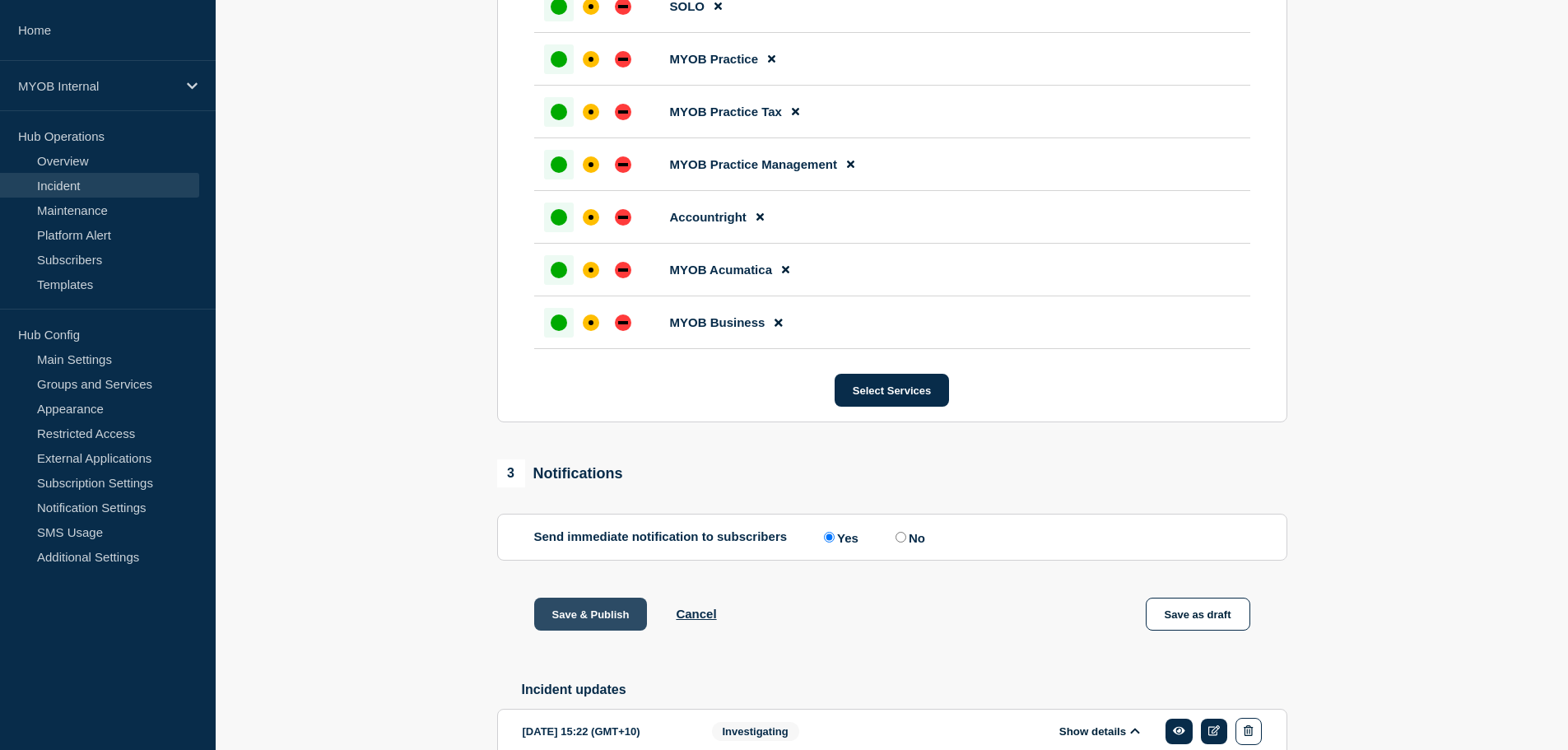
click at [595, 624] on button "Save & Publish" at bounding box center [591, 613] width 114 height 33
